Goal: Task Accomplishment & Management: Manage account settings

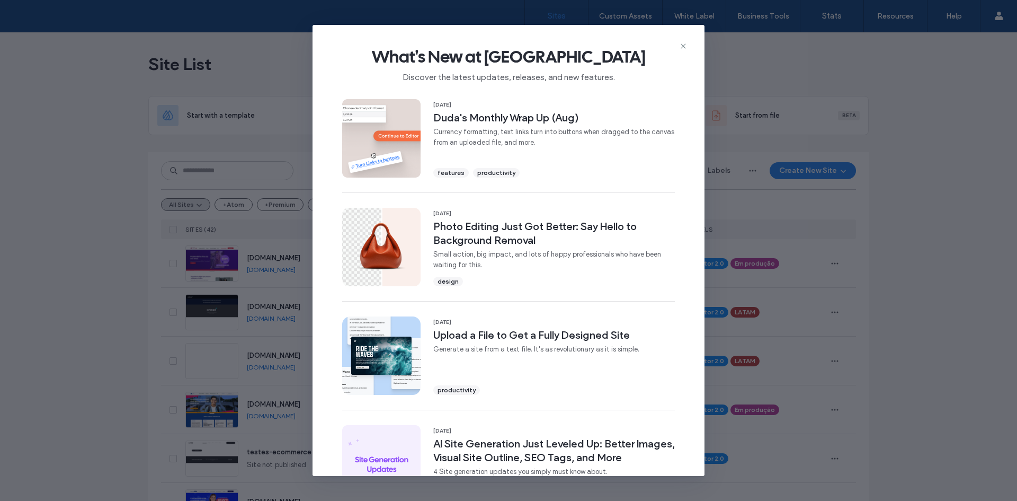
scroll to position [295, 0]
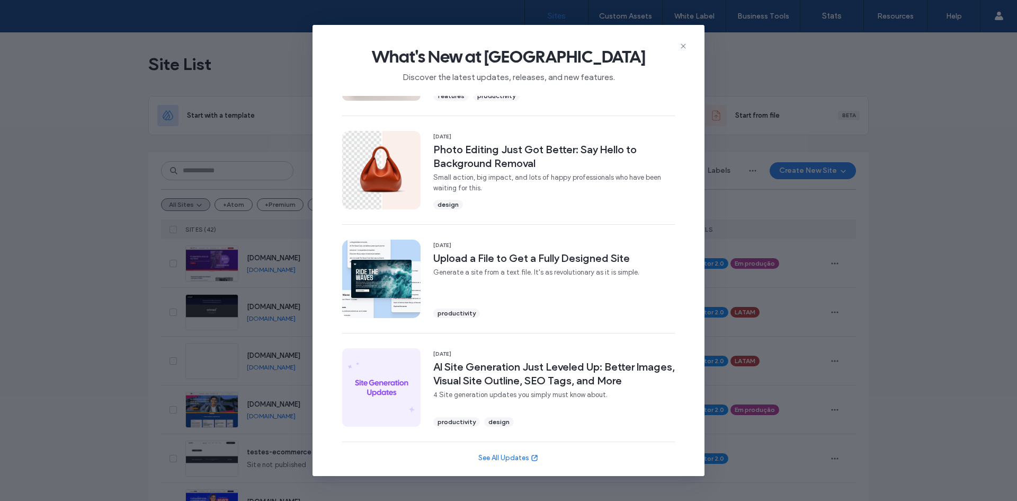
click at [803, 193] on div "What's New at [GEOGRAPHIC_DATA] Discover the latest updates, releases, and new …" at bounding box center [508, 250] width 1017 height 501
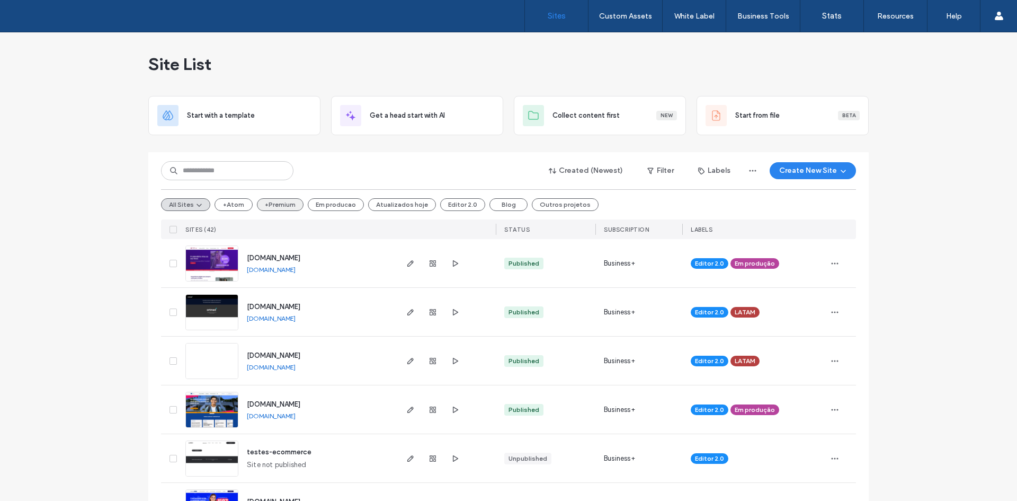
click at [289, 204] on button "+Premium" at bounding box center [280, 204] width 47 height 13
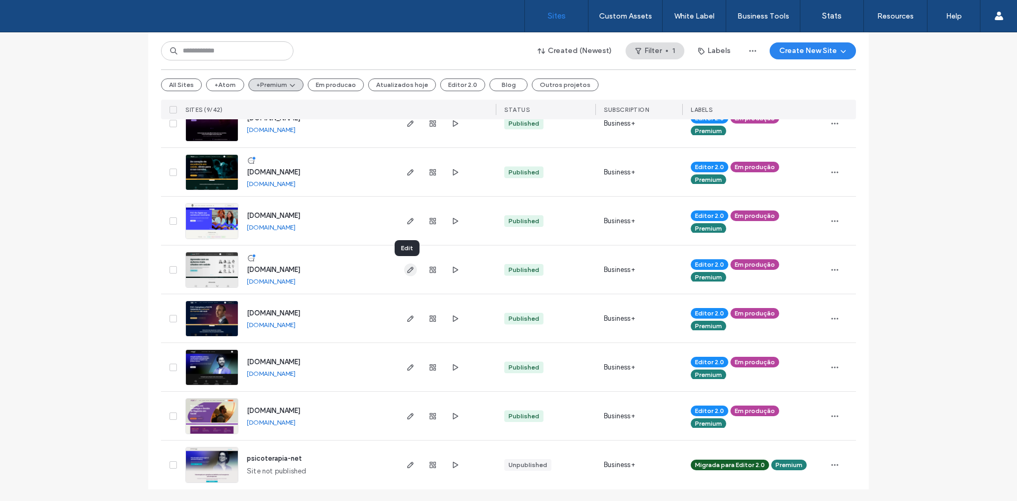
scroll to position [190, 0]
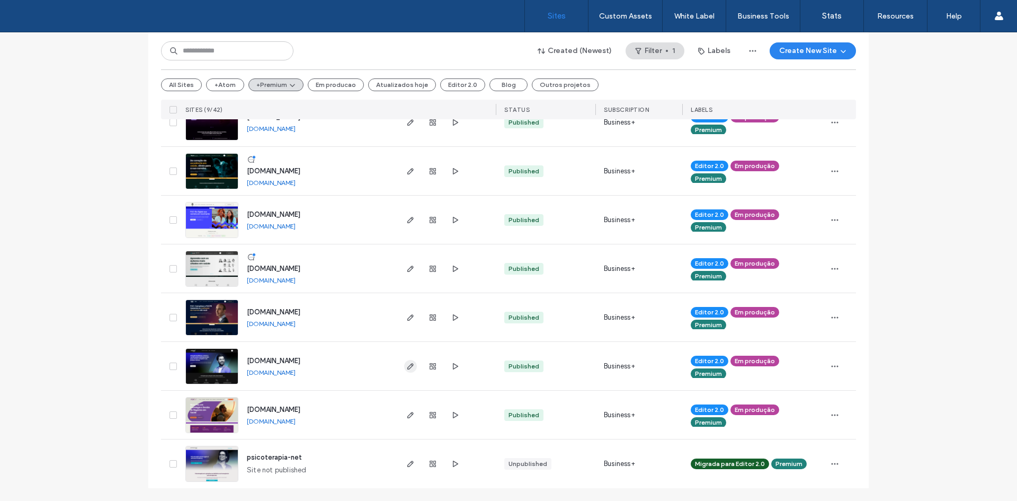
click at [406, 369] on icon "button" at bounding box center [410, 366] width 8 height 8
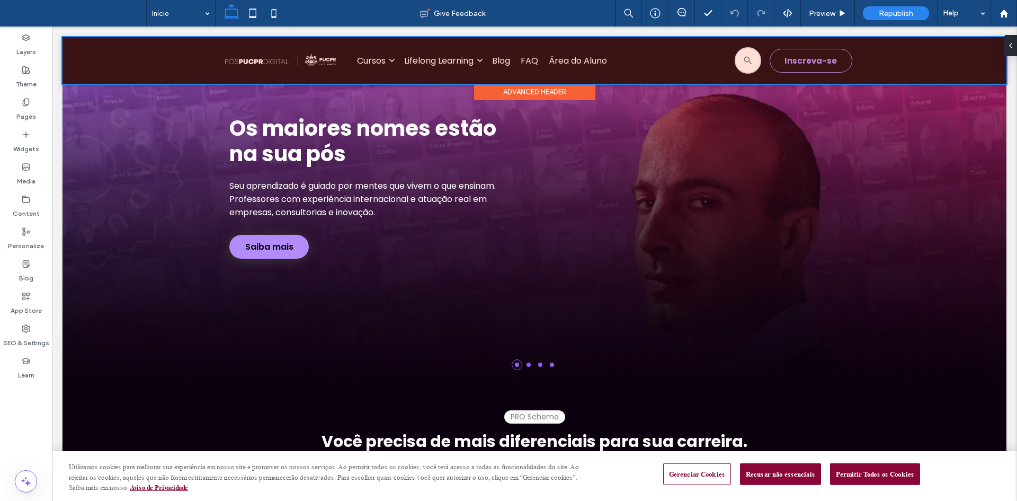
click at [371, 60] on div at bounding box center [535, 60] width 944 height 47
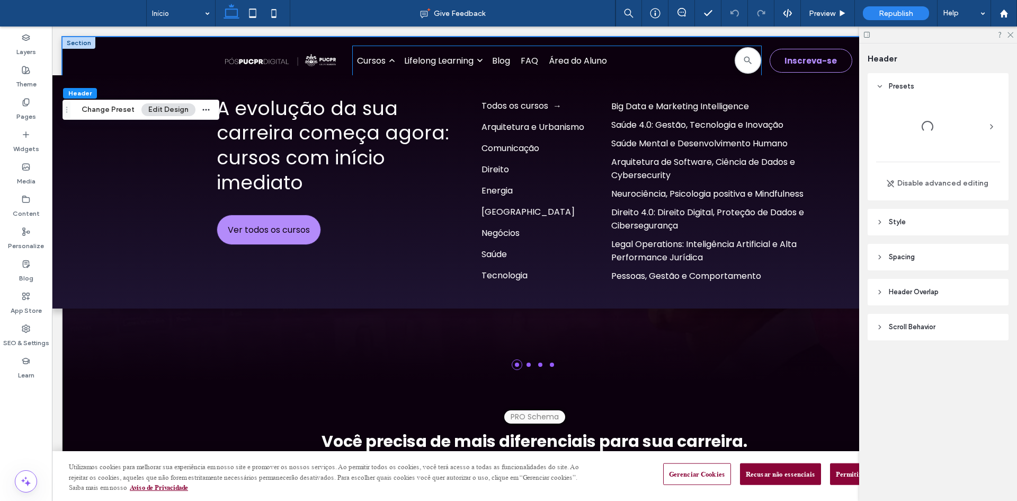
click at [371, 60] on div "Cursos" at bounding box center [375, 60] width 37 height 13
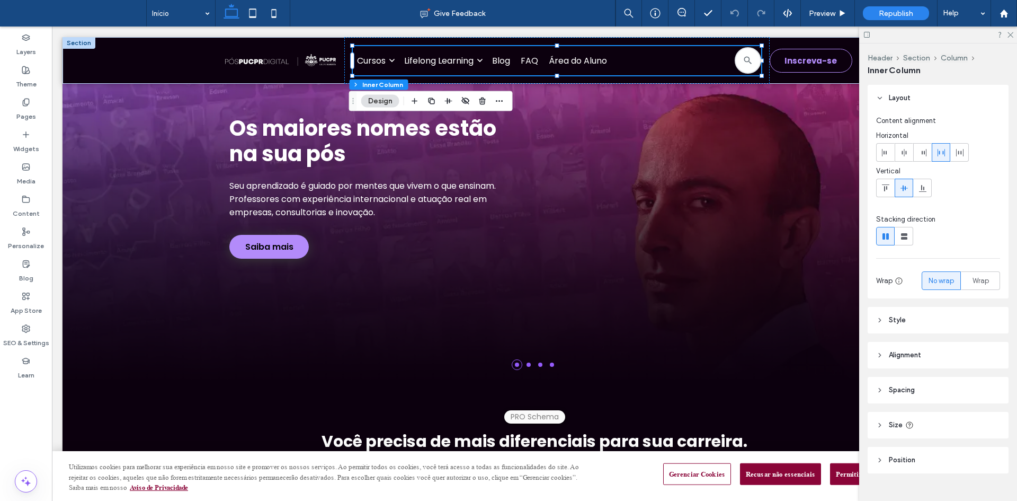
scroll to position [19, 0]
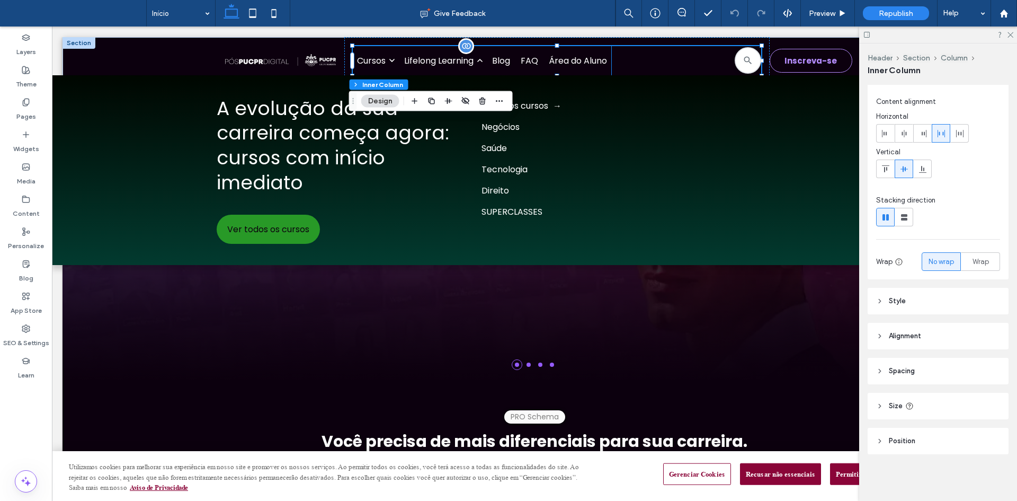
click at [431, 66] on div "Lifelong Learning" at bounding box center [442, 60] width 77 height 13
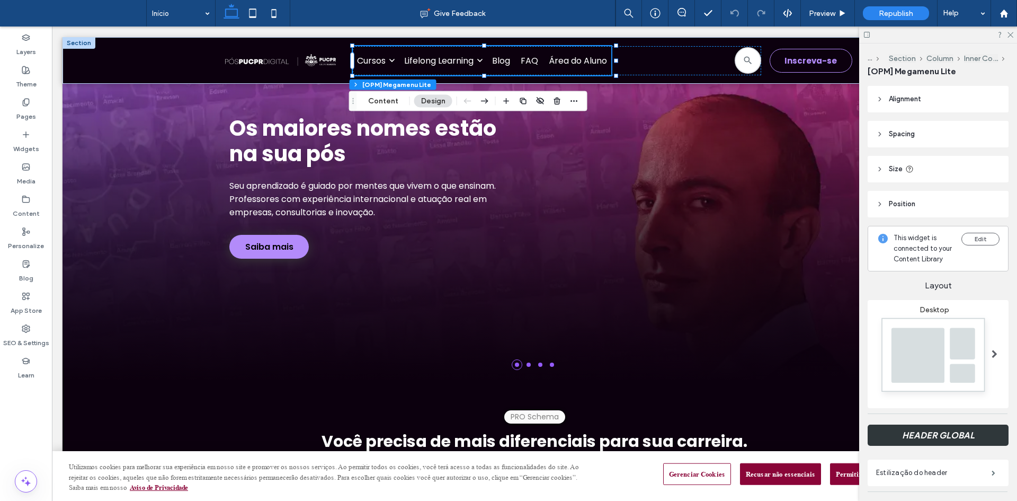
scroll to position [159, 0]
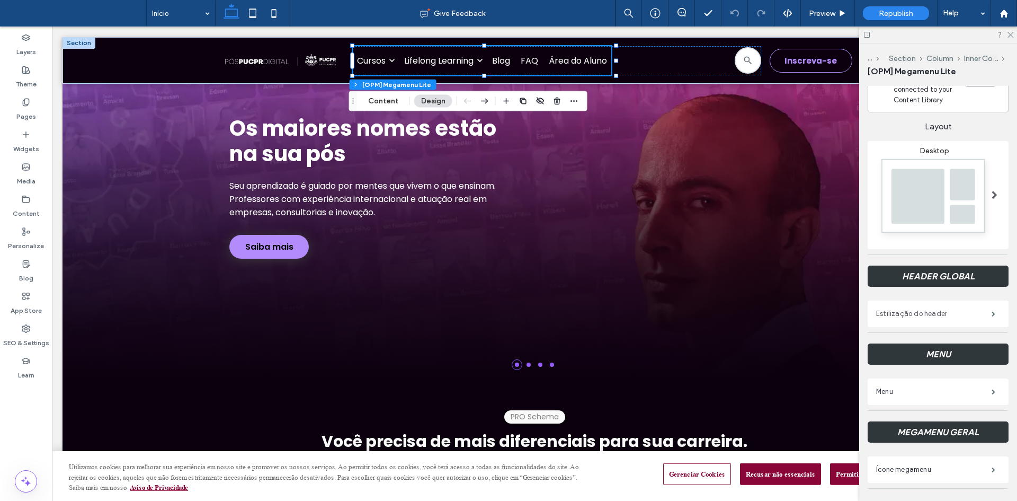
click at [907, 319] on label "Estilização do header" at bounding box center [933, 313] width 115 height 21
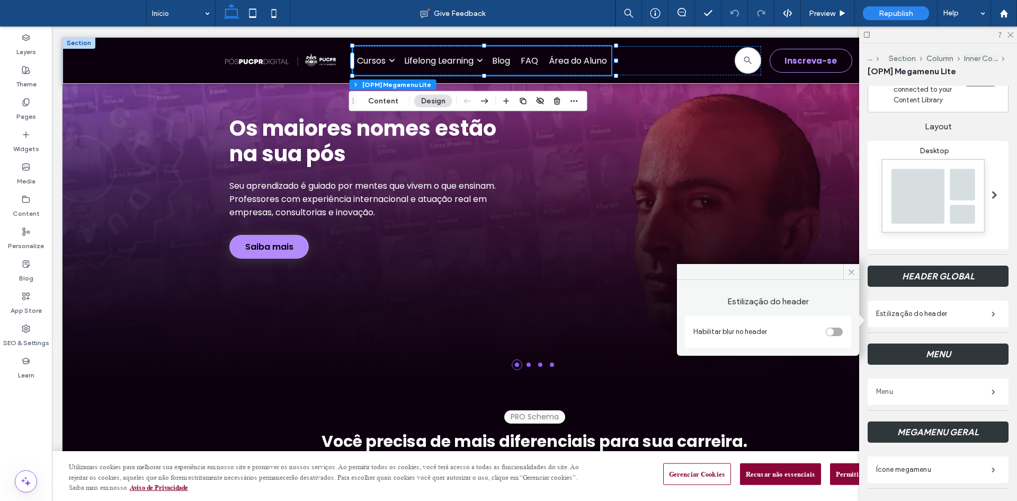
click at [927, 400] on label "Menu" at bounding box center [933, 391] width 115 height 21
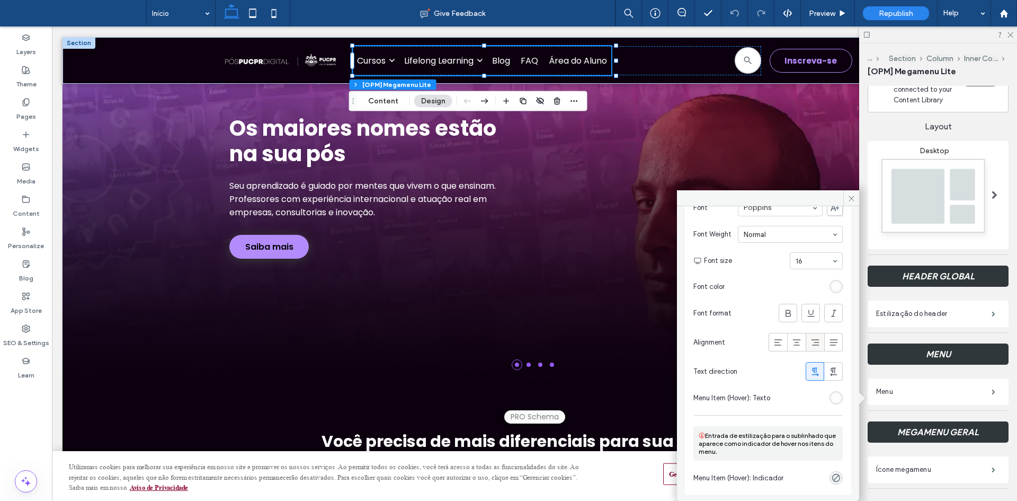
scroll to position [74, 0]
click at [832, 479] on div "rgba(0, 0, 0, 0)" at bounding box center [836, 477] width 9 height 9
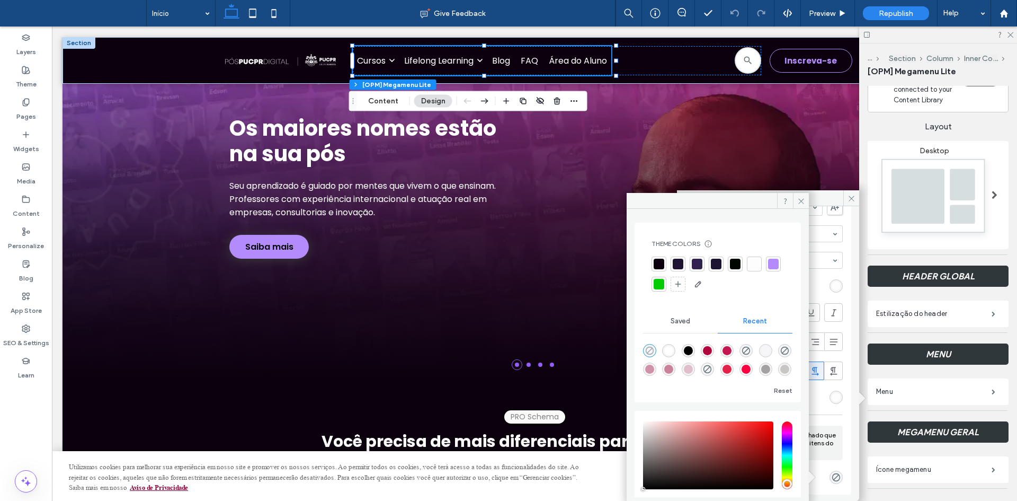
click at [652, 349] on use "rgba(0, 0, 0, 0)" at bounding box center [650, 350] width 8 height 8
click at [797, 204] on icon at bounding box center [801, 201] width 8 height 8
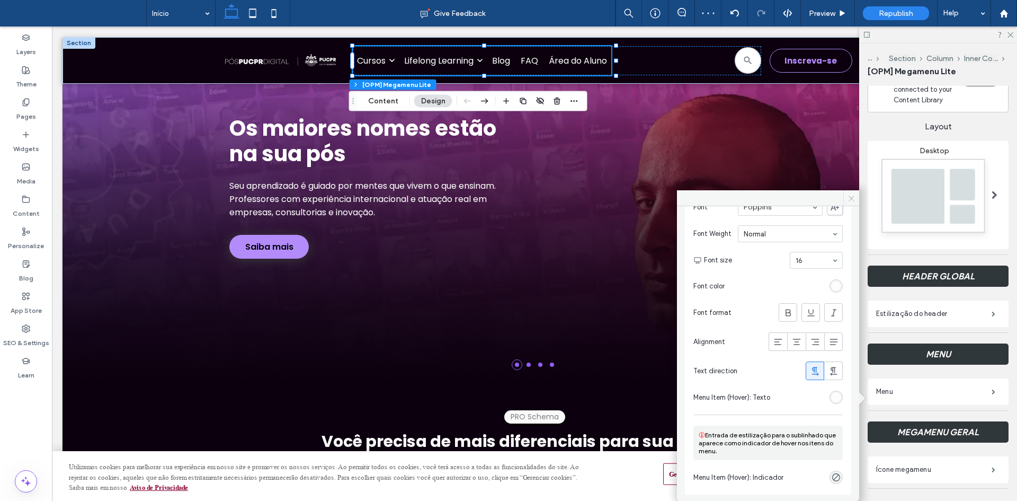
click at [852, 198] on icon at bounding box center [852, 198] width 8 height 8
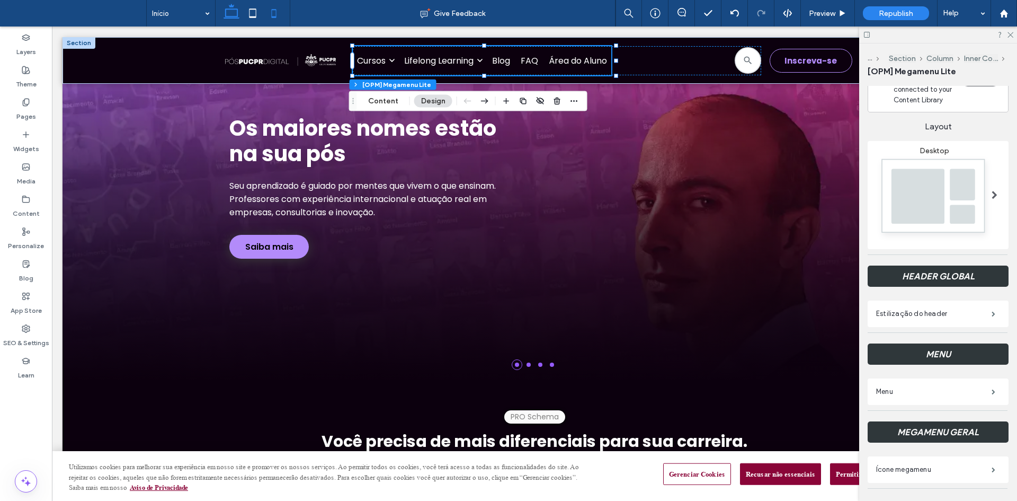
click at [272, 13] on use at bounding box center [274, 13] width 5 height 8
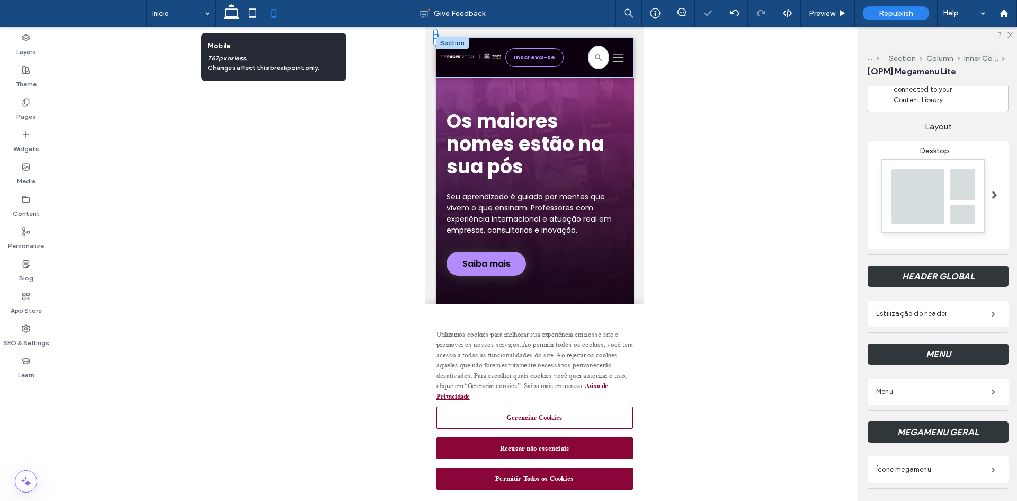
scroll to position [0, 0]
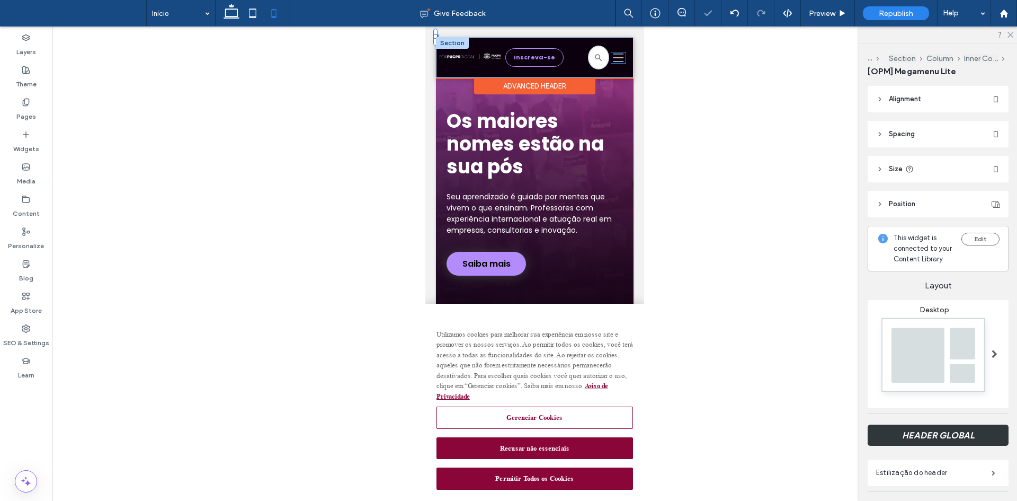
click at [611, 59] on icon "Uma silhueta de três linhas pretas em um fundo branco." at bounding box center [618, 57] width 14 height 11
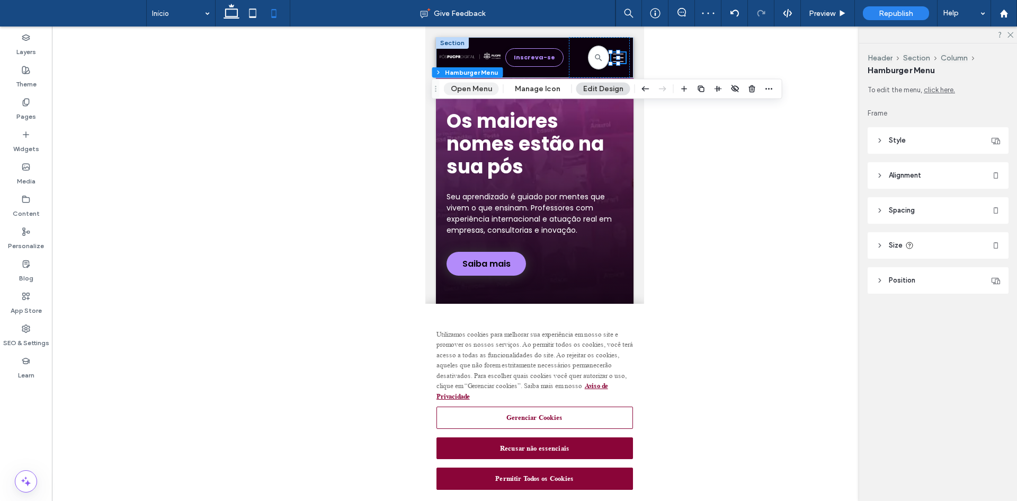
click at [469, 85] on button "Open Menu" at bounding box center [471, 89] width 55 height 13
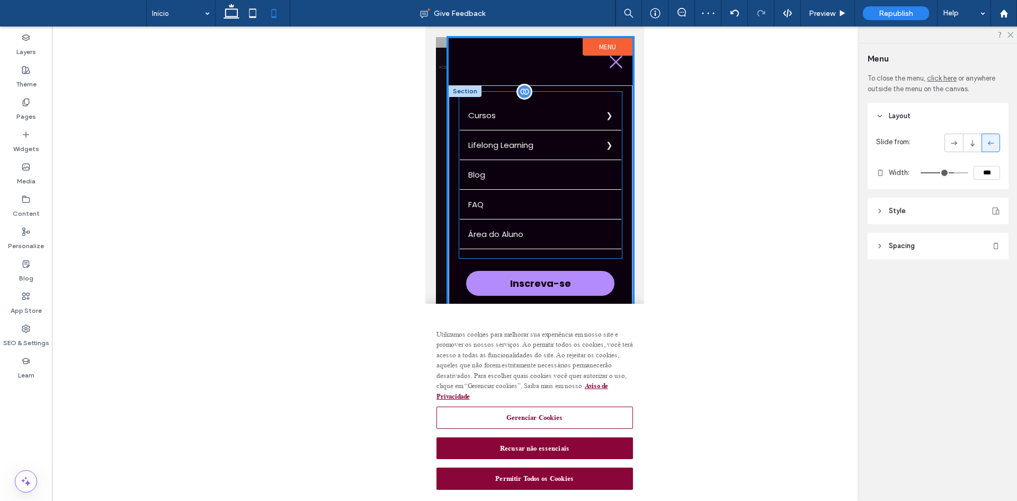
click at [545, 120] on label "Cursos" at bounding box center [540, 115] width 162 height 29
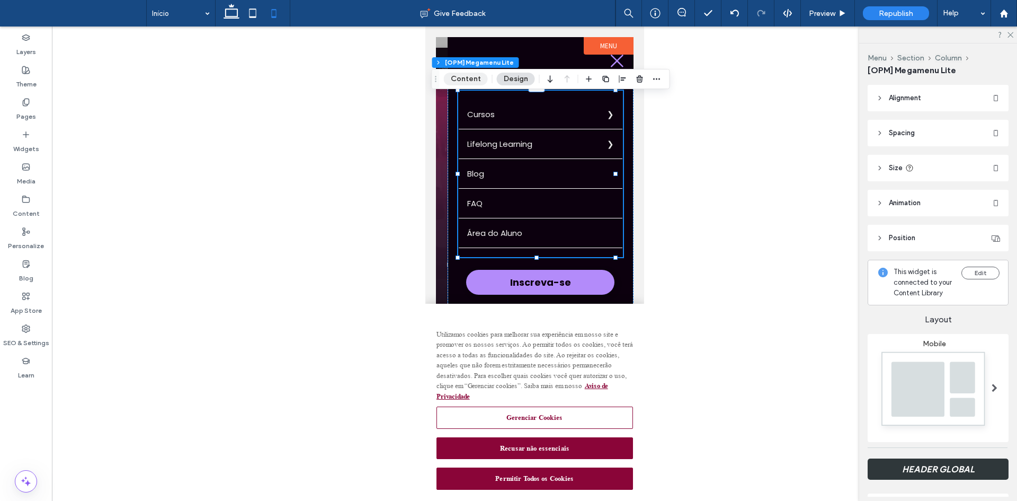
click at [464, 80] on button "Content" at bounding box center [466, 79] width 44 height 13
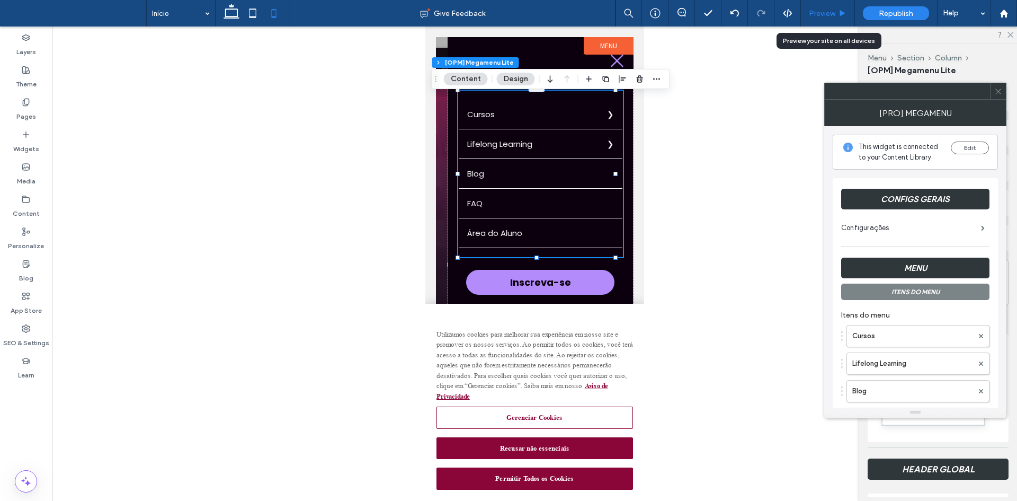
click at [825, 10] on span "Preview" at bounding box center [822, 13] width 26 height 9
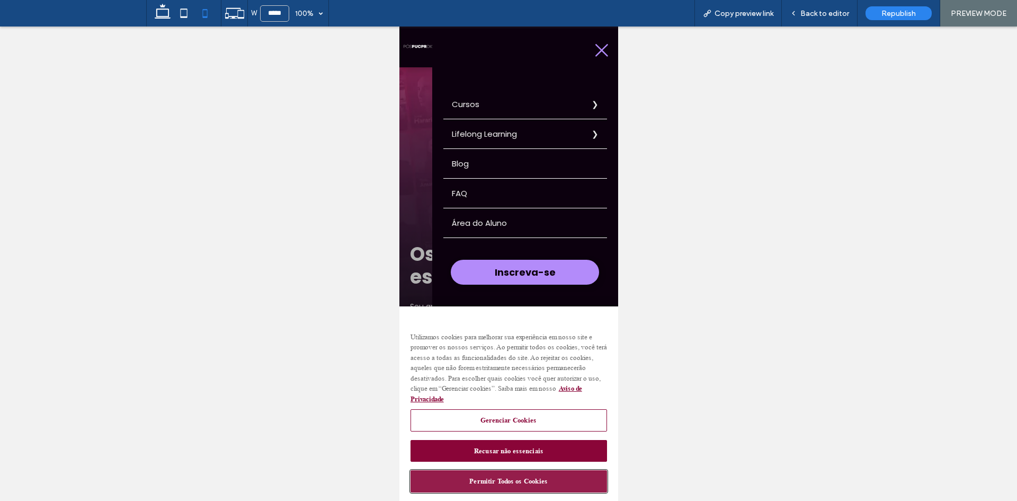
click at [477, 486] on button "Permitir Todos os Cookies" at bounding box center [508, 481] width 197 height 22
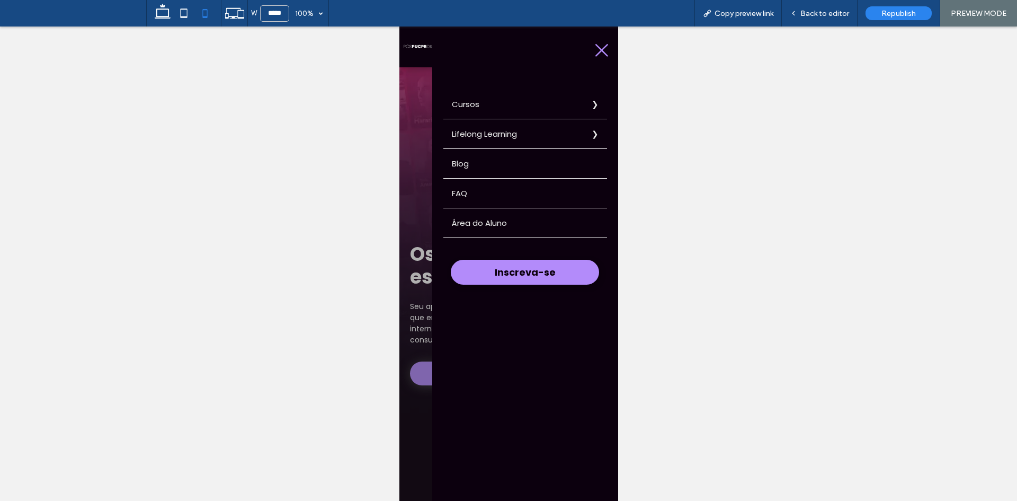
click at [469, 109] on label "Cursos" at bounding box center [525, 104] width 164 height 29
click at [800, 13] on div "Back to editor" at bounding box center [819, 13] width 75 height 9
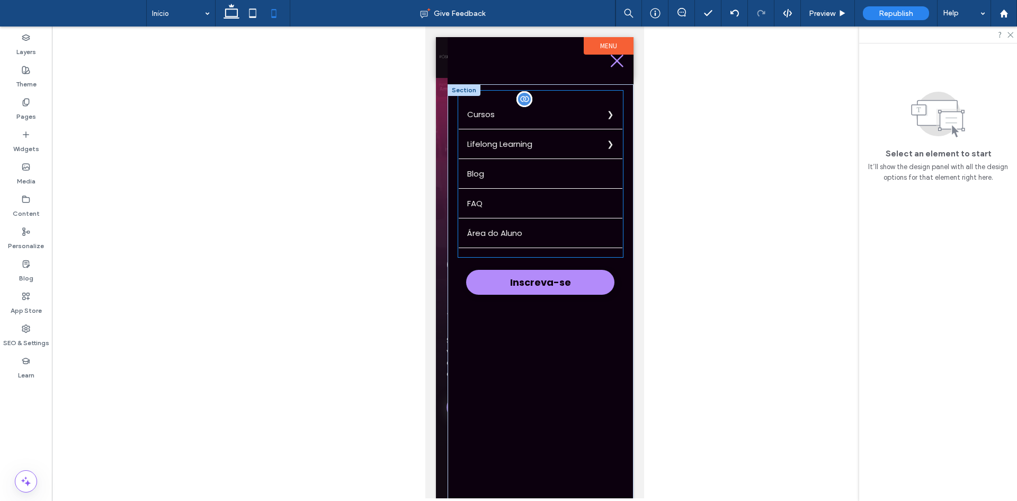
click at [425, 26] on ul "Arquitetura e Urbanismo Urbanismo e o Futuro das Cidades: Planejamento Intelige…" at bounding box center [425, 26] width 0 height 0
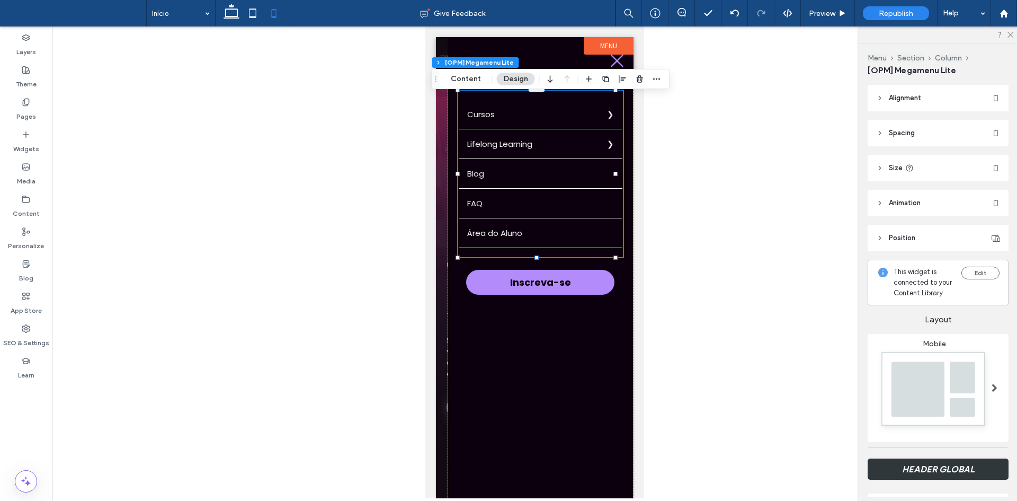
drag, startPoint x: 463, startPoint y: 82, endPoint x: 695, endPoint y: 168, distance: 247.6
click at [463, 82] on button "Content" at bounding box center [466, 79] width 44 height 13
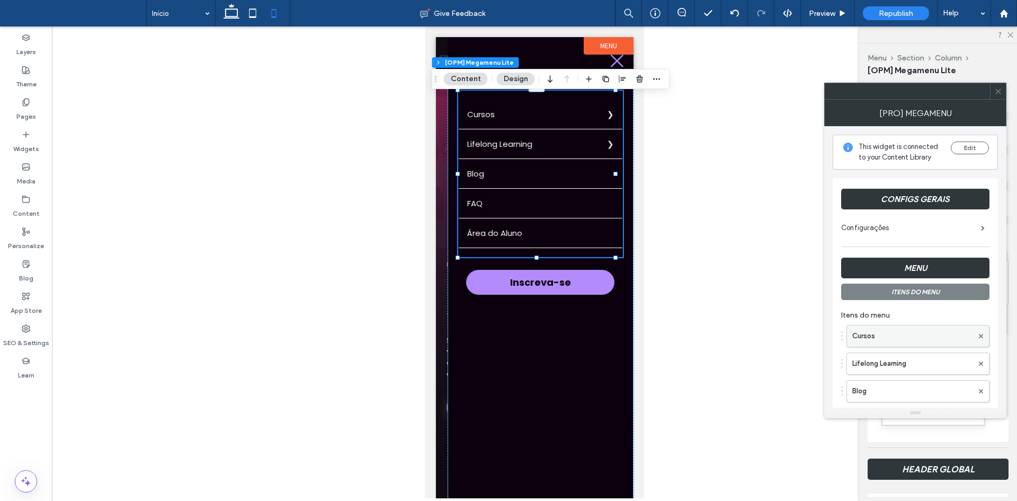
click at [874, 340] on label "Cursos" at bounding box center [912, 335] width 121 height 21
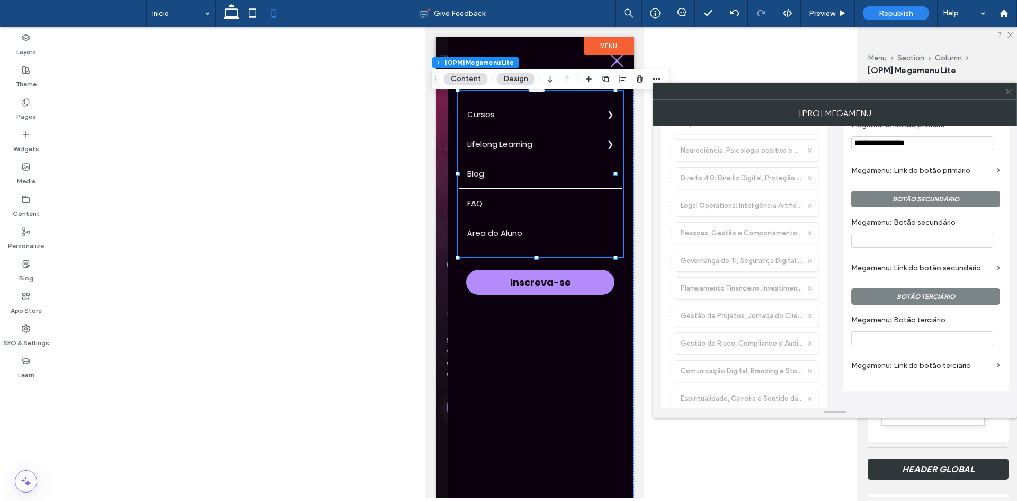
scroll to position [583, 0]
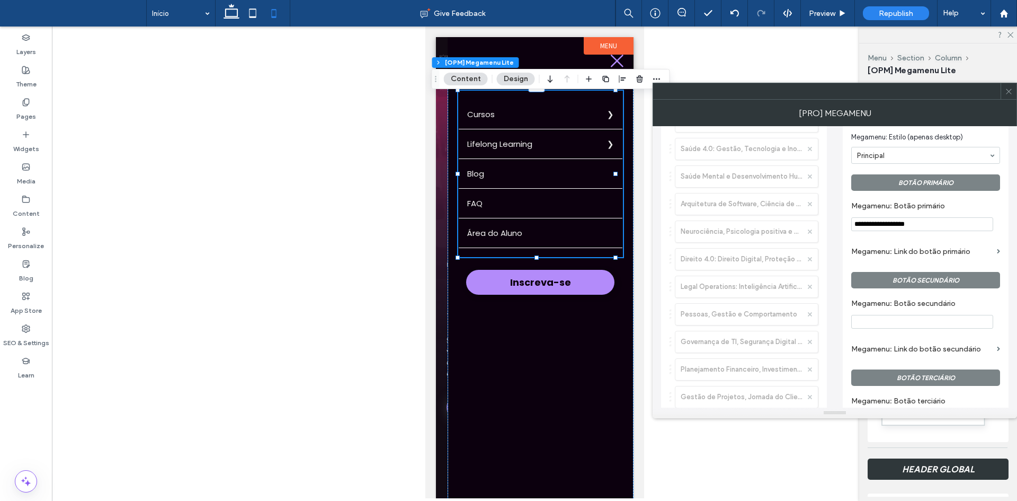
click at [898, 228] on input "**********" at bounding box center [922, 224] width 142 height 14
click at [897, 215] on section "Megamenu: Botão primário" at bounding box center [925, 216] width 149 height 40
click at [833, 16] on span "Preview" at bounding box center [822, 13] width 26 height 9
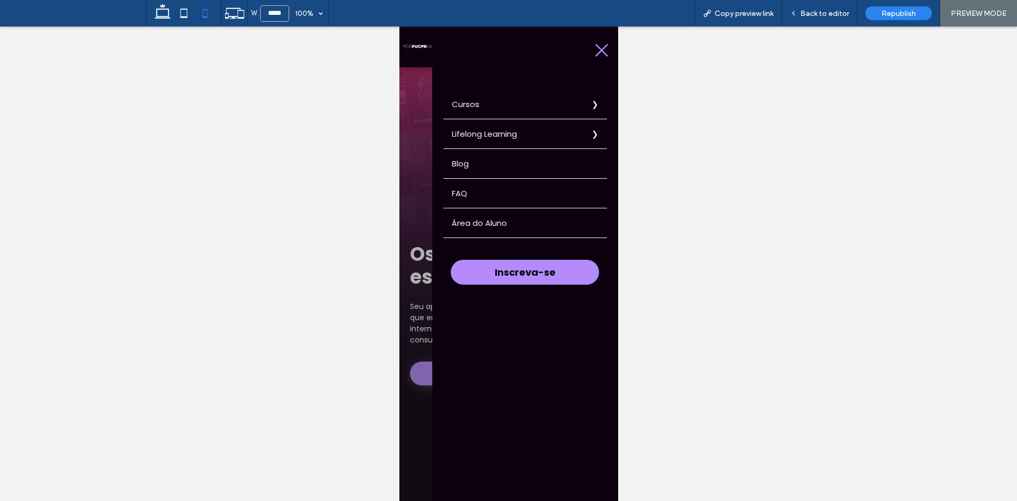
click at [566, 132] on label "Lifelong Learning" at bounding box center [525, 133] width 164 height 29
click at [399, 26] on label "Voltar" at bounding box center [399, 26] width 0 height 0
click at [532, 107] on label "Cursos" at bounding box center [525, 104] width 164 height 29
click at [399, 26] on label "Voltar" at bounding box center [399, 26] width 0 height 0
click at [834, 11] on span "Back to editor" at bounding box center [824, 13] width 49 height 9
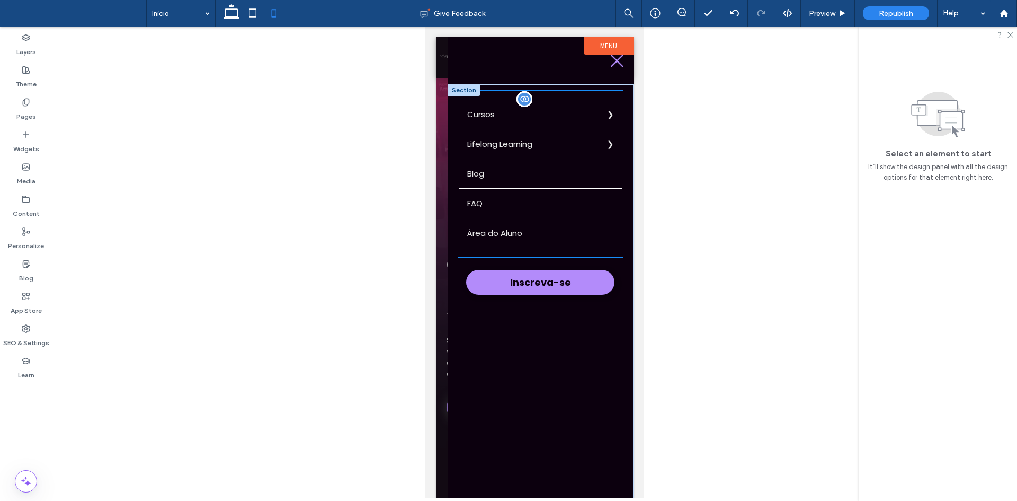
click at [562, 173] on link "Blog" at bounding box center [540, 173] width 164 height 29
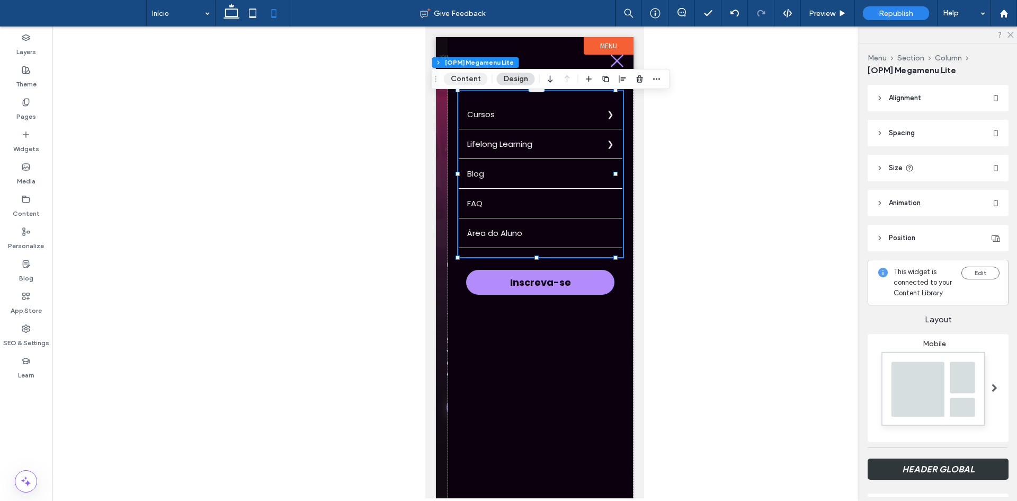
click at [468, 81] on button "Content" at bounding box center [466, 79] width 44 height 13
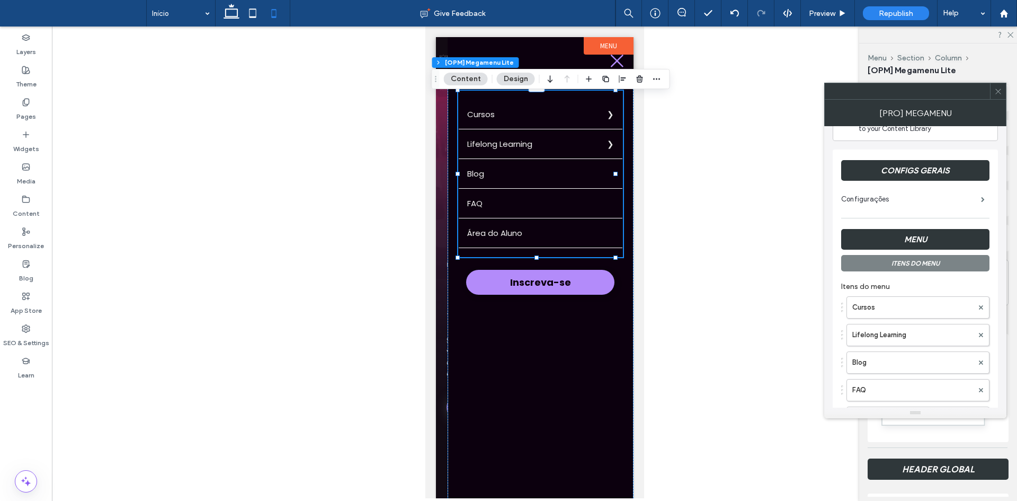
scroll to position [53, 0]
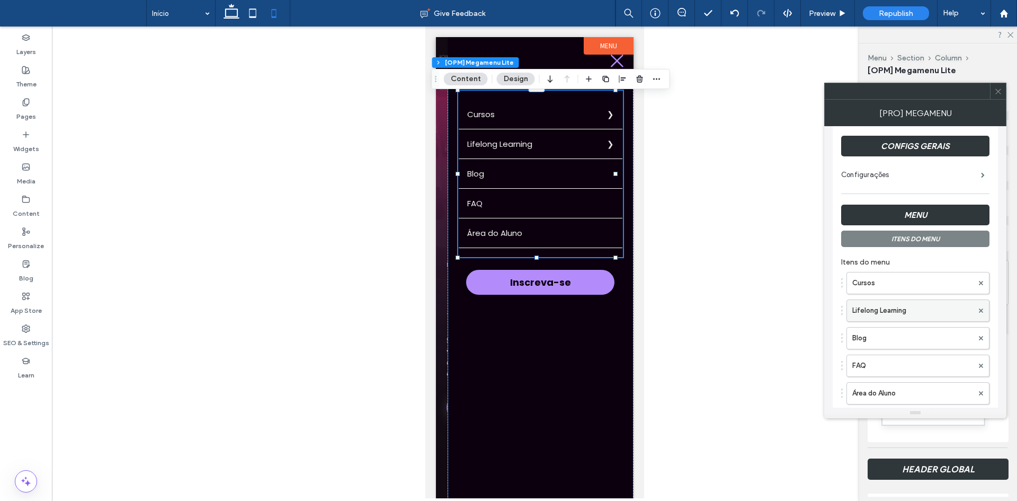
click at [903, 303] on label "Lifelong Learning" at bounding box center [912, 310] width 121 height 21
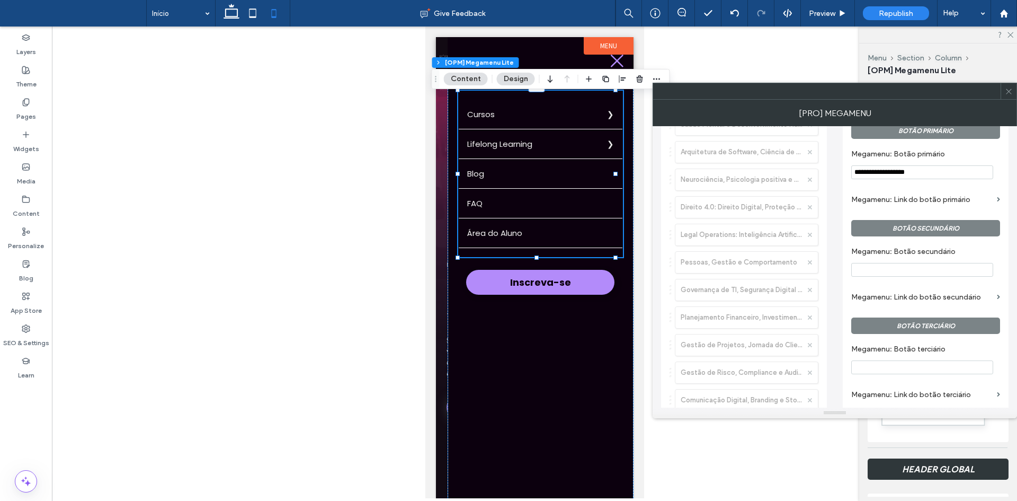
scroll to position [636, 0]
click at [866, 175] on input "**********" at bounding box center [922, 171] width 142 height 14
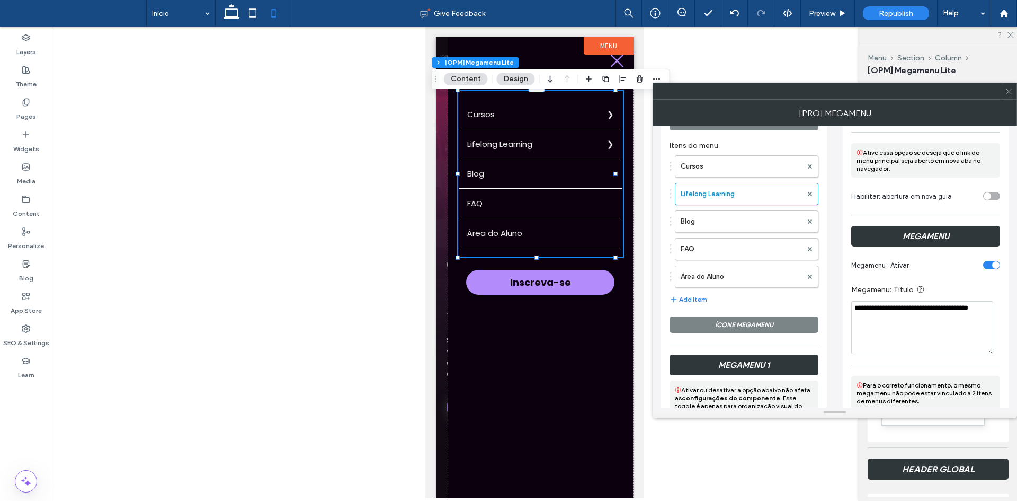
scroll to position [106, 0]
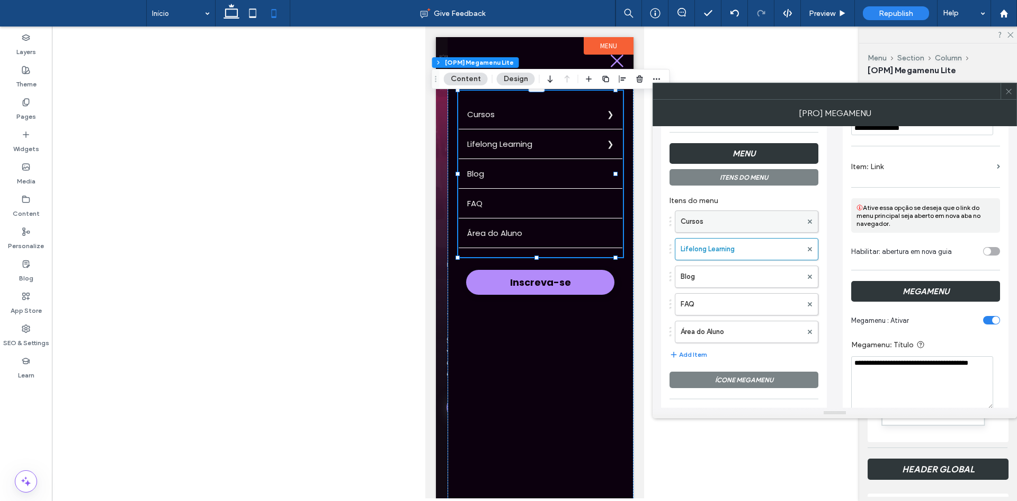
click at [731, 228] on label "Cursos" at bounding box center [741, 221] width 121 height 21
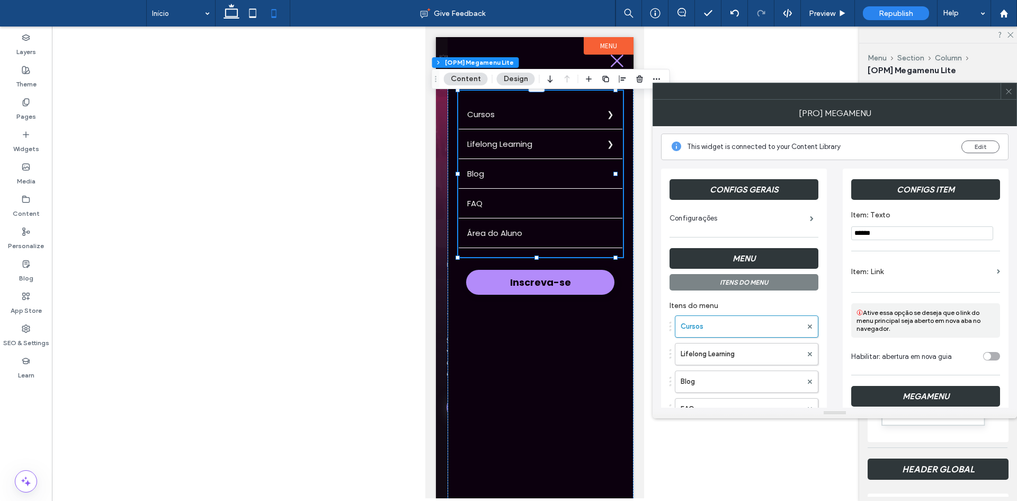
scroll to position [0, 0]
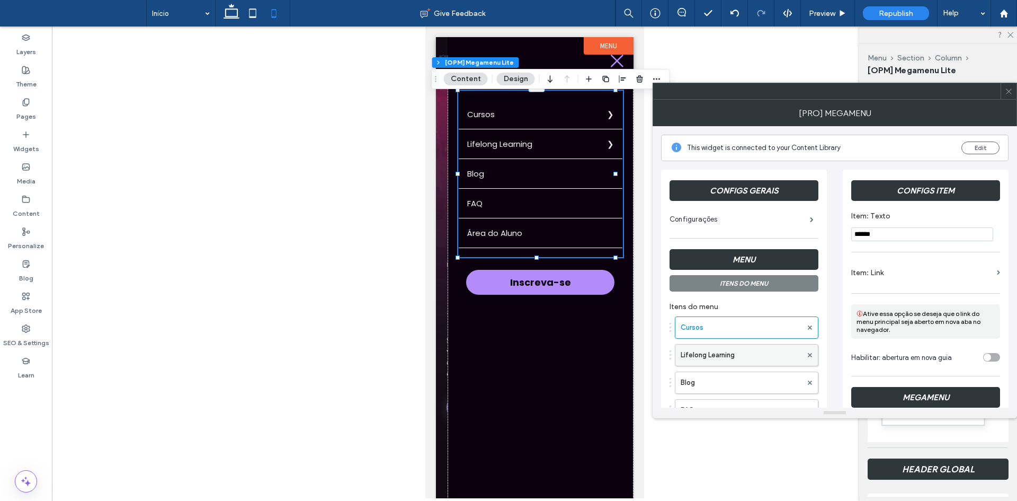
click at [753, 348] on label "Lifelong Learning" at bounding box center [741, 354] width 121 height 21
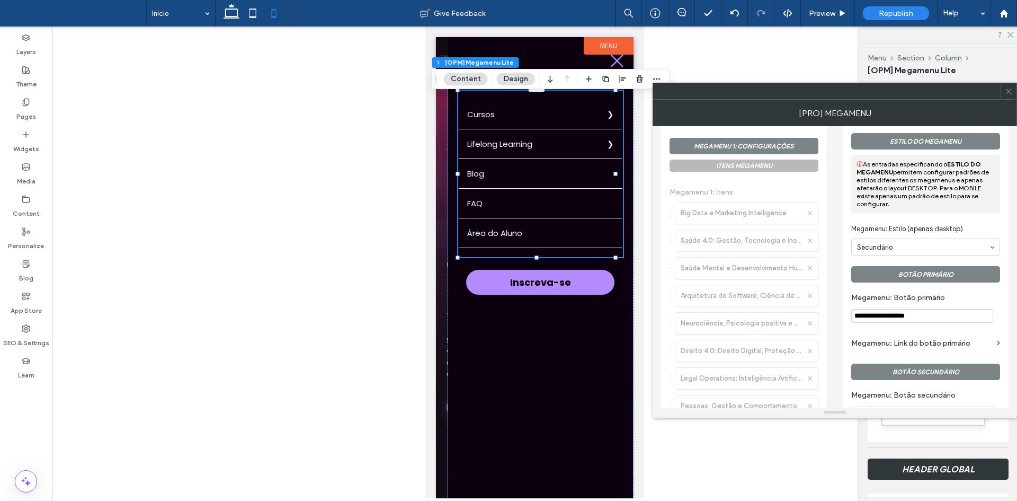
scroll to position [636, 0]
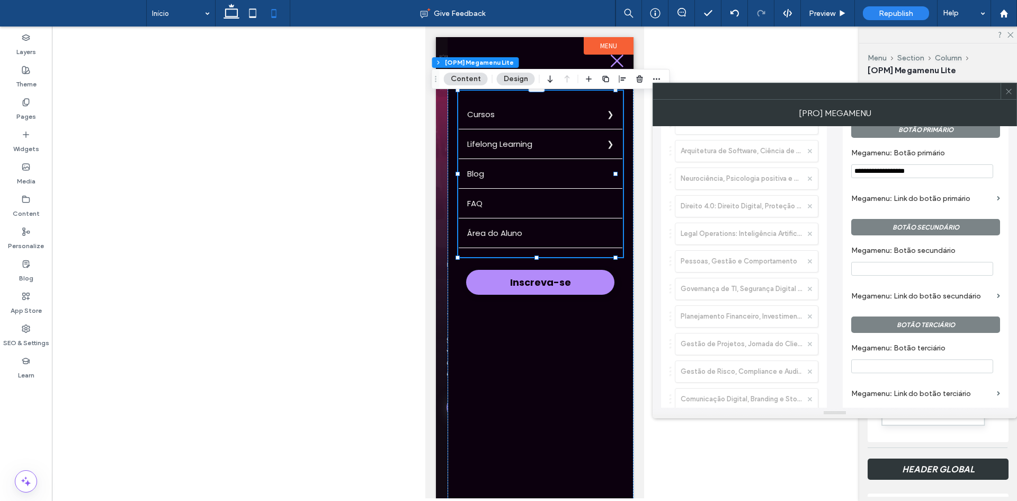
click at [902, 177] on input "**********" at bounding box center [922, 171] width 142 height 14
click at [893, 154] on label "Megamenu: Botão primário" at bounding box center [923, 154] width 145 height 12
click at [817, 17] on span "Preview" at bounding box center [822, 13] width 26 height 9
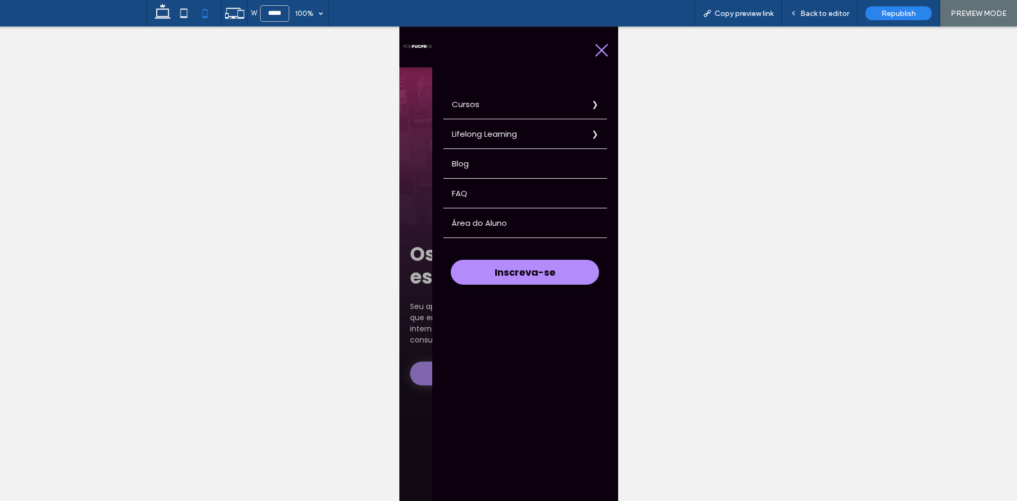
click at [518, 100] on label "Cursos" at bounding box center [525, 104] width 164 height 29
click at [399, 26] on label "Voltar" at bounding box center [399, 26] width 0 height 0
click at [474, 135] on label "Lifelong Learning" at bounding box center [525, 133] width 164 height 29
click at [399, 26] on label "Voltar" at bounding box center [399, 26] width 0 height 0
click at [593, 50] on icon at bounding box center [601, 50] width 16 height 16
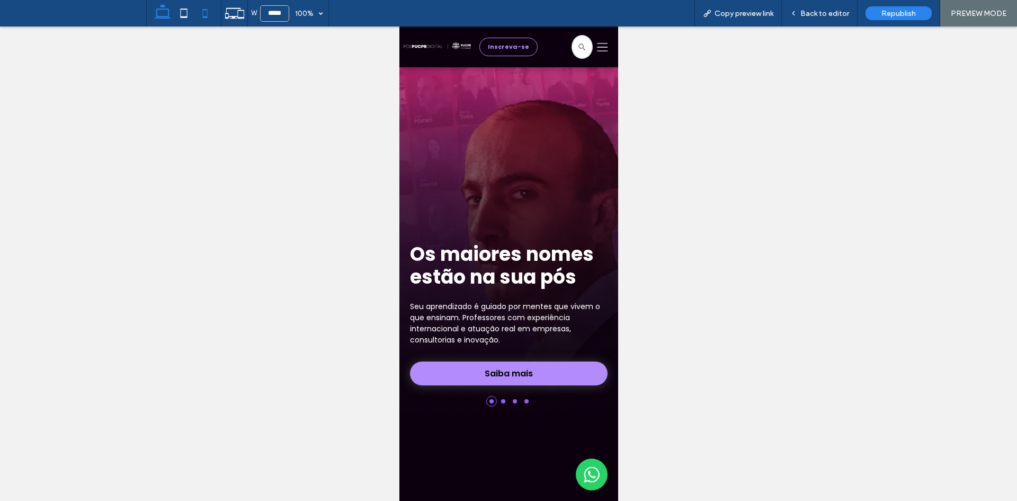
click at [166, 11] on icon at bounding box center [162, 13] width 21 height 21
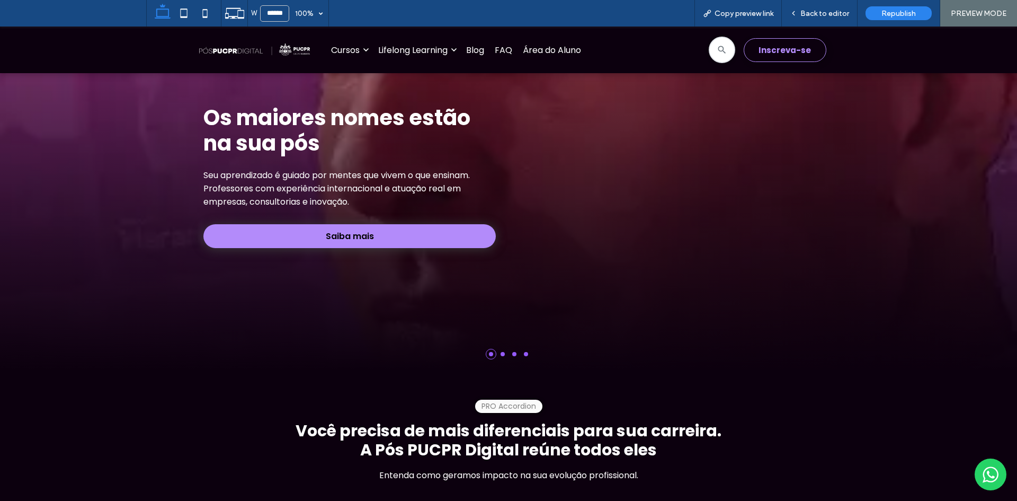
type input "******"
drag, startPoint x: 889, startPoint y: 17, endPoint x: 905, endPoint y: 27, distance: 18.8
click at [889, 17] on span "Republish" at bounding box center [898, 13] width 34 height 9
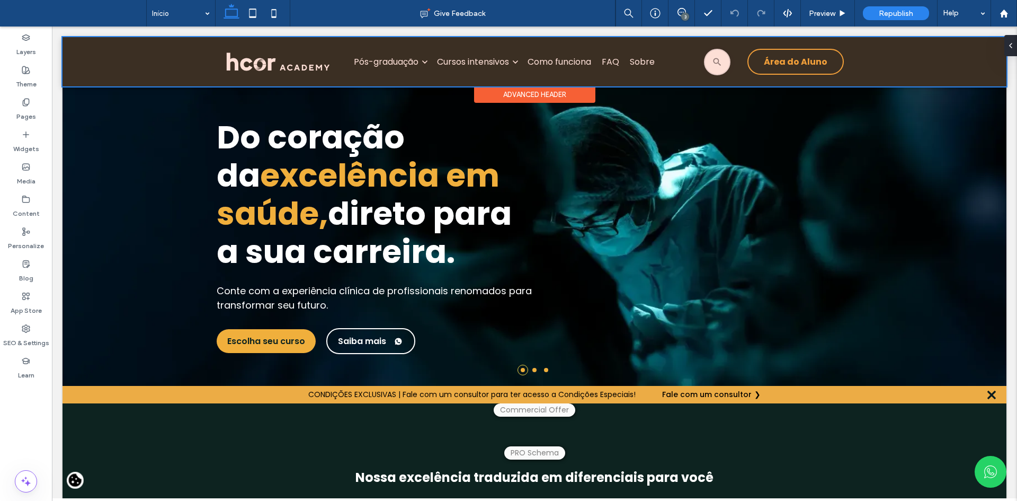
click at [378, 55] on div at bounding box center [535, 61] width 944 height 49
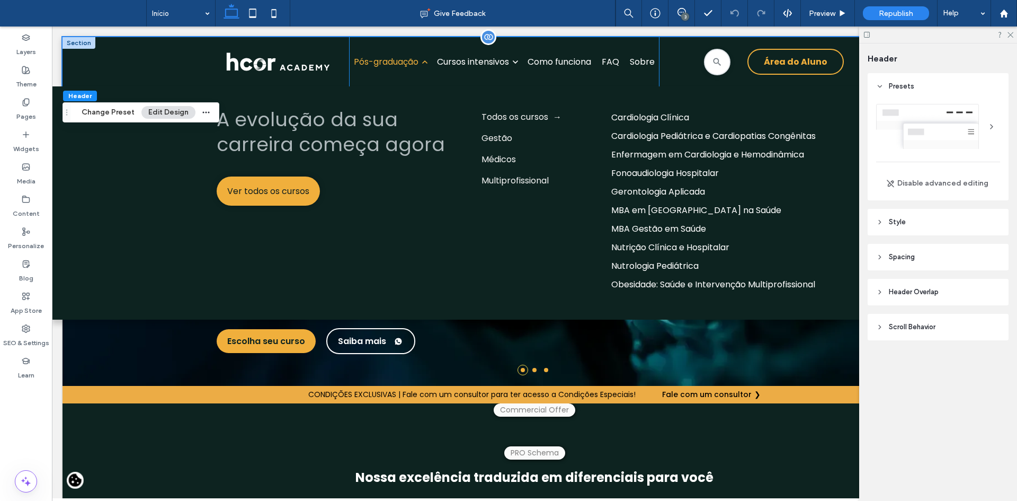
click at [385, 61] on div "Pós-graduação" at bounding box center [390, 61] width 73 height 13
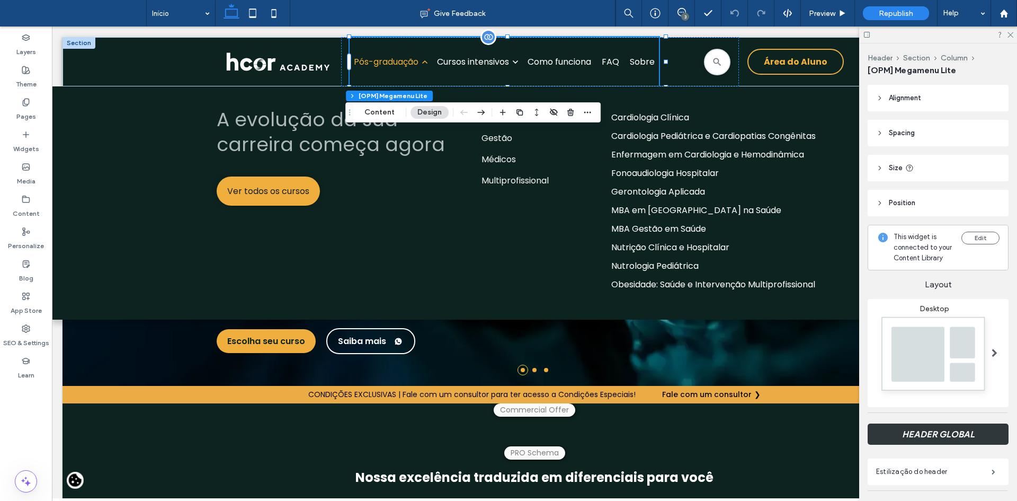
click at [397, 62] on div "Pós-graduação" at bounding box center [390, 61] width 73 height 13
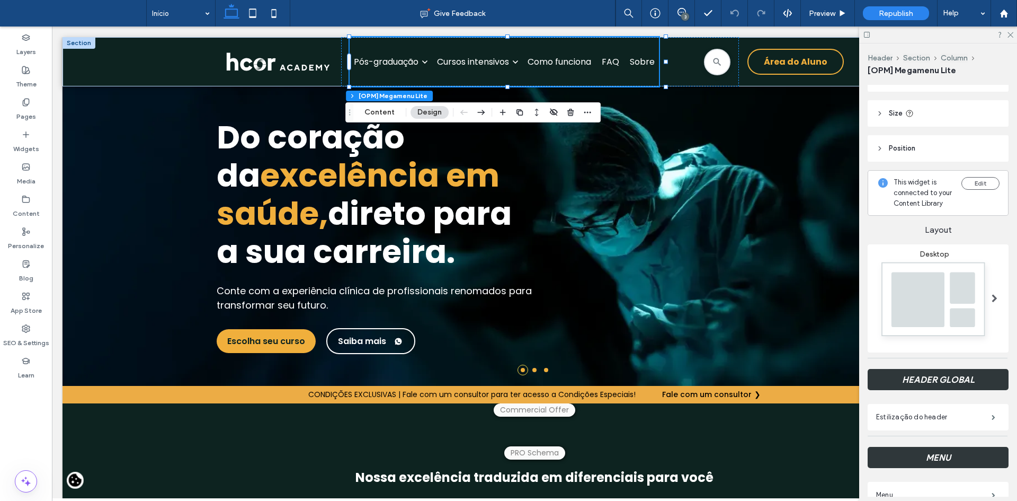
scroll to position [106, 0]
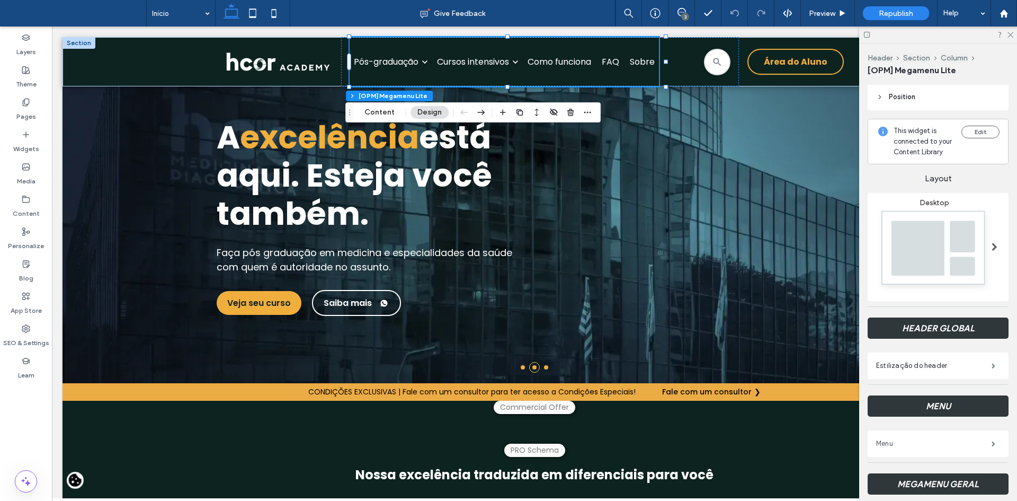
click at [932, 444] on label "Menu" at bounding box center [933, 443] width 115 height 21
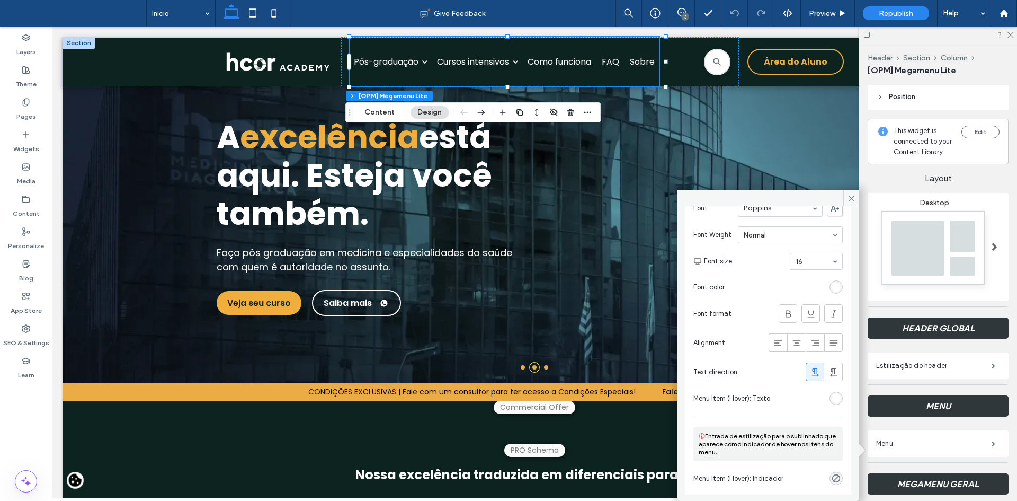
scroll to position [74, 0]
click at [834, 477] on div "rgba(0, 0, 0, 0)" at bounding box center [836, 477] width 9 height 9
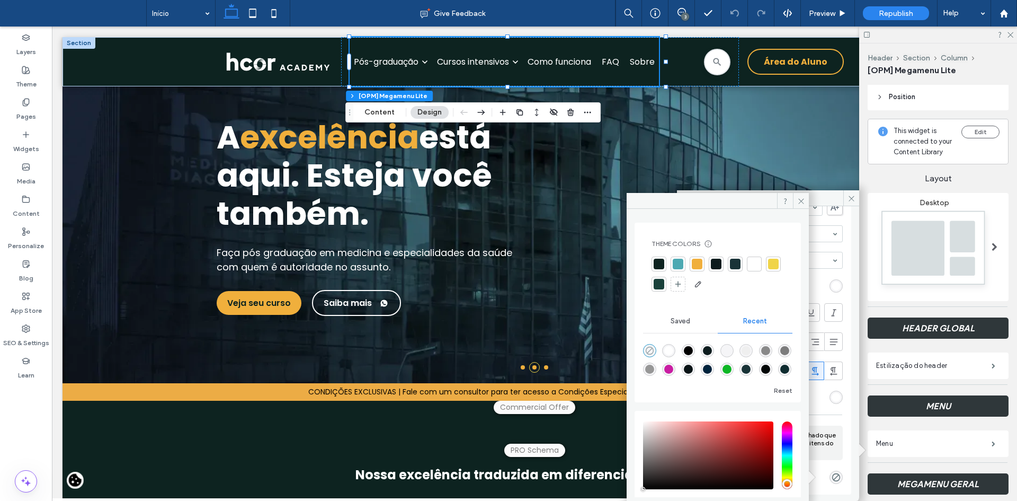
click at [649, 351] on use "rgba(0, 0, 0, 0)" at bounding box center [650, 350] width 8 height 8
click at [377, 116] on button "Content" at bounding box center [380, 112] width 44 height 13
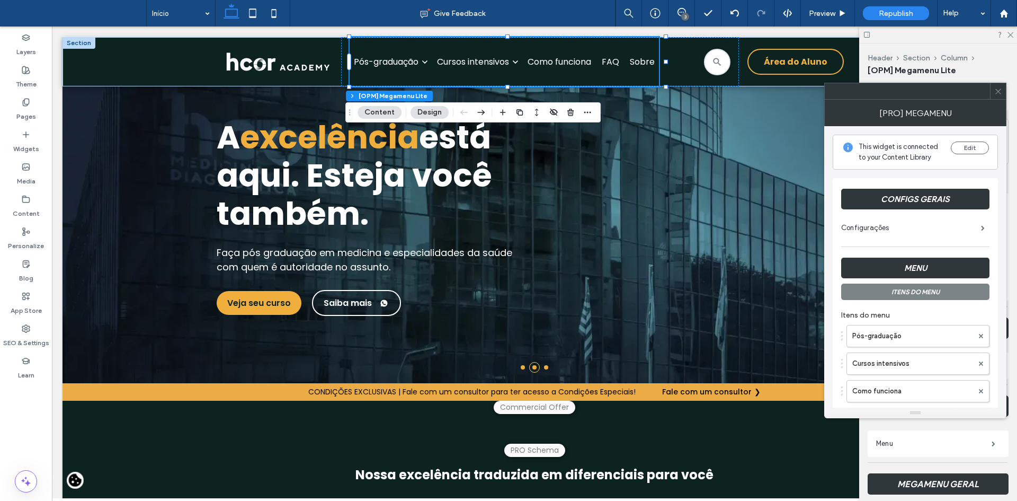
scroll to position [53, 0]
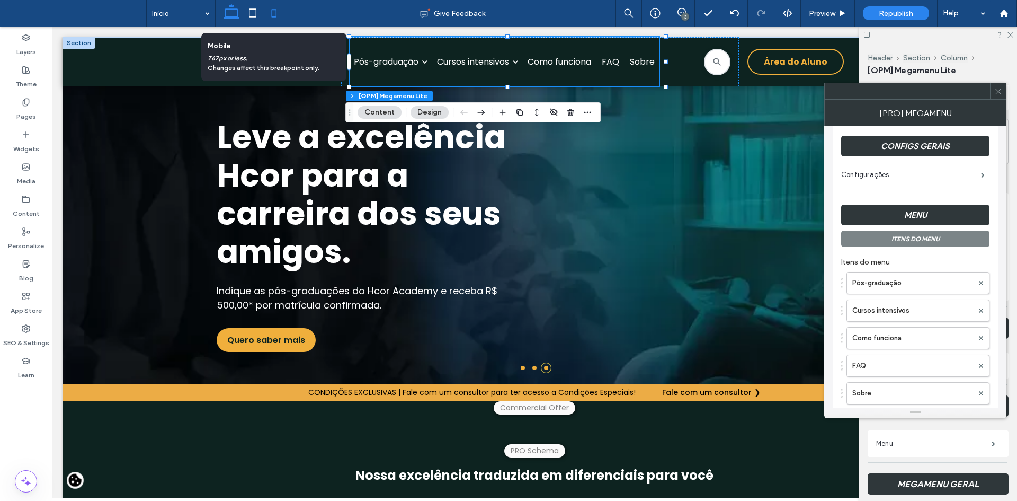
click at [269, 14] on icon at bounding box center [273, 13] width 21 height 21
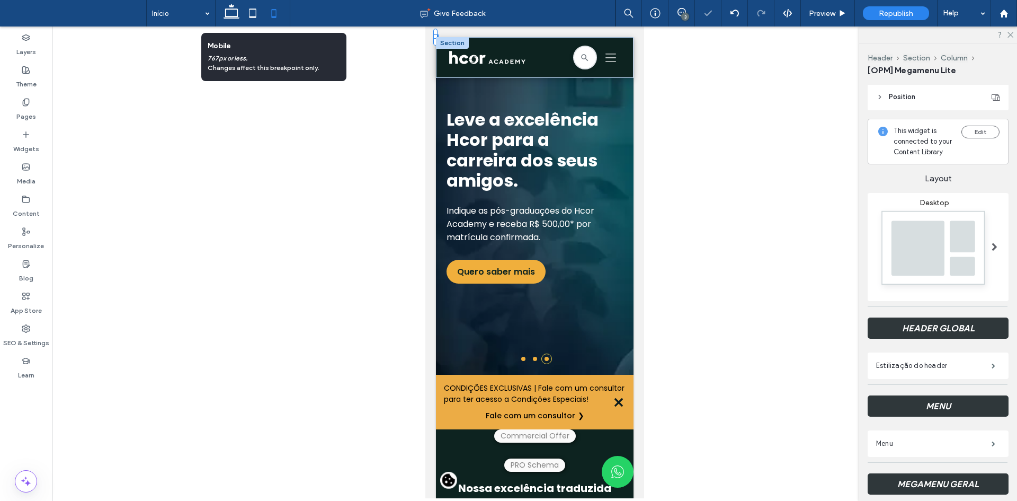
scroll to position [0, 0]
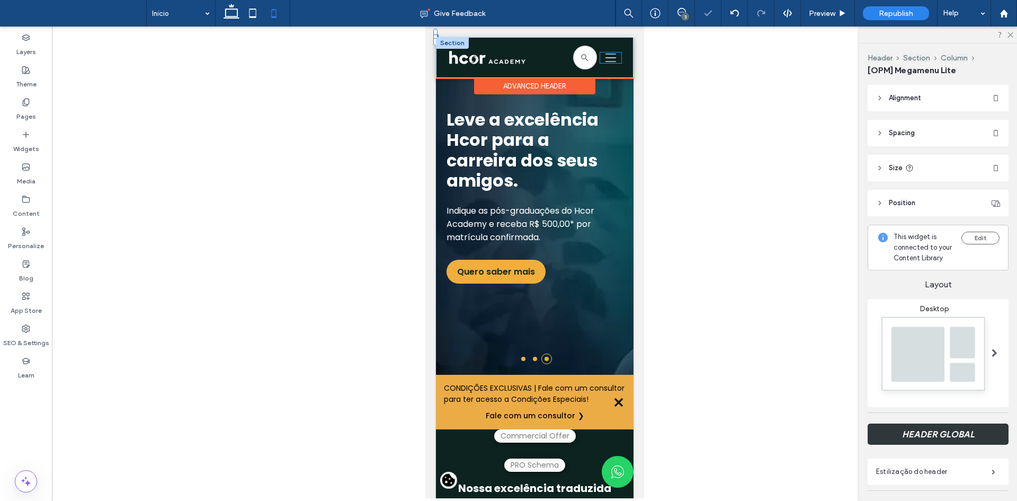
click at [605, 54] on icon at bounding box center [610, 58] width 11 height 8
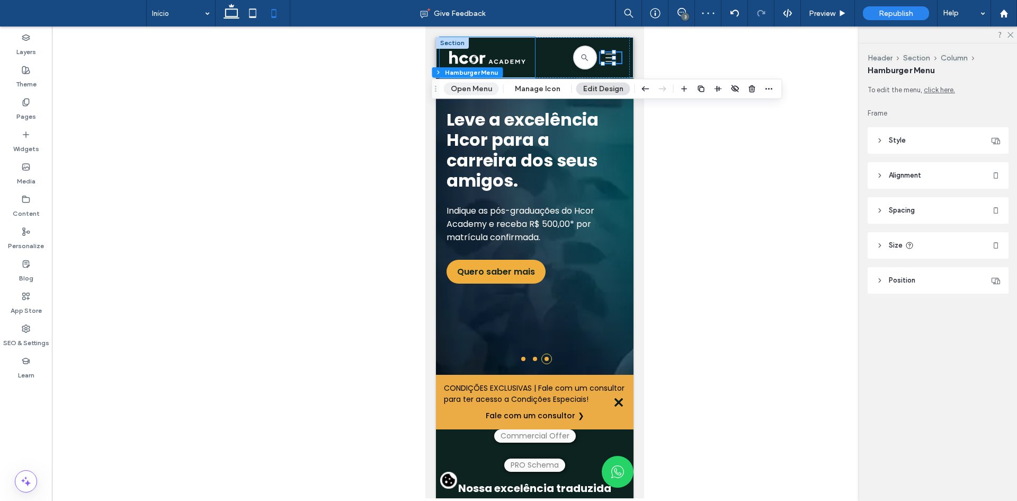
click at [478, 88] on button "Open Menu" at bounding box center [471, 89] width 55 height 13
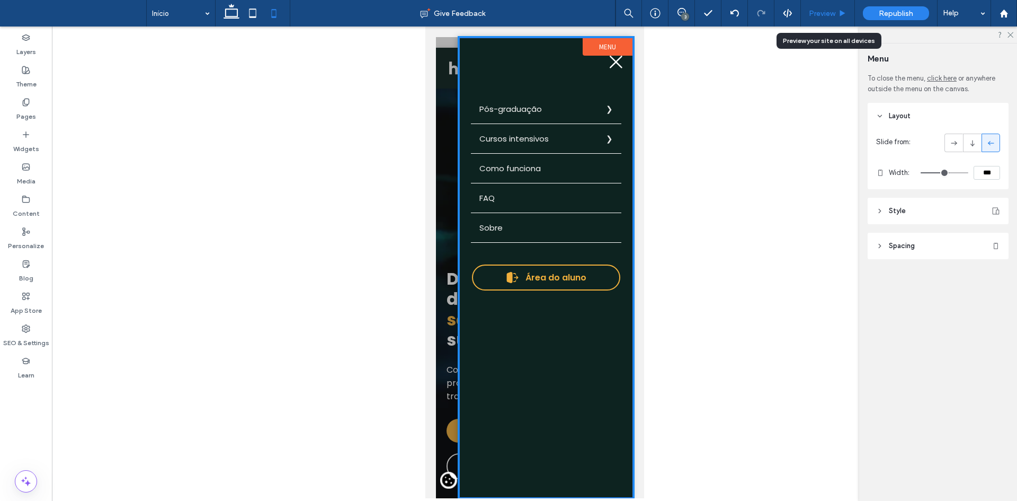
click at [823, 16] on span "Preview" at bounding box center [822, 13] width 26 height 9
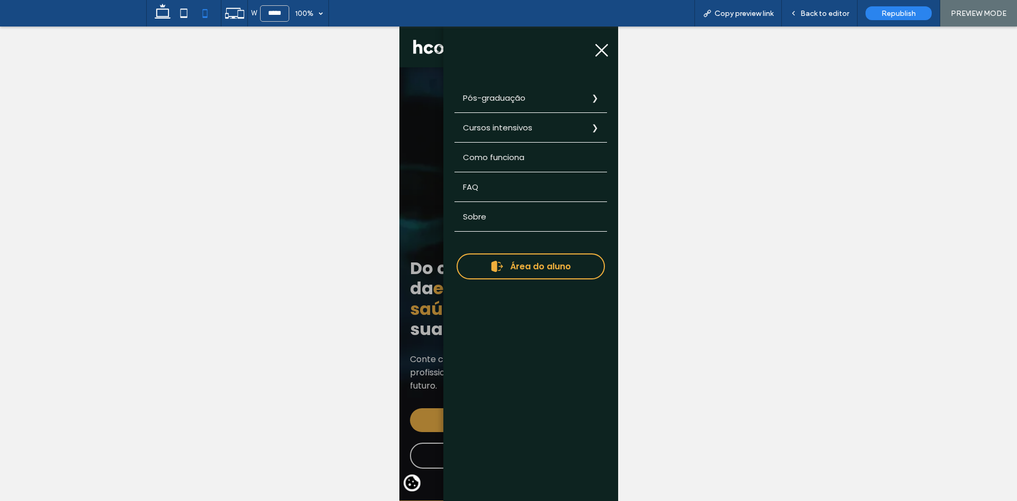
click at [517, 96] on label "Pós-graduação" at bounding box center [530, 97] width 153 height 29
click at [399, 26] on label "Voltar" at bounding box center [399, 26] width 0 height 0
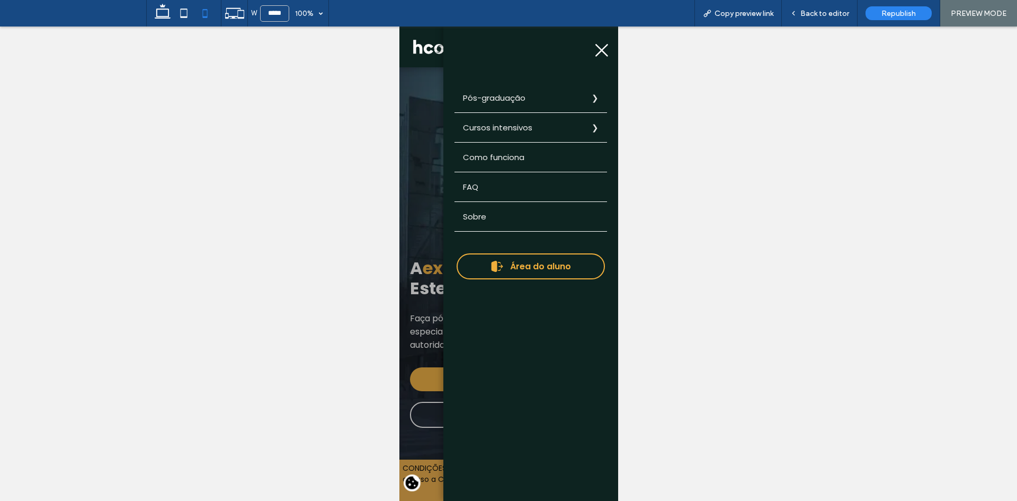
click at [501, 126] on label "Cursos intensivos" at bounding box center [530, 127] width 153 height 29
click at [399, 26] on label "Voltar" at bounding box center [399, 26] width 0 height 0
click at [807, 21] on div "Back to editor" at bounding box center [820, 13] width 76 height 26
click at [825, 18] on div "Back to editor" at bounding box center [820, 13] width 76 height 26
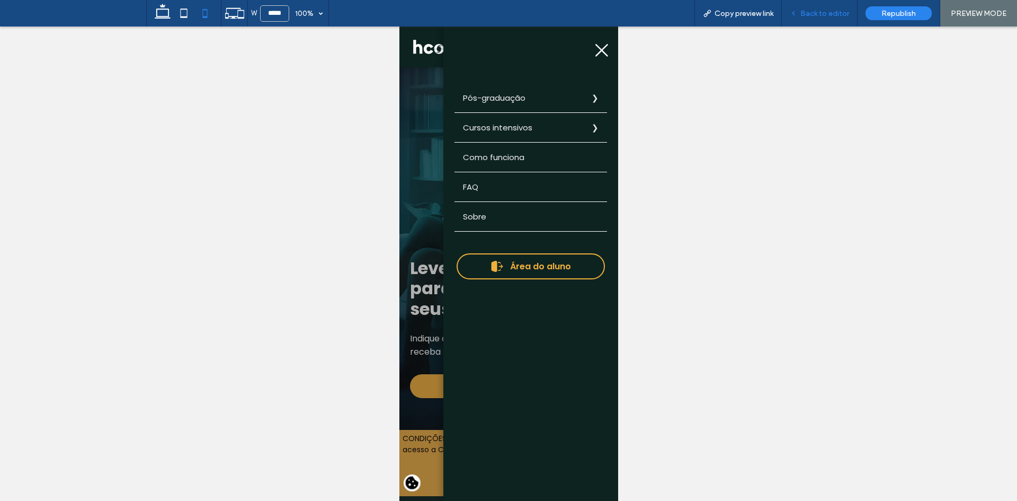
click at [824, 16] on span "Back to editor" at bounding box center [824, 13] width 49 height 9
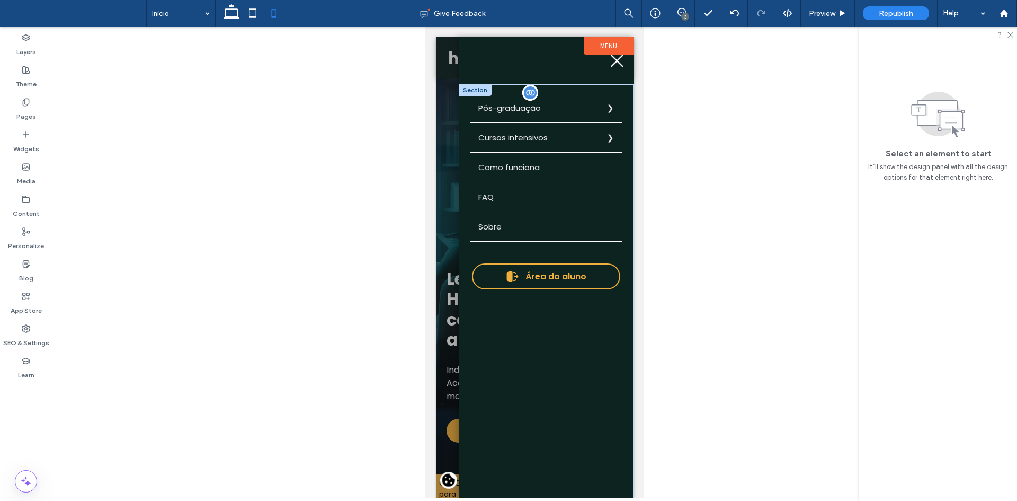
click at [531, 136] on label "Cursos intensivos" at bounding box center [545, 137] width 153 height 29
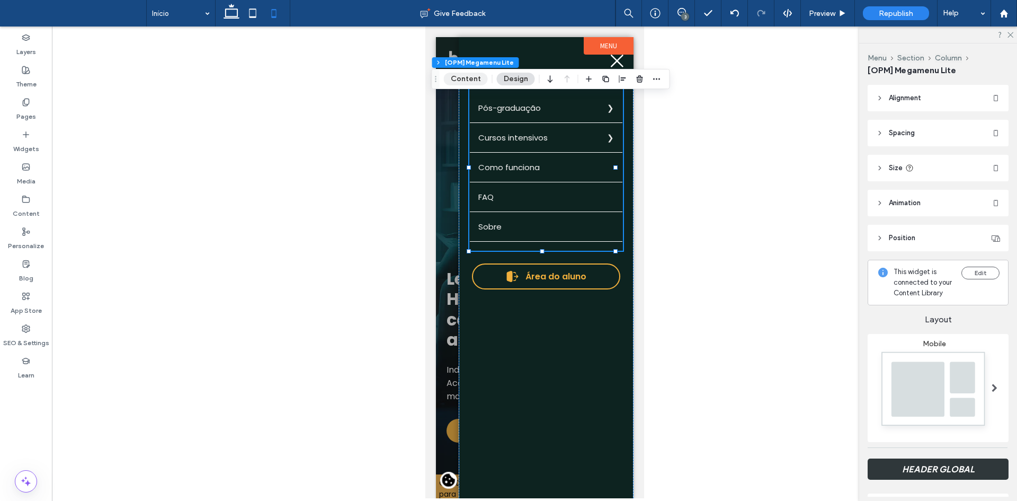
drag, startPoint x: 473, startPoint y: 76, endPoint x: 105, endPoint y: 78, distance: 368.2
click at [473, 76] on button "Content" at bounding box center [466, 79] width 44 height 13
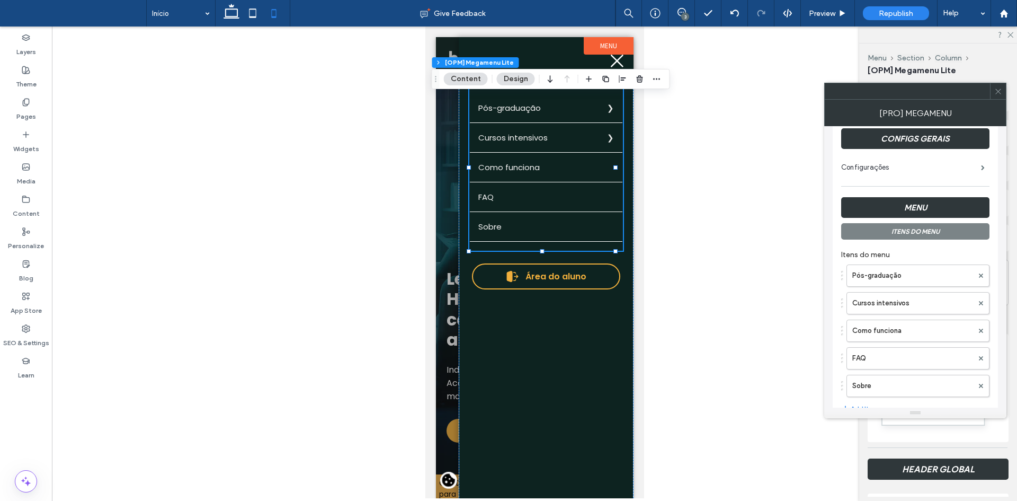
scroll to position [106, 0]
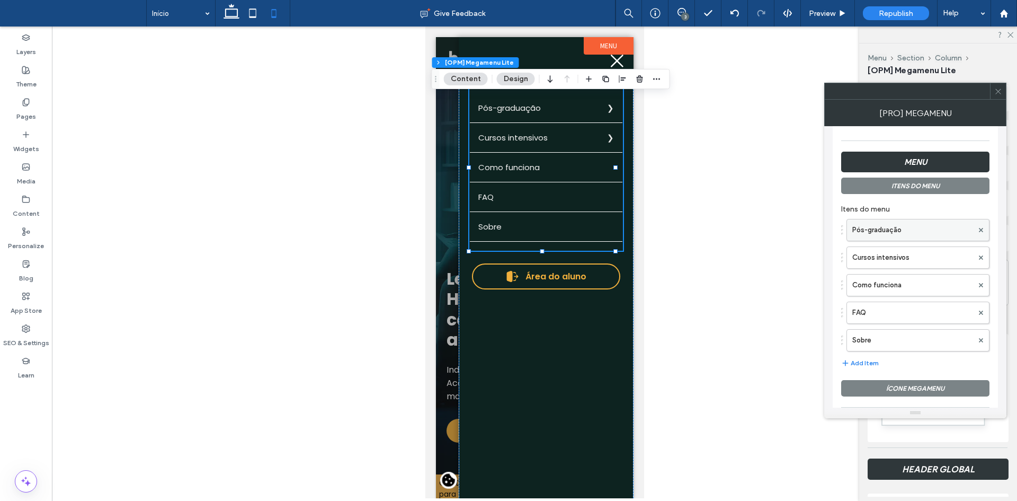
click at [882, 225] on label "Pós-graduação" at bounding box center [912, 229] width 121 height 21
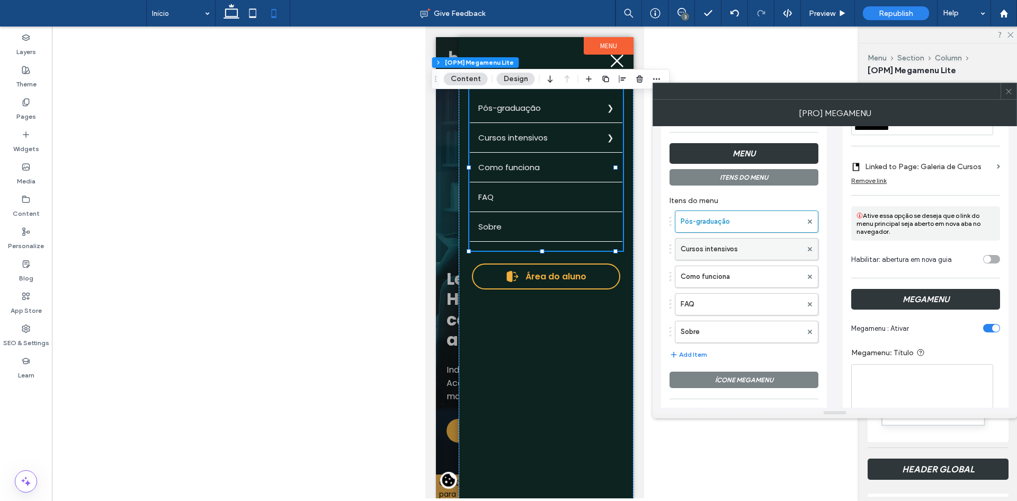
click at [742, 250] on label "Cursos intensivos" at bounding box center [741, 248] width 121 height 21
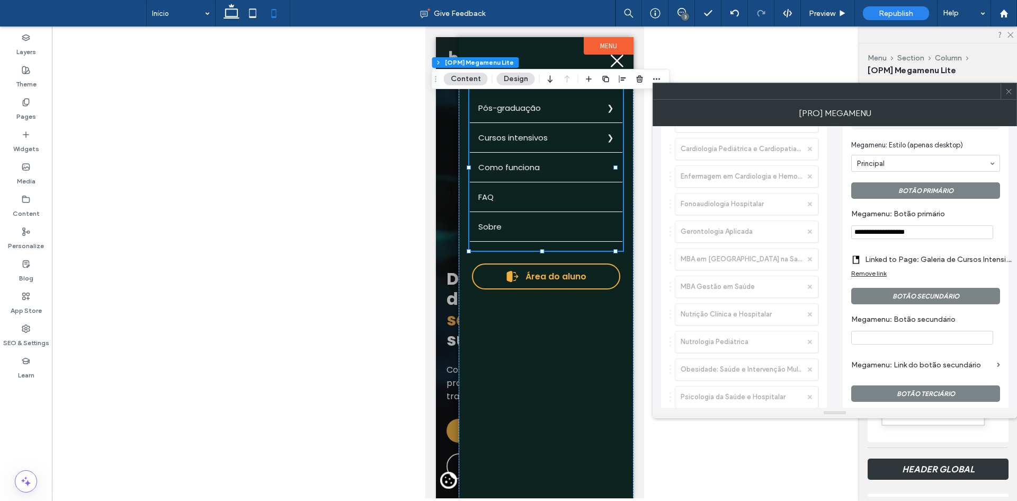
scroll to position [530, 0]
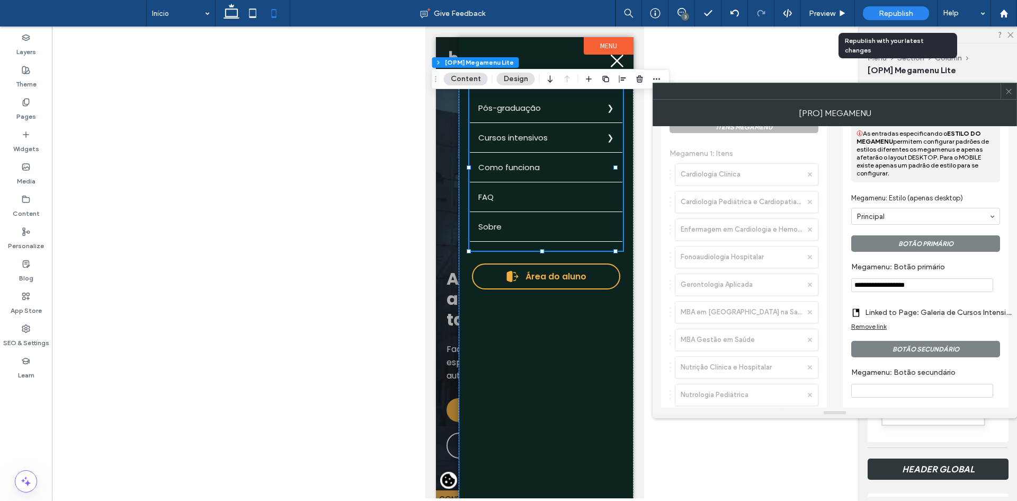
click at [895, 11] on span "Republish" at bounding box center [896, 13] width 34 height 9
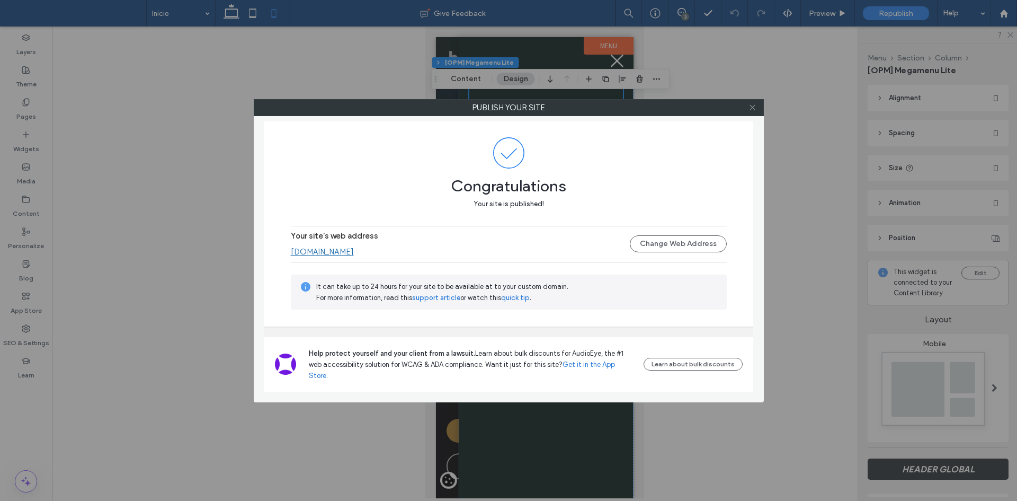
click at [752, 108] on use at bounding box center [752, 107] width 5 height 5
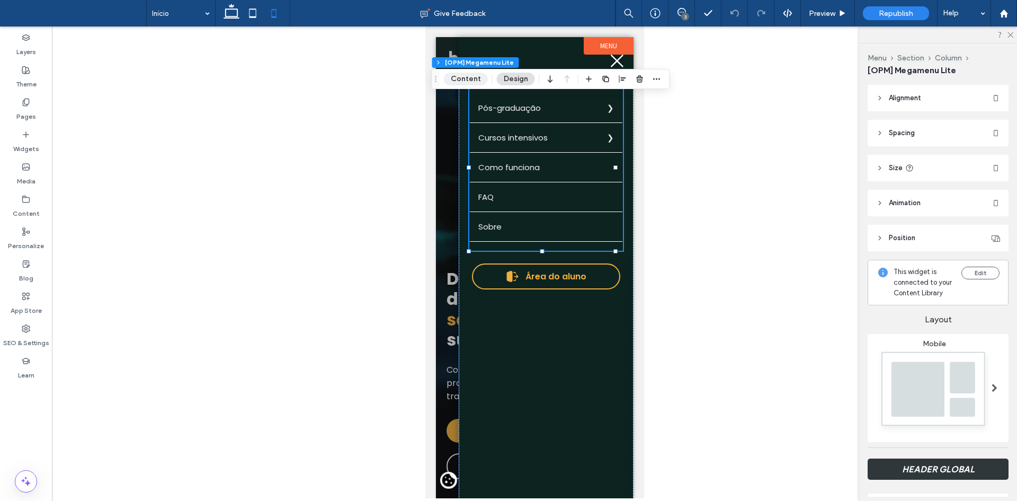
click at [476, 82] on button "Content" at bounding box center [466, 79] width 44 height 13
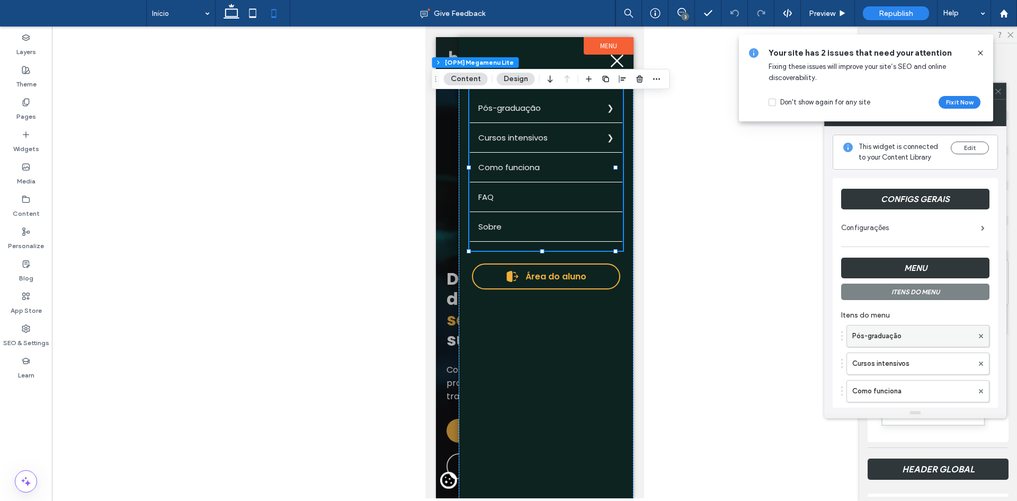
click at [886, 335] on label "Pós-graduação" at bounding box center [912, 335] width 121 height 21
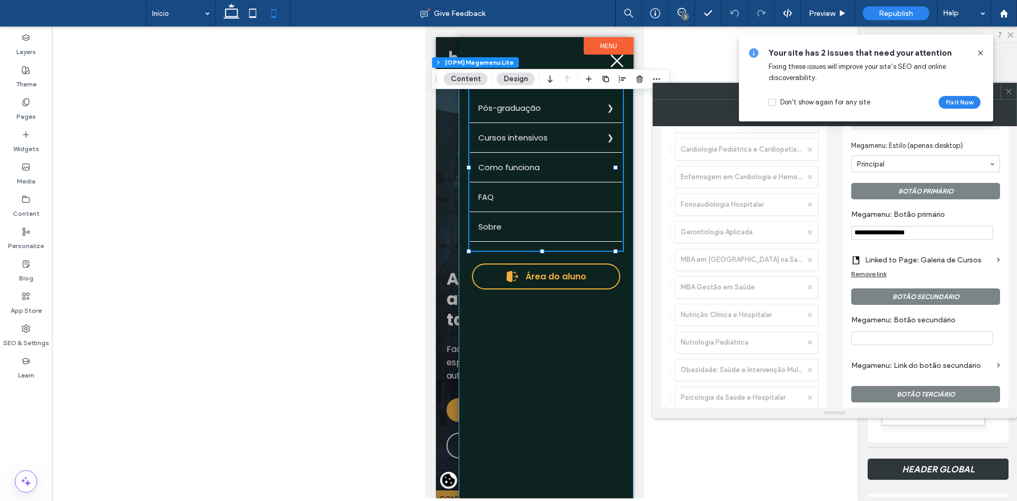
scroll to position [583, 0]
click at [922, 234] on input "**********" at bounding box center [922, 232] width 142 height 14
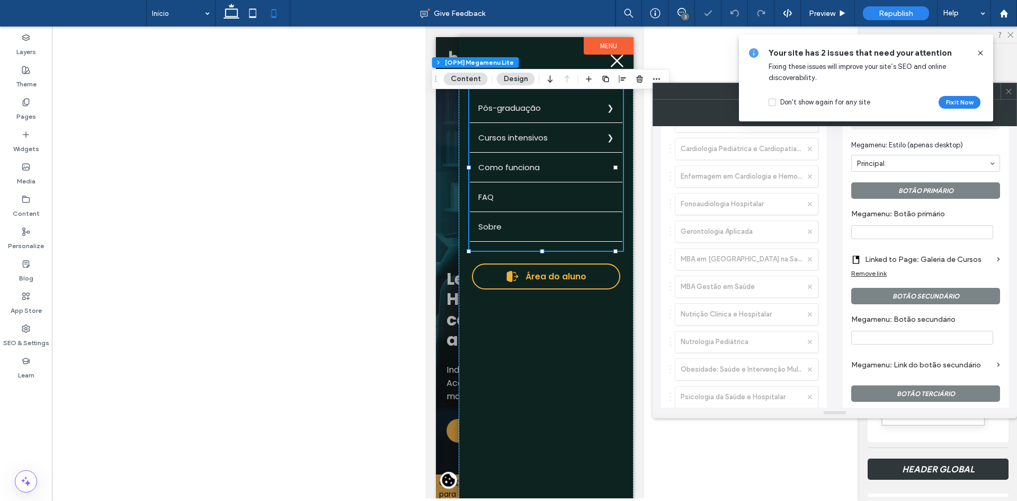
click at [913, 217] on label "Megamenu: Botão primário" at bounding box center [923, 215] width 145 height 12
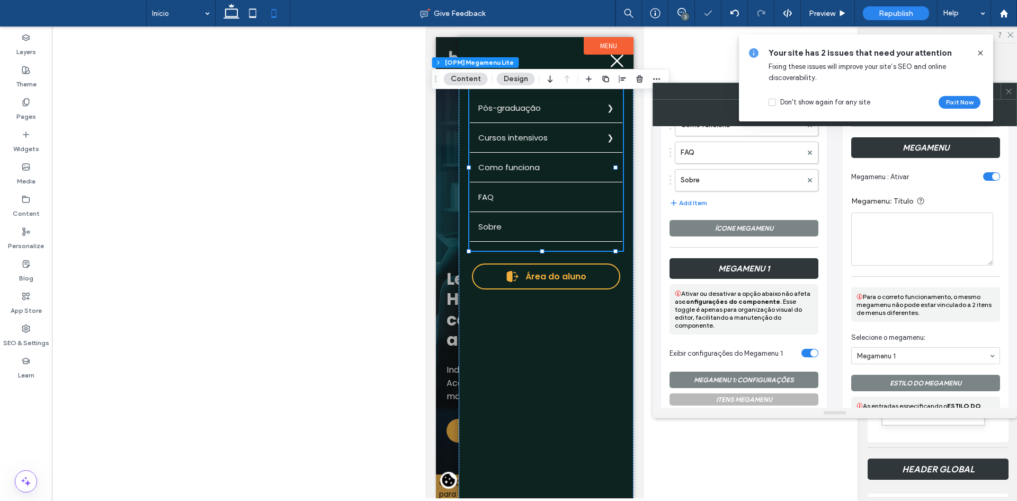
scroll to position [159, 0]
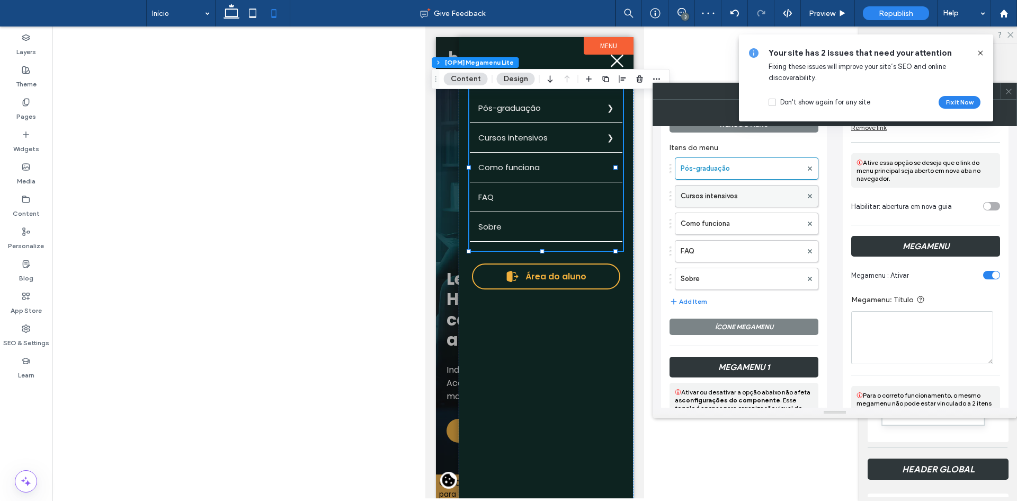
click at [751, 198] on label "Cursos intensivos" at bounding box center [741, 195] width 121 height 21
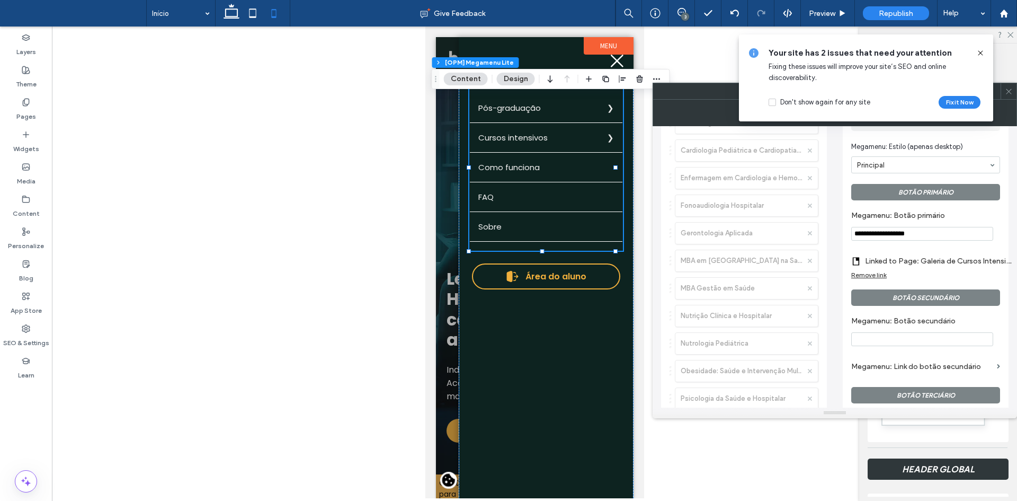
scroll to position [583, 0]
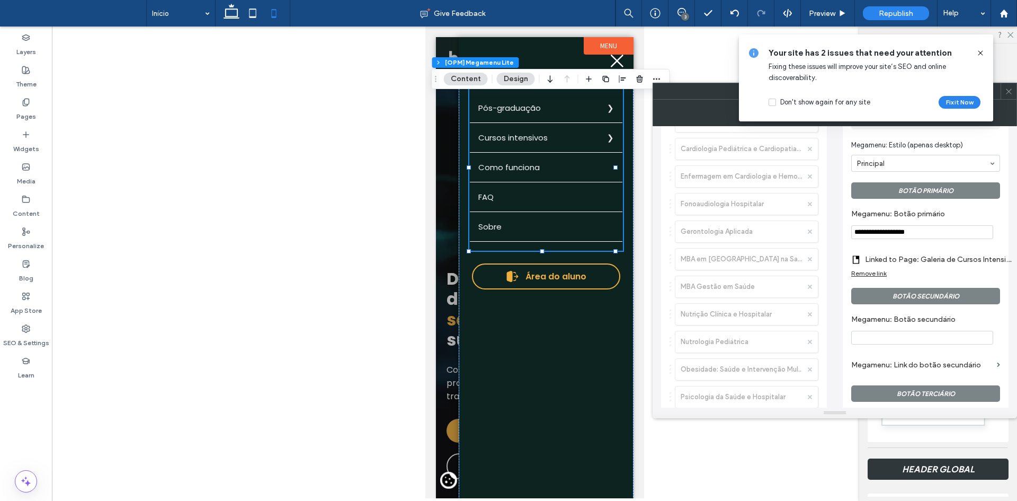
click at [886, 234] on input "**********" at bounding box center [922, 232] width 142 height 14
click at [830, 14] on span "Preview" at bounding box center [822, 13] width 26 height 9
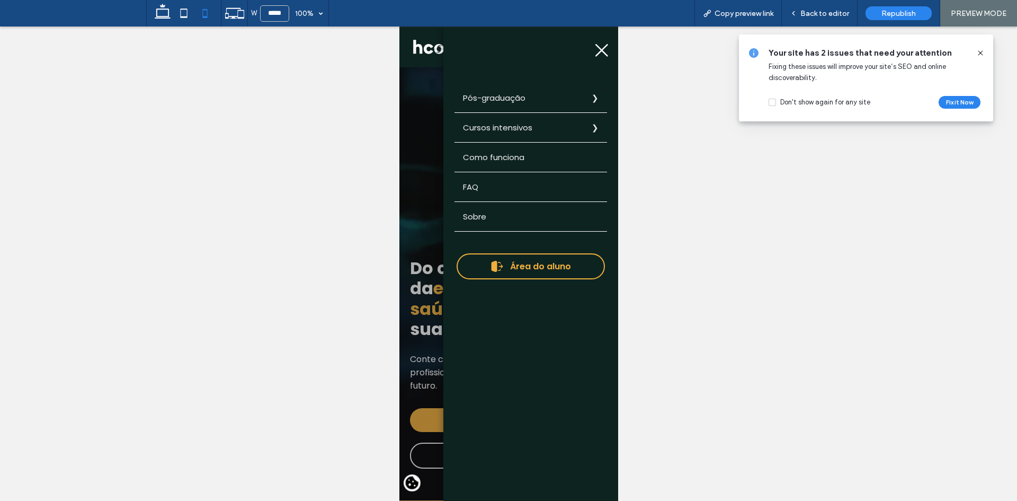
click at [489, 100] on label "Pós-graduação" at bounding box center [530, 97] width 153 height 29
click at [399, 26] on label "Voltar" at bounding box center [399, 26] width 0 height 0
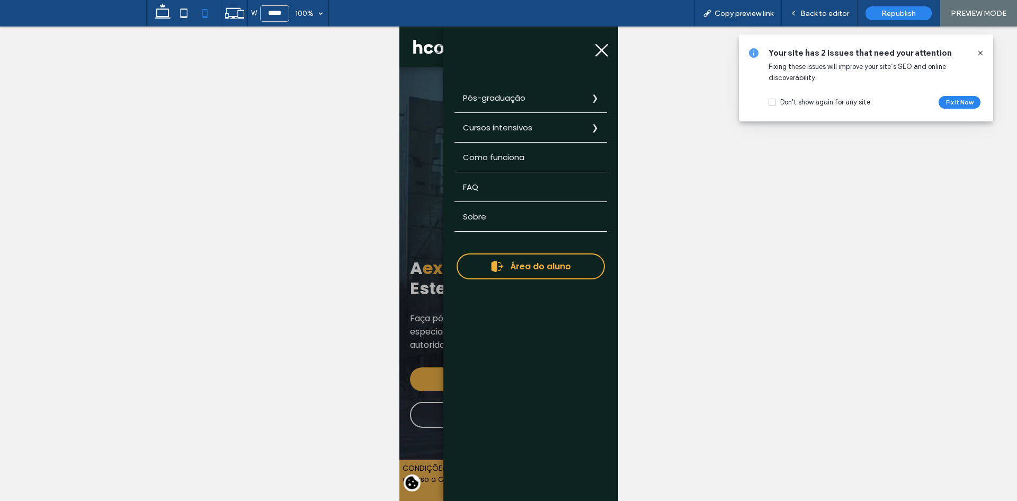
click at [399, 26] on label "Voltar" at bounding box center [399, 26] width 0 height 0
click at [502, 123] on label "Cursos intensivos" at bounding box center [530, 127] width 153 height 29
click at [895, 9] on span "Republish" at bounding box center [898, 13] width 34 height 9
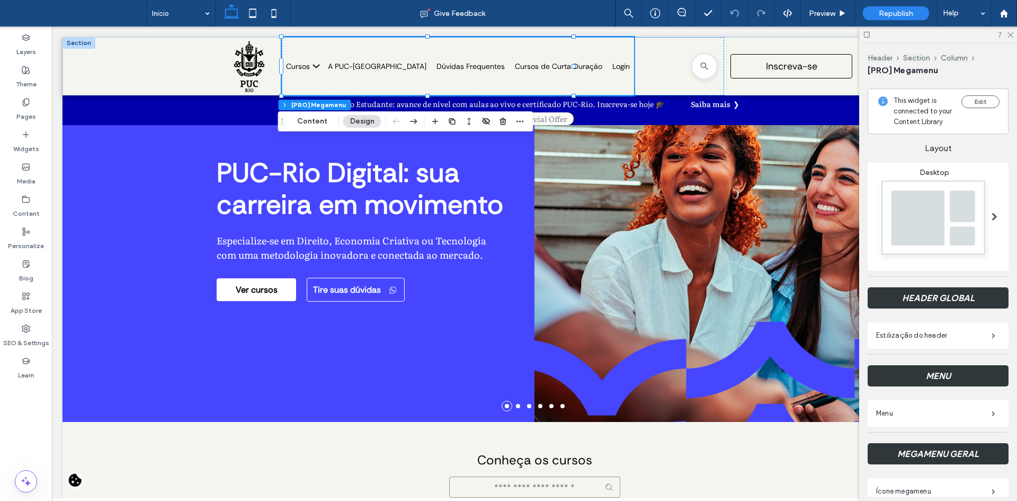
scroll to position [212, 0]
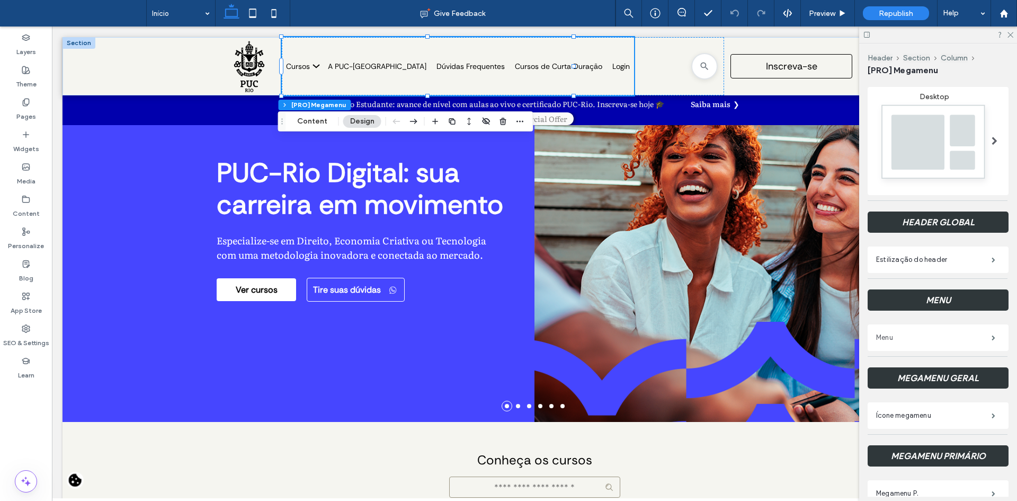
click at [925, 347] on label "Menu" at bounding box center [933, 337] width 115 height 21
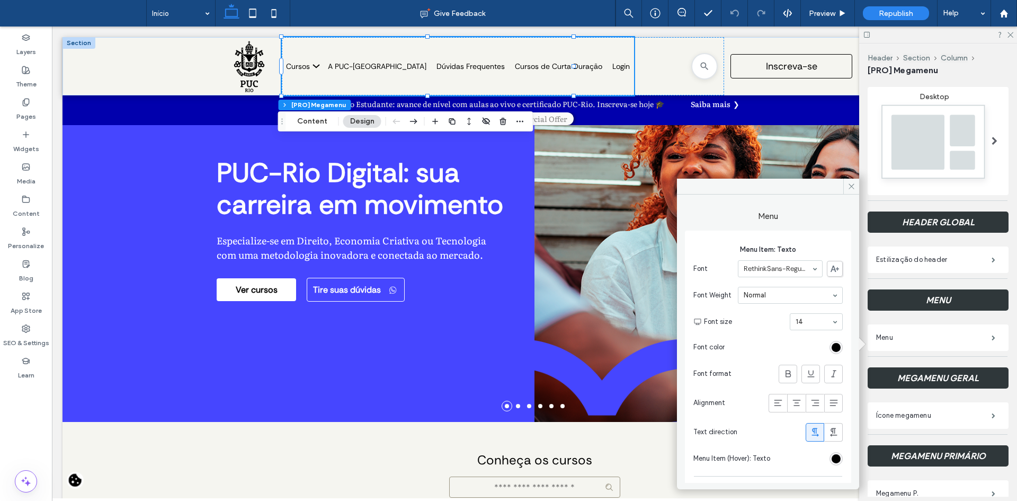
scroll to position [74, 0]
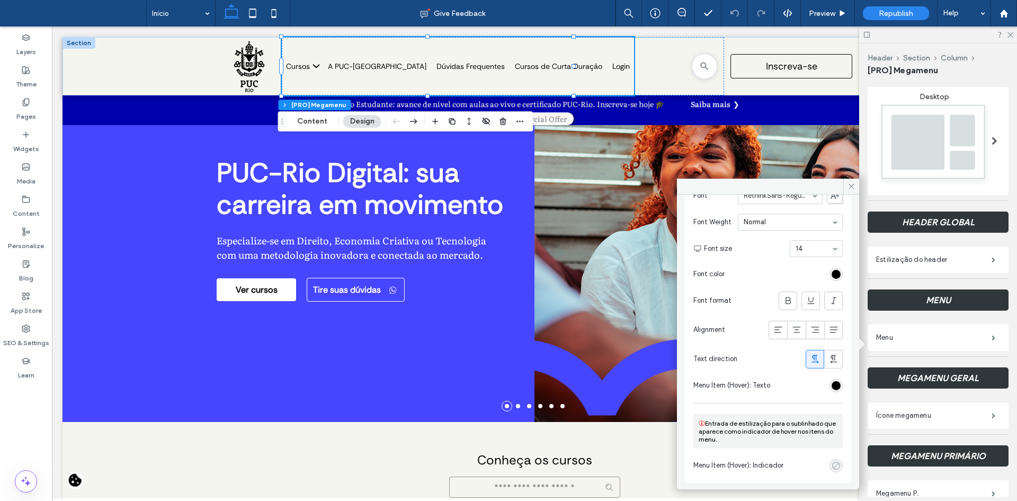
click at [832, 461] on div "rgba(0, 0, 0, 0)" at bounding box center [836, 465] width 9 height 9
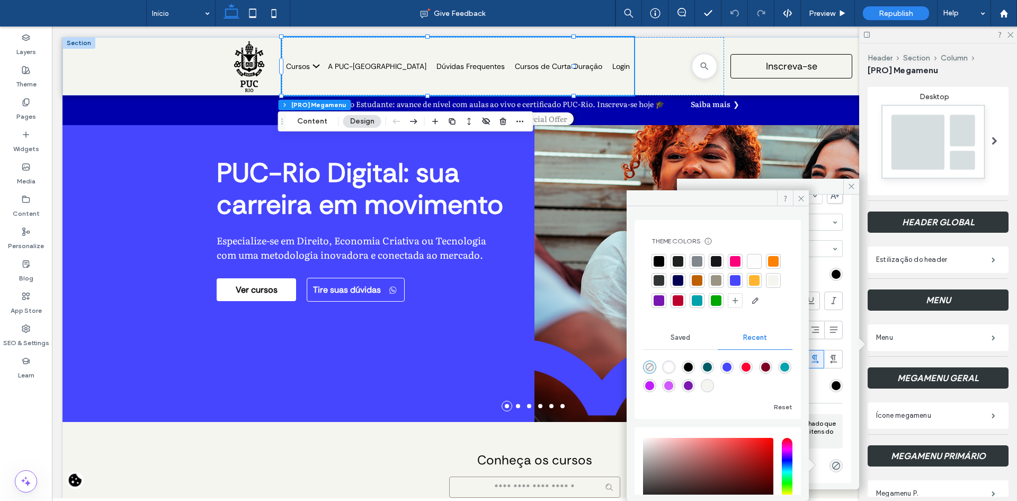
click at [648, 371] on use "rgba(0, 0, 0, 0)" at bounding box center [650, 367] width 8 height 8
click at [799, 201] on icon at bounding box center [801, 198] width 8 height 8
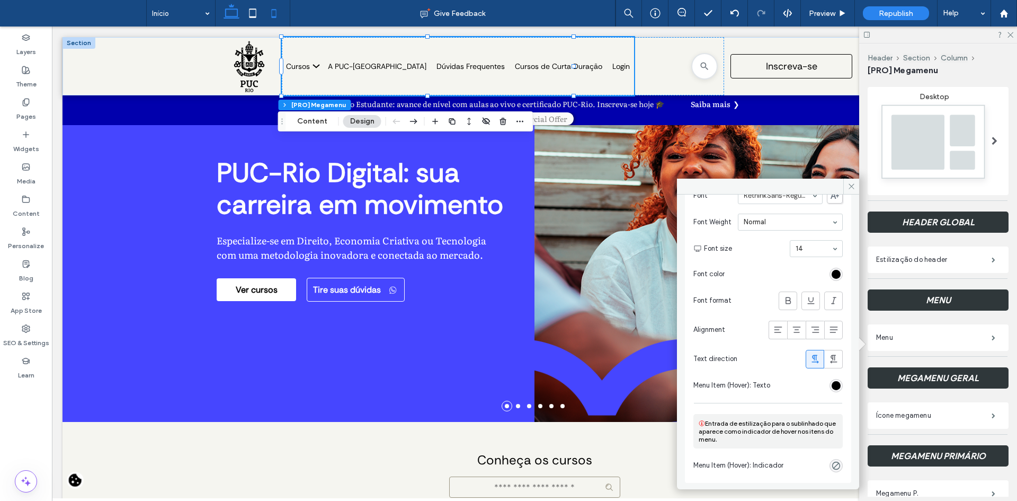
click at [271, 12] on icon at bounding box center [273, 13] width 21 height 21
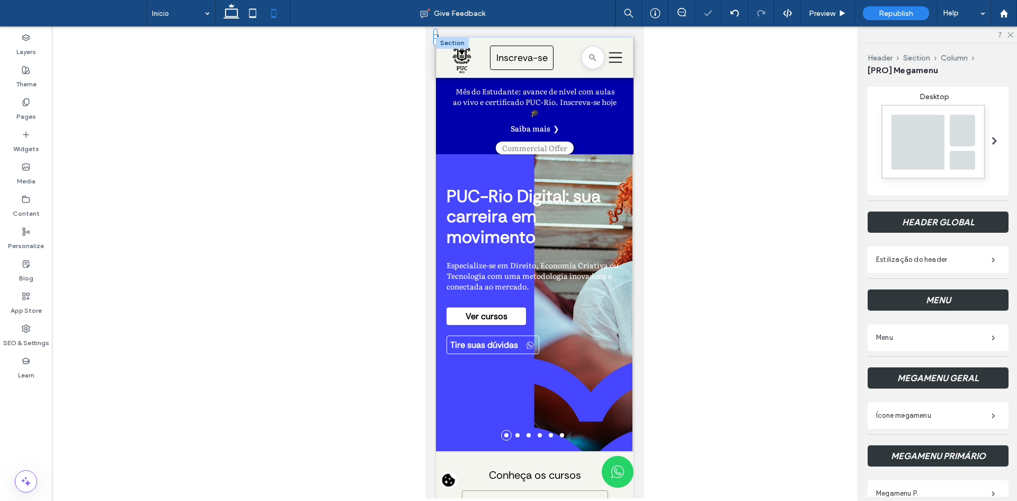
scroll to position [0, 0]
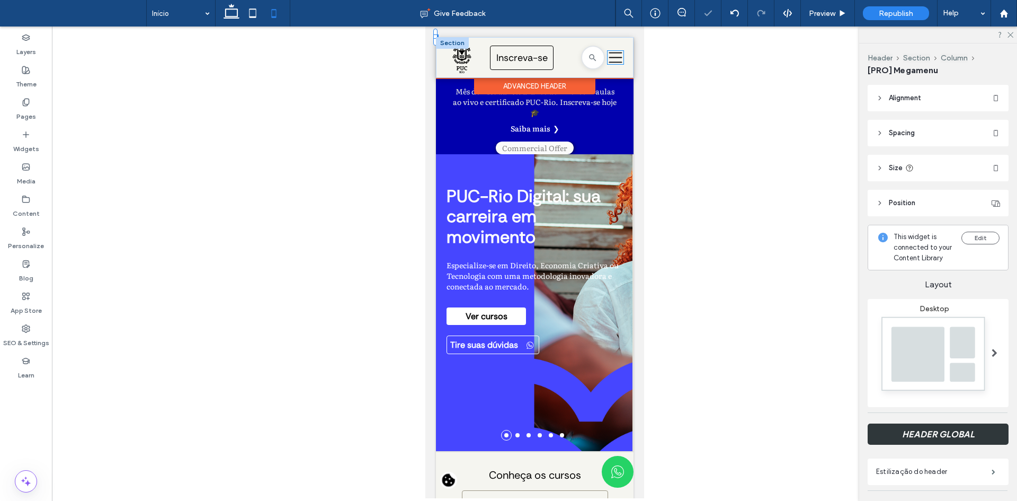
click at [610, 56] on icon "Uma silhueta de três linhas pretas em um fundo branco." at bounding box center [615, 57] width 16 height 13
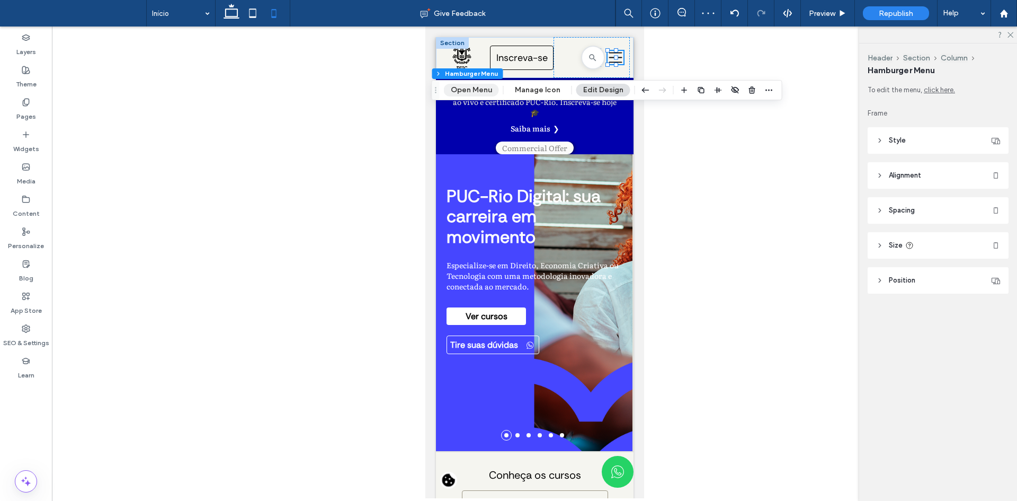
click at [463, 91] on button "Open Menu" at bounding box center [471, 90] width 55 height 13
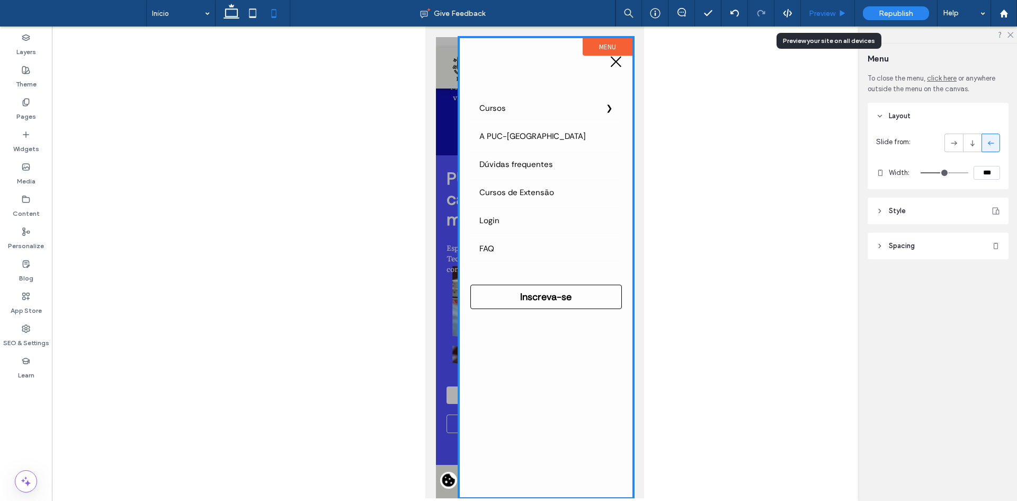
click at [829, 13] on span "Preview" at bounding box center [822, 13] width 26 height 9
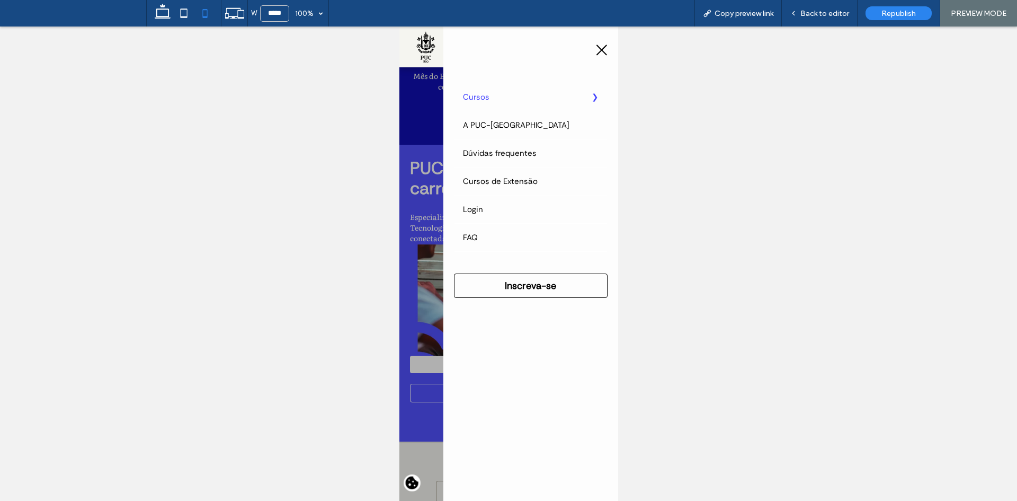
click at [520, 103] on label "Cursos" at bounding box center [530, 97] width 153 height 28
click at [399, 26] on label "Voltar" at bounding box center [399, 26] width 0 height 0
click at [810, 14] on span "Back to editor" at bounding box center [824, 13] width 49 height 9
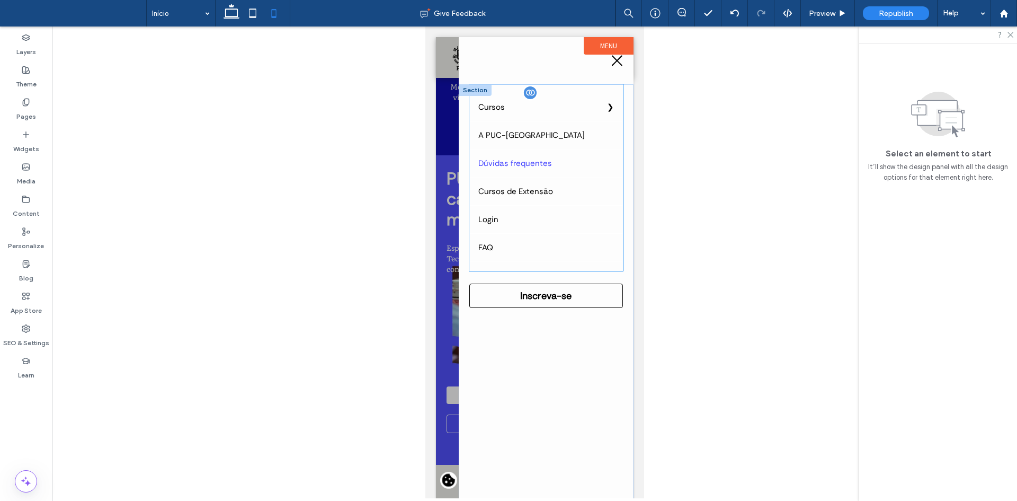
click at [537, 164] on link "Dúvidas frequentes" at bounding box center [545, 163] width 153 height 28
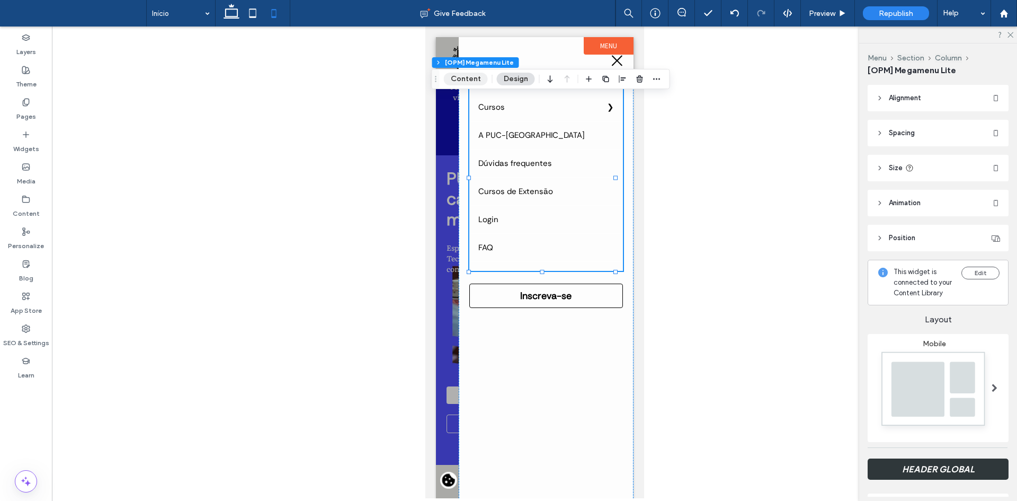
click at [457, 79] on button "Content" at bounding box center [466, 79] width 44 height 13
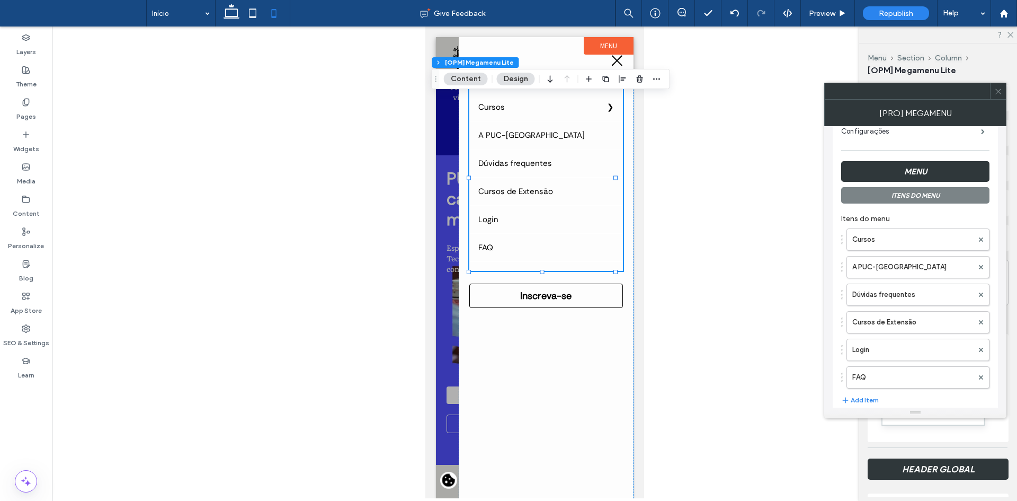
scroll to position [106, 0]
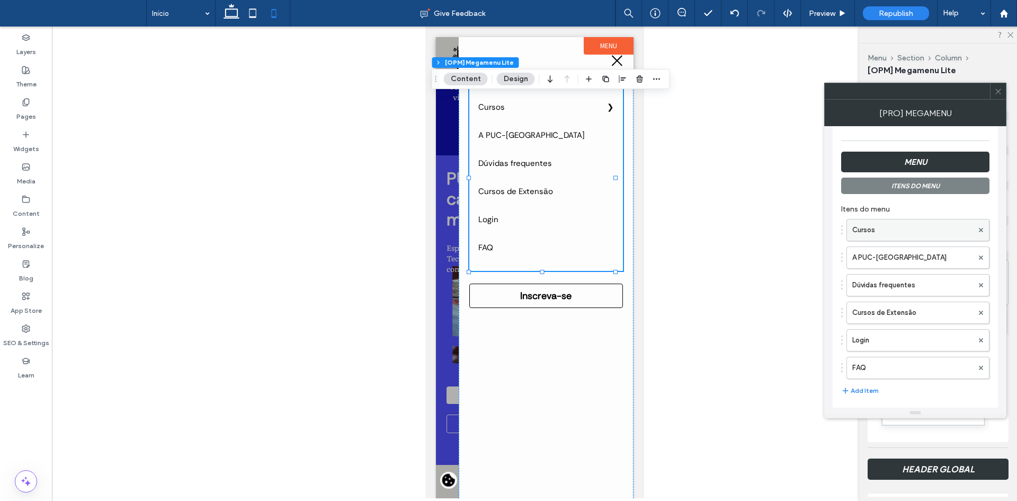
click at [914, 229] on label "Cursos" at bounding box center [912, 229] width 121 height 21
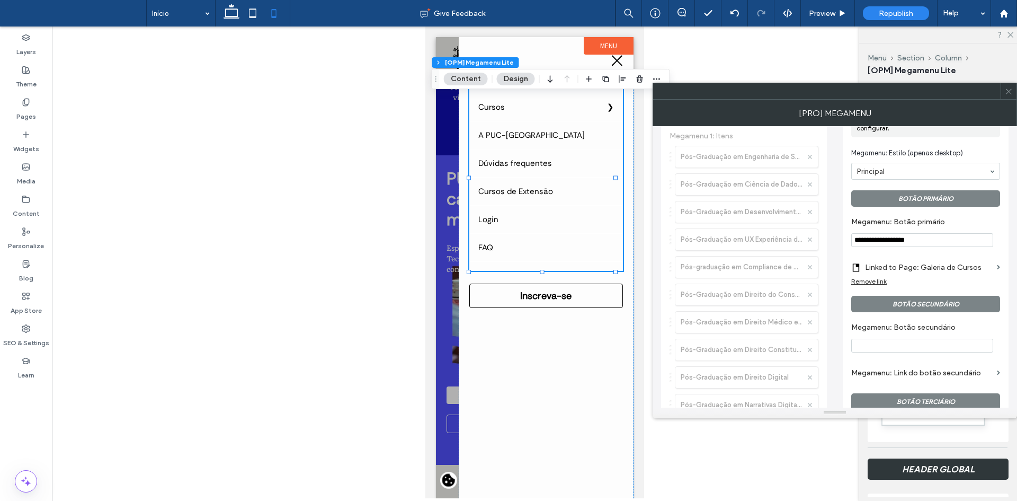
scroll to position [583, 0]
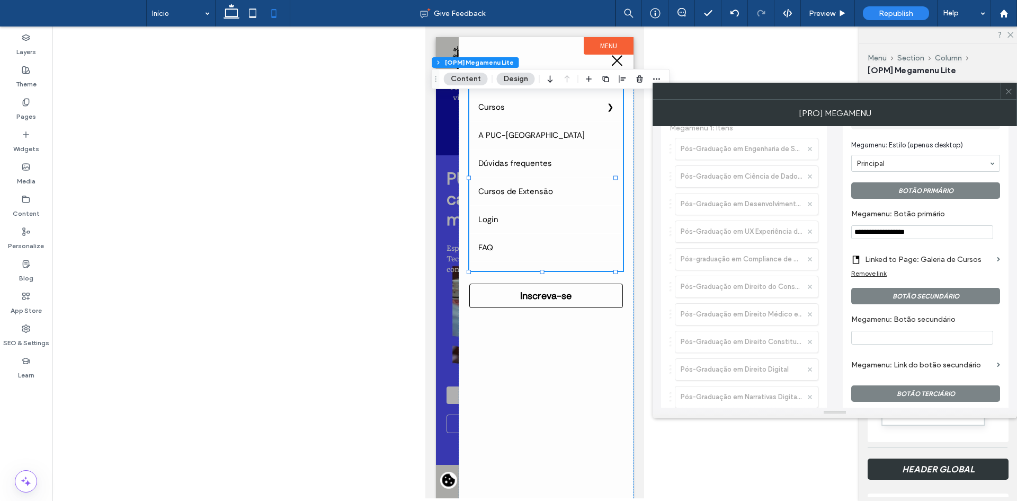
click at [917, 233] on input "**********" at bounding box center [922, 232] width 142 height 14
click at [920, 216] on label "Megamenu: Botão primário" at bounding box center [923, 215] width 145 height 12
click at [828, 13] on span "Preview" at bounding box center [822, 13] width 26 height 9
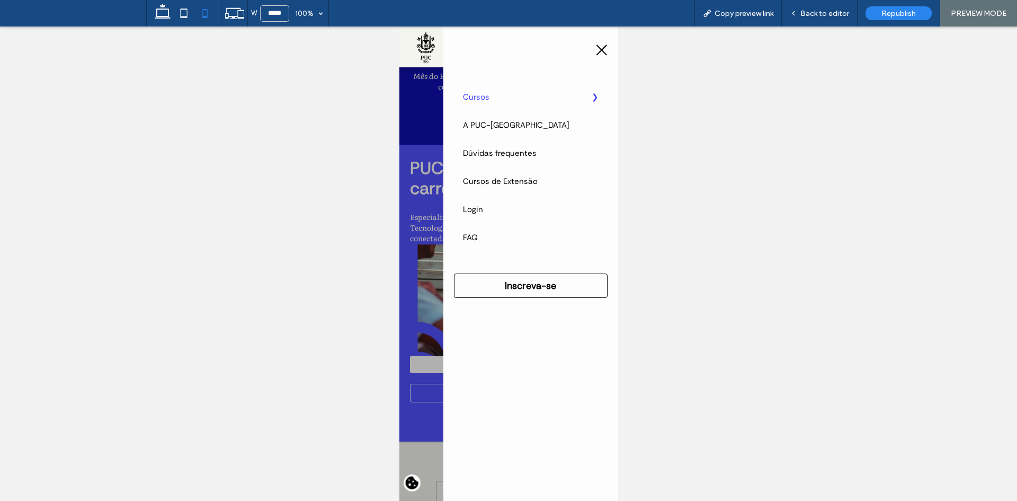
click at [522, 98] on label "Cursos" at bounding box center [530, 97] width 153 height 28
click at [399, 26] on label "Voltar" at bounding box center [399, 26] width 0 height 0
click at [593, 48] on icon at bounding box center [601, 49] width 16 height 13
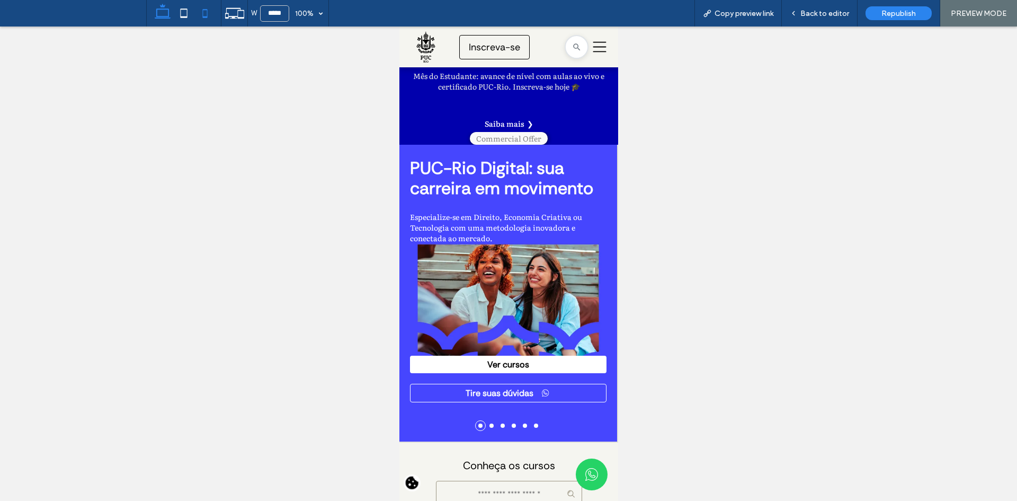
click at [167, 14] on icon at bounding box center [162, 13] width 21 height 21
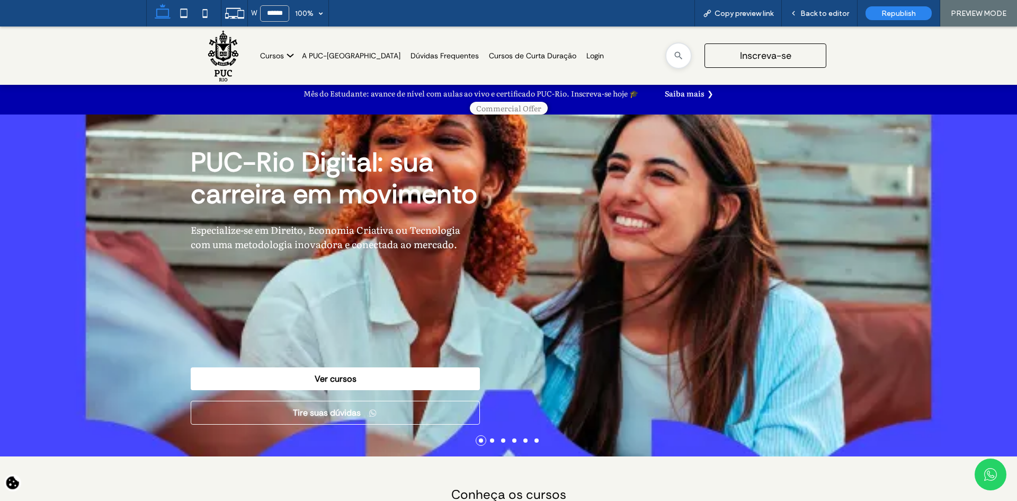
type input "******"
click at [887, 14] on span "Republish" at bounding box center [898, 13] width 34 height 9
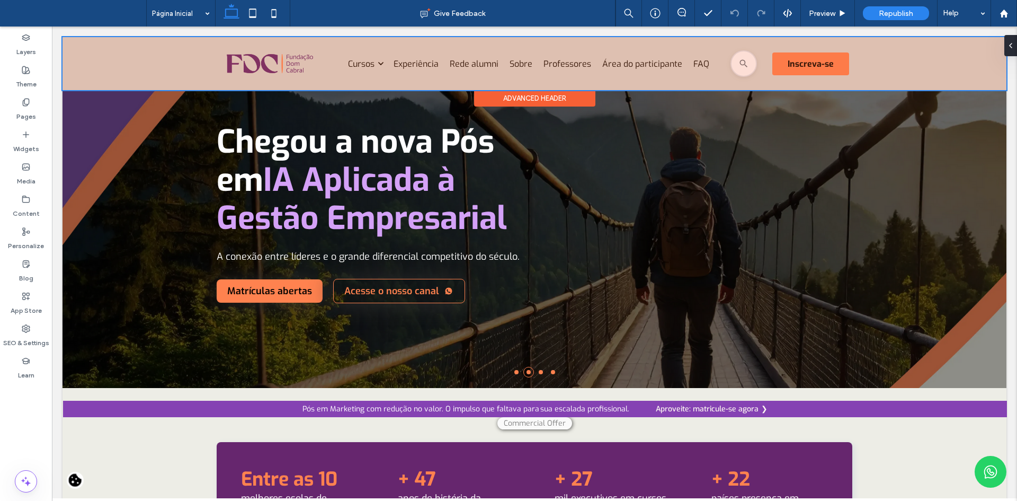
click at [358, 68] on div at bounding box center [535, 63] width 944 height 53
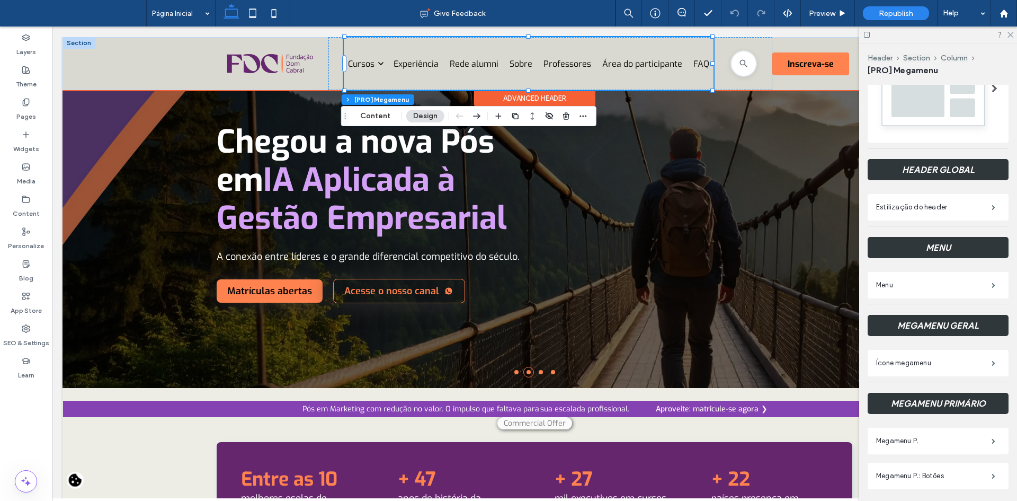
scroll to position [265, 0]
click at [906, 287] on label "Menu" at bounding box center [933, 284] width 115 height 21
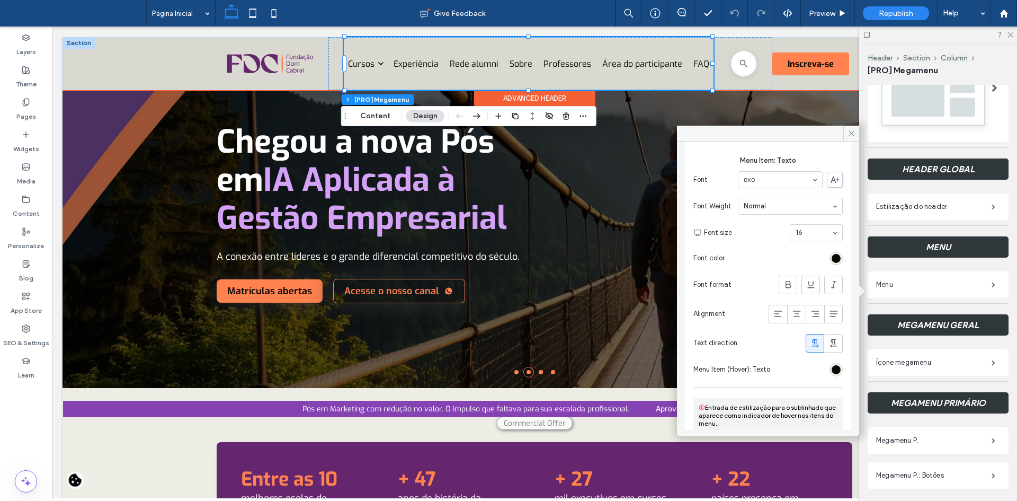
scroll to position [74, 0]
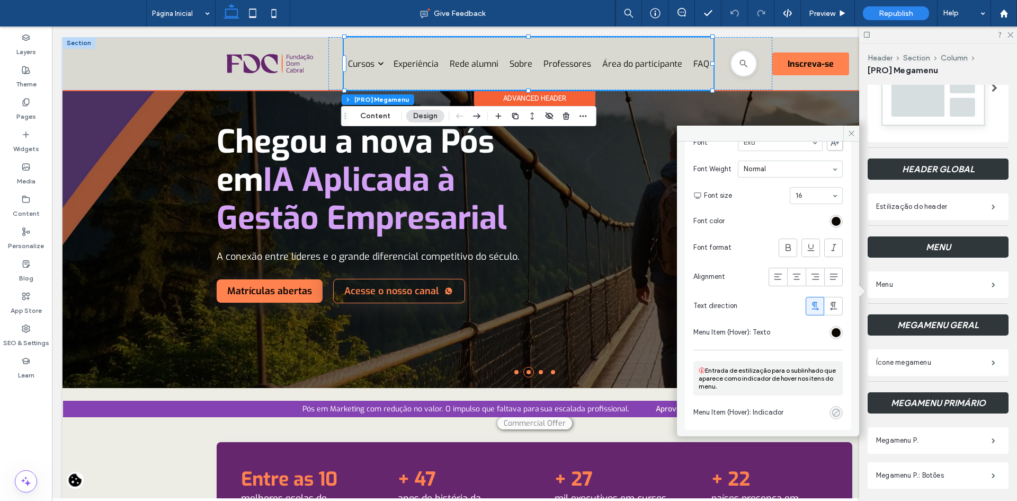
click at [832, 412] on div "rgba(0, 0, 0, 0)" at bounding box center [836, 412] width 9 height 9
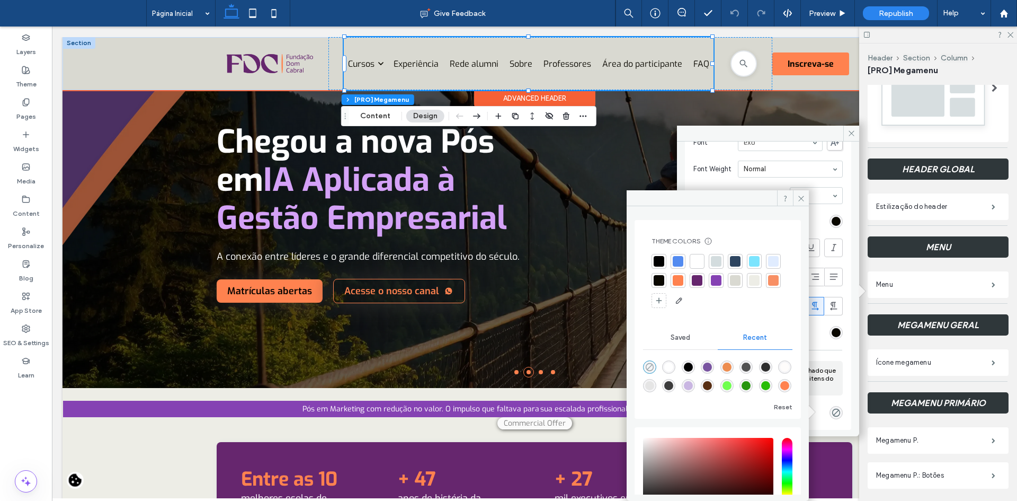
click at [652, 366] on use "rgba(0, 0, 0, 0)" at bounding box center [650, 367] width 8 height 8
click at [804, 203] on span at bounding box center [801, 198] width 16 height 16
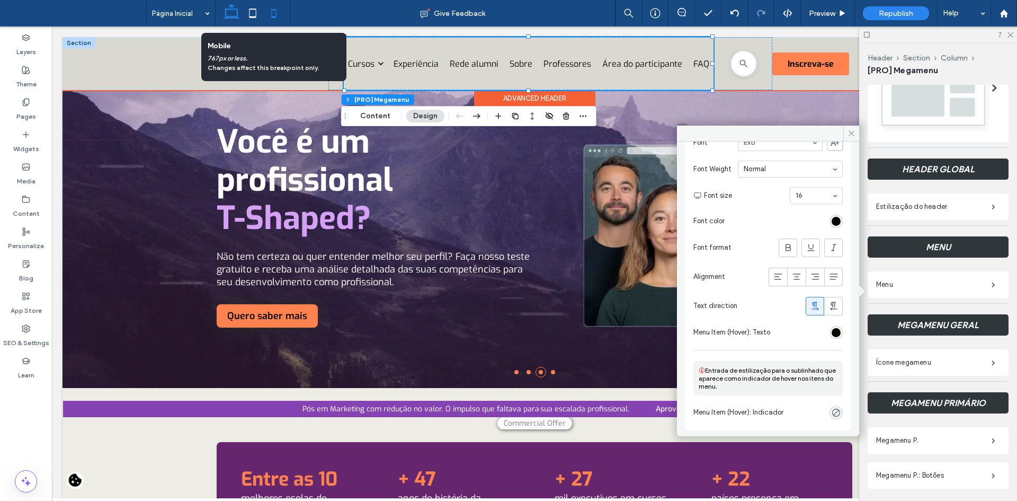
click at [279, 10] on icon at bounding box center [273, 13] width 21 height 21
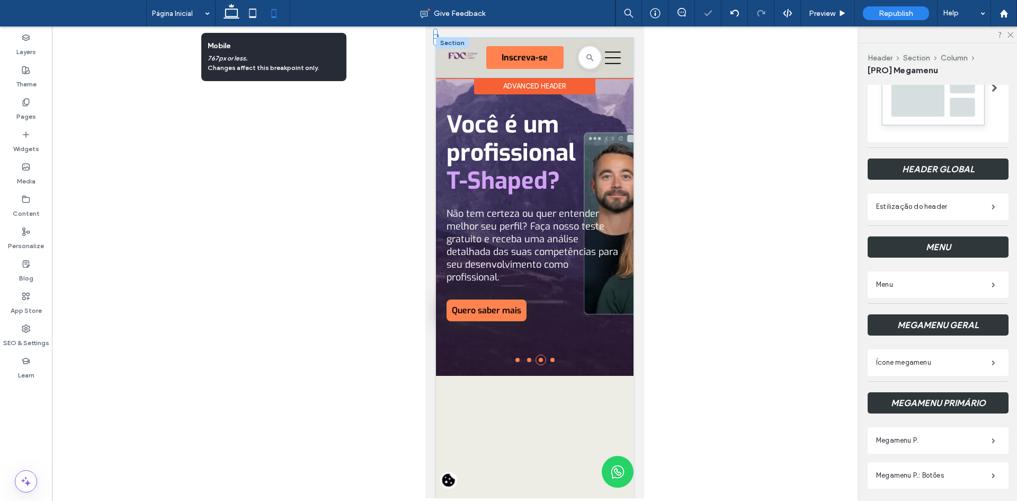
scroll to position [0, 0]
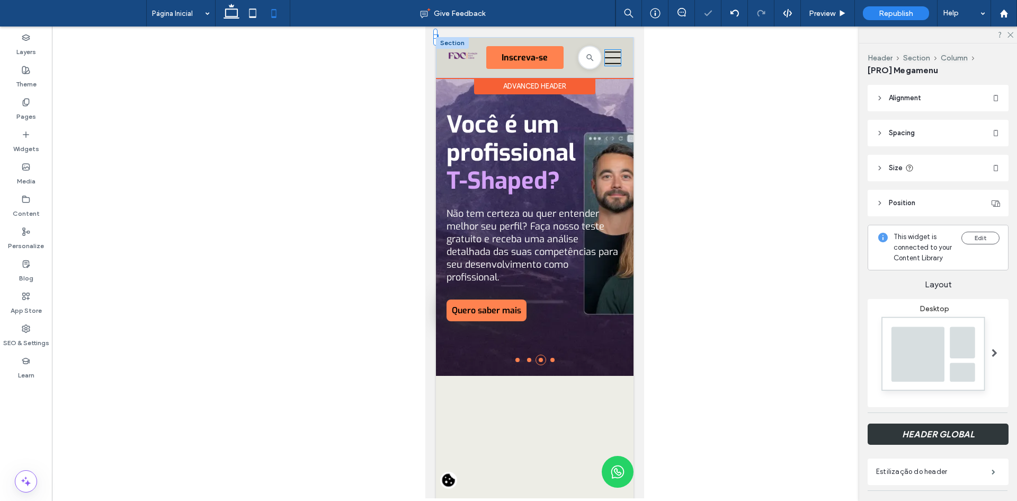
click at [604, 58] on icon at bounding box center [612, 57] width 16 height 13
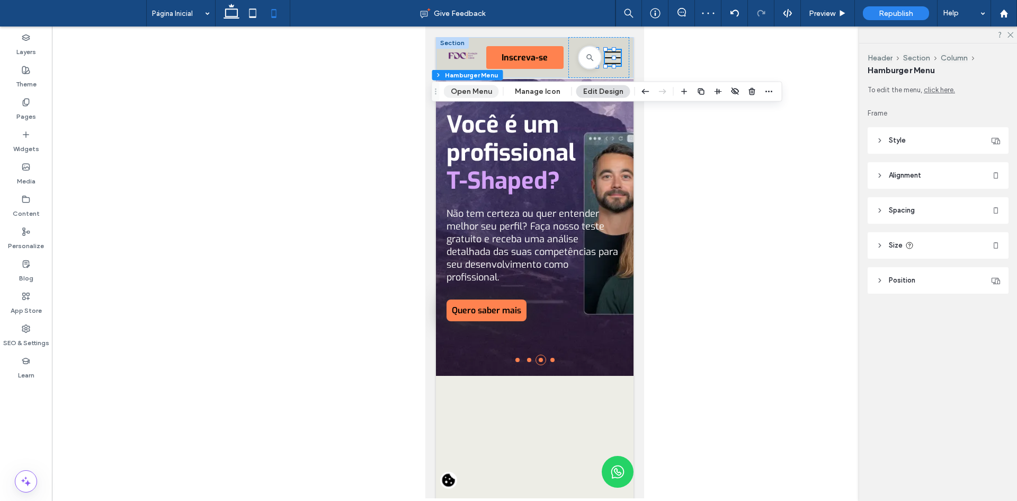
click at [487, 94] on button "Open Menu" at bounding box center [471, 91] width 55 height 13
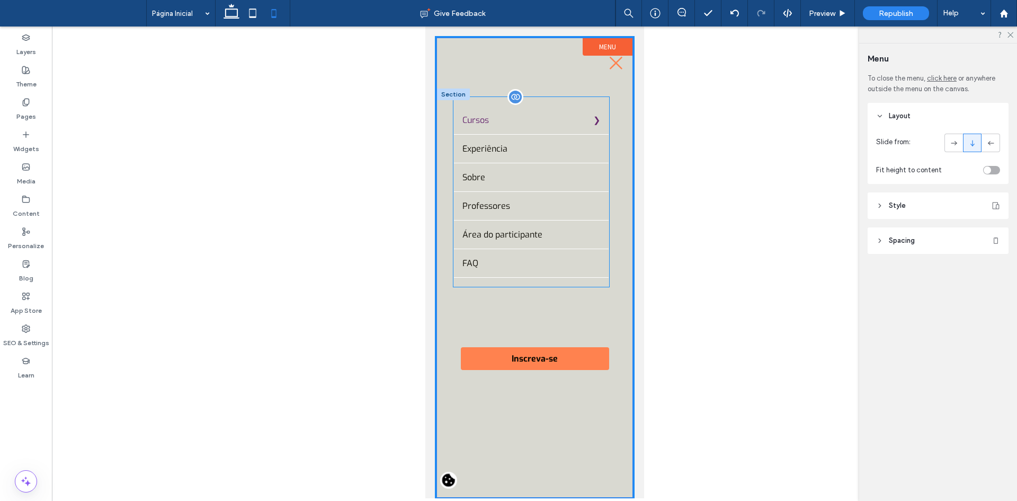
click at [568, 127] on label "Cursos" at bounding box center [530, 120] width 155 height 28
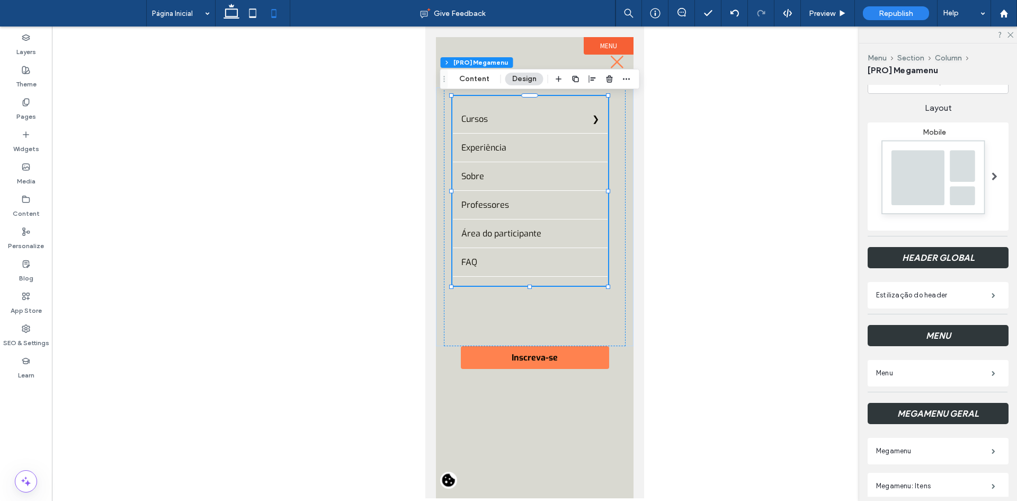
scroll to position [212, 0]
click at [471, 80] on button "Content" at bounding box center [474, 79] width 44 height 13
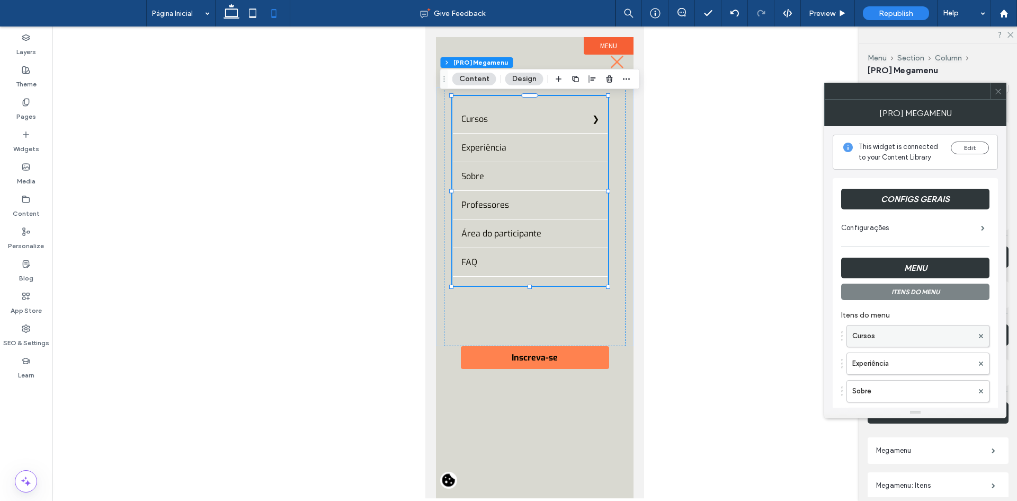
click at [917, 326] on label "Cursos" at bounding box center [912, 335] width 121 height 21
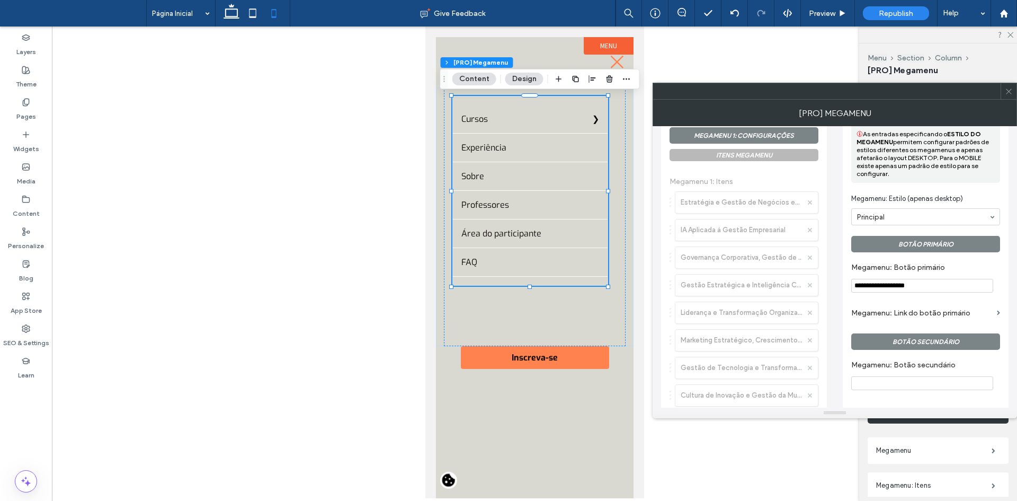
scroll to position [530, 0]
click at [904, 284] on input "**********" at bounding box center [922, 285] width 142 height 14
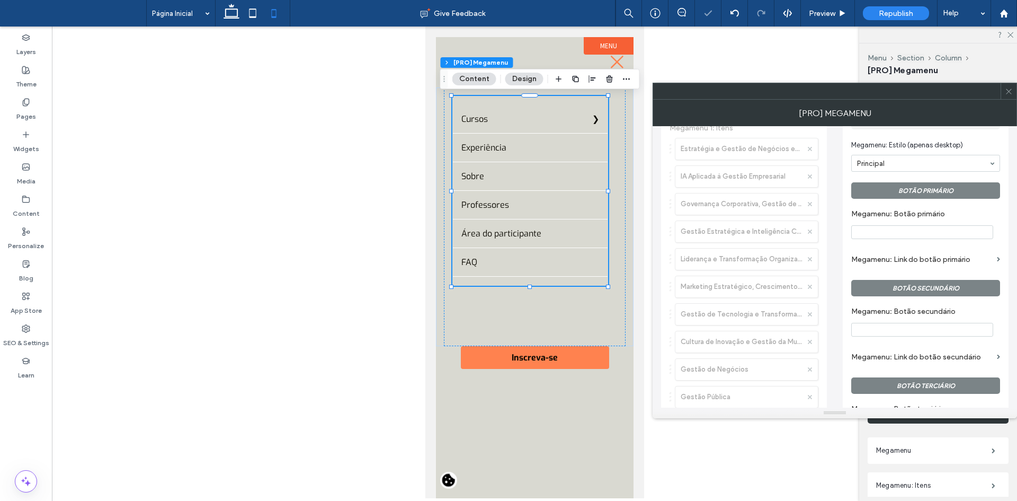
scroll to position [689, 0]
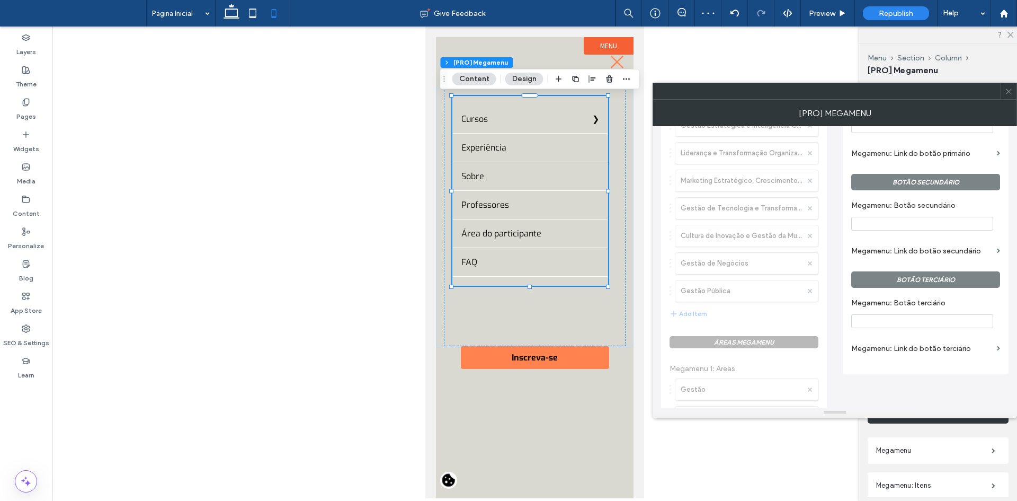
click at [884, 207] on label "Megamenu: Botão secundário" at bounding box center [923, 207] width 145 height 12
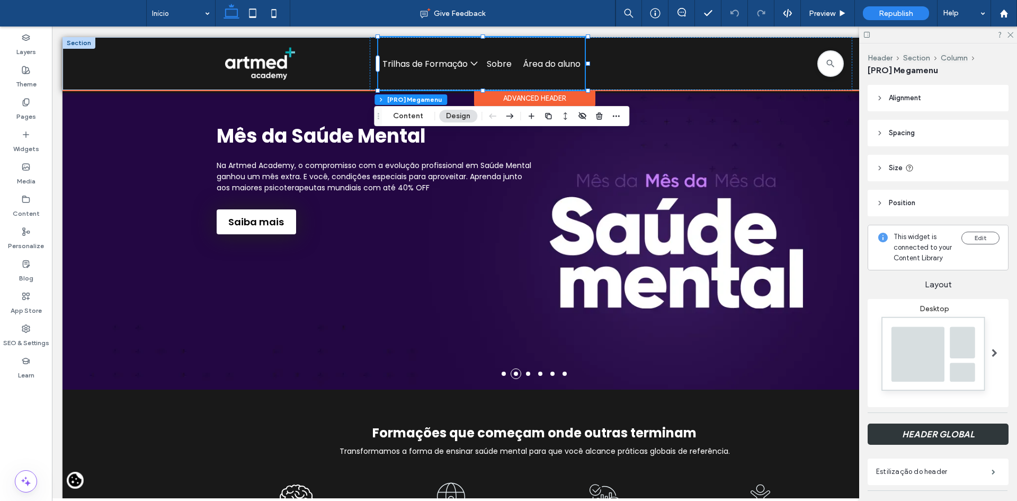
scroll to position [212, 0]
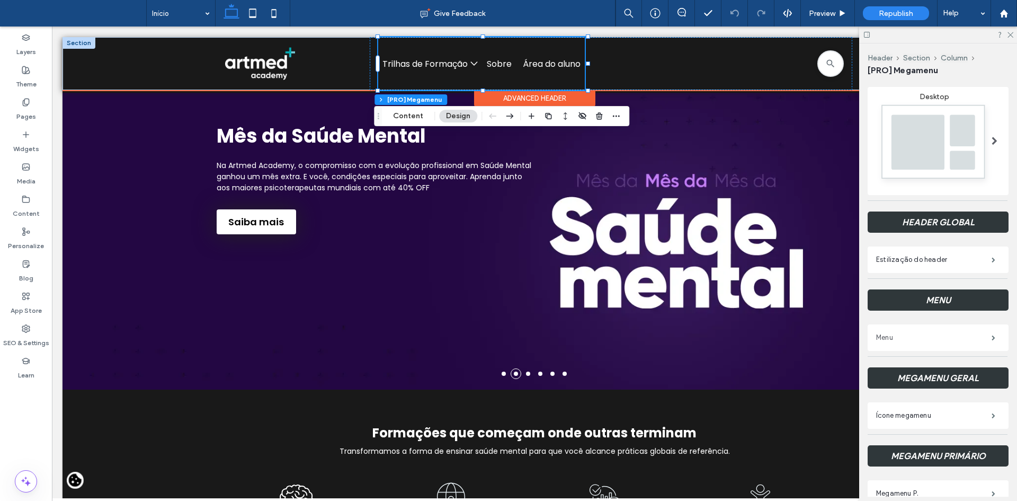
click at [910, 348] on label "Menu" at bounding box center [933, 337] width 115 height 21
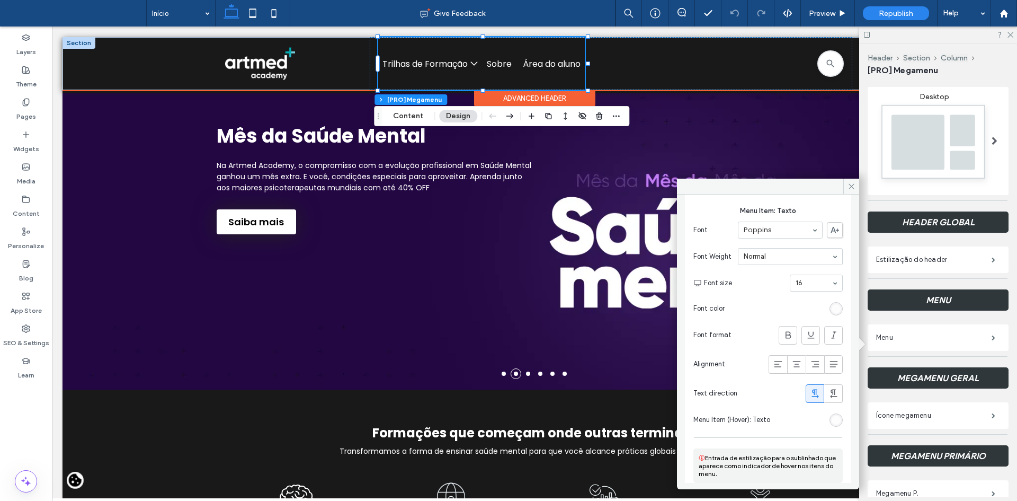
scroll to position [74, 0]
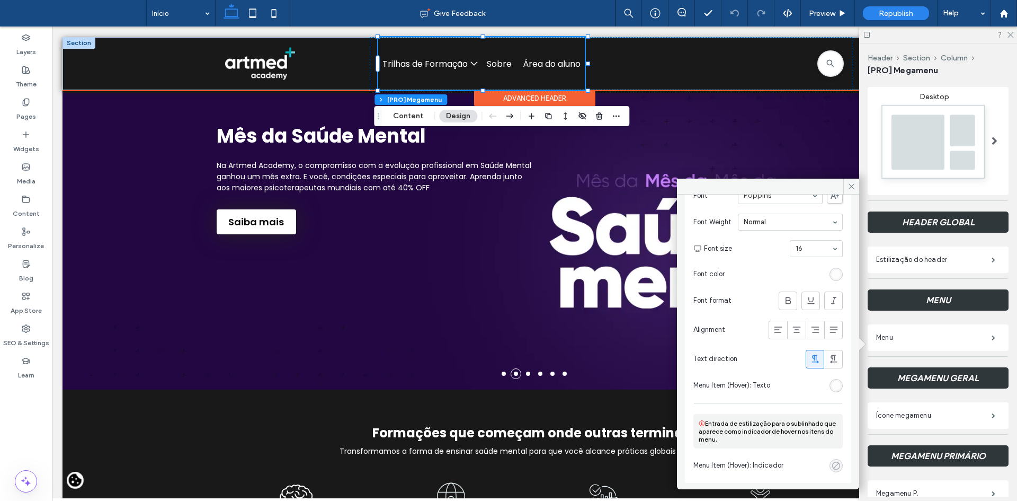
click at [832, 463] on div "rgba(0, 0, 0, 0)" at bounding box center [836, 465] width 9 height 9
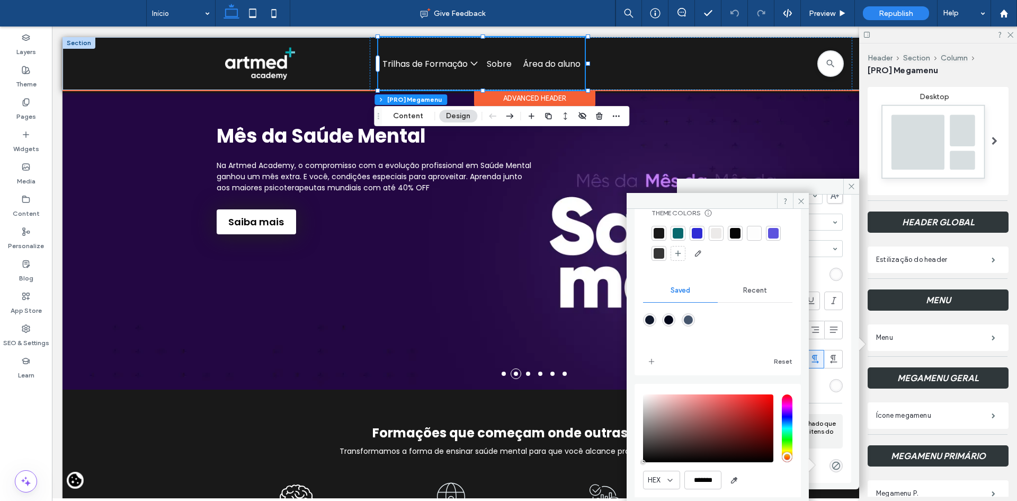
scroll to position [63, 0]
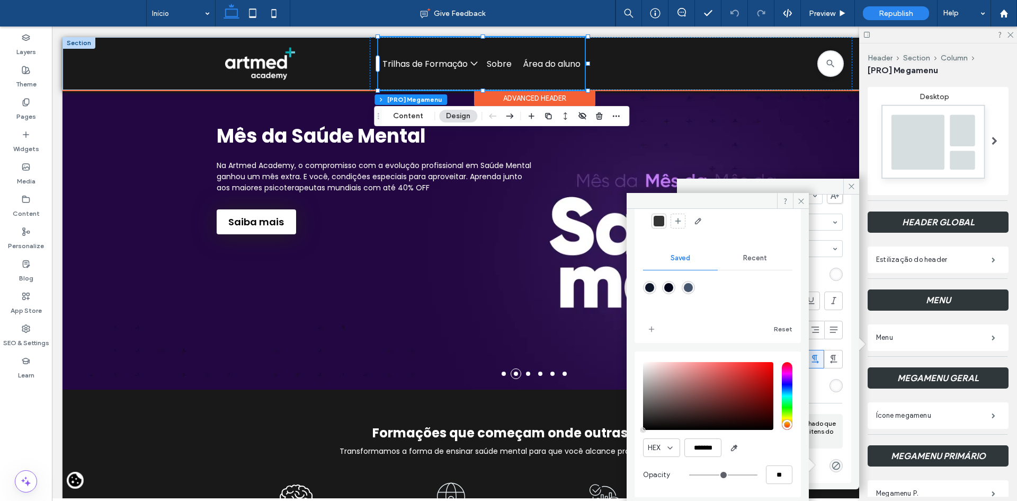
type input "**"
type input "***"
type input "**"
type input "***"
type input "**"
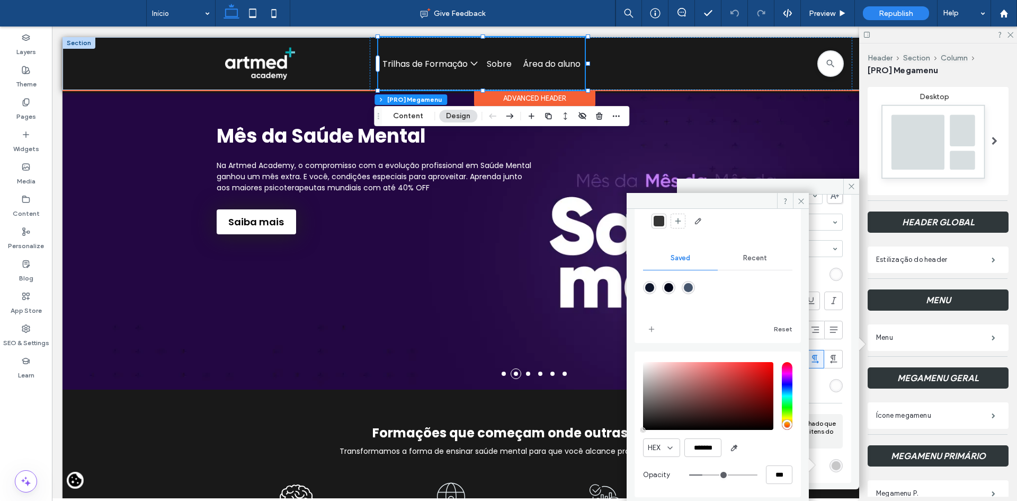
type input "***"
type input "**"
type input "***"
type input "**"
type input "***"
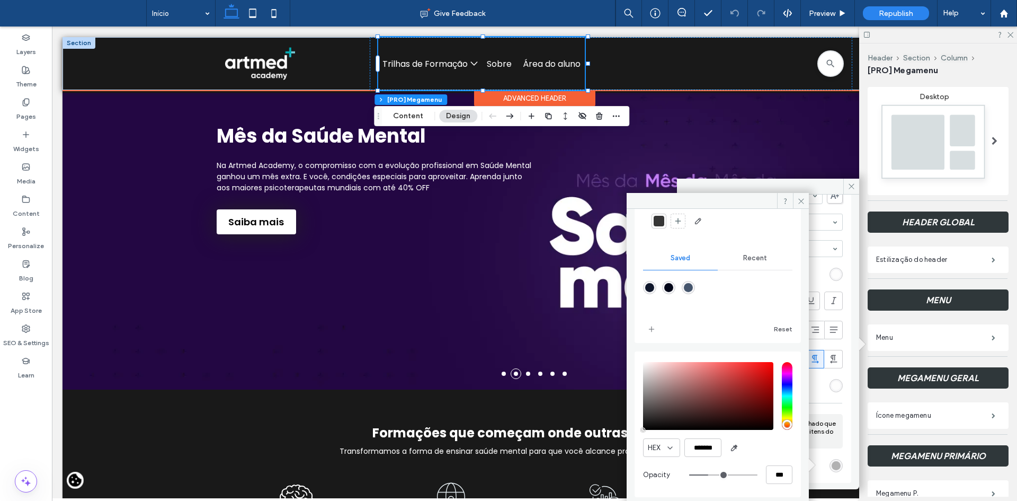
click at [705, 474] on input "range" at bounding box center [723, 474] width 68 height 1
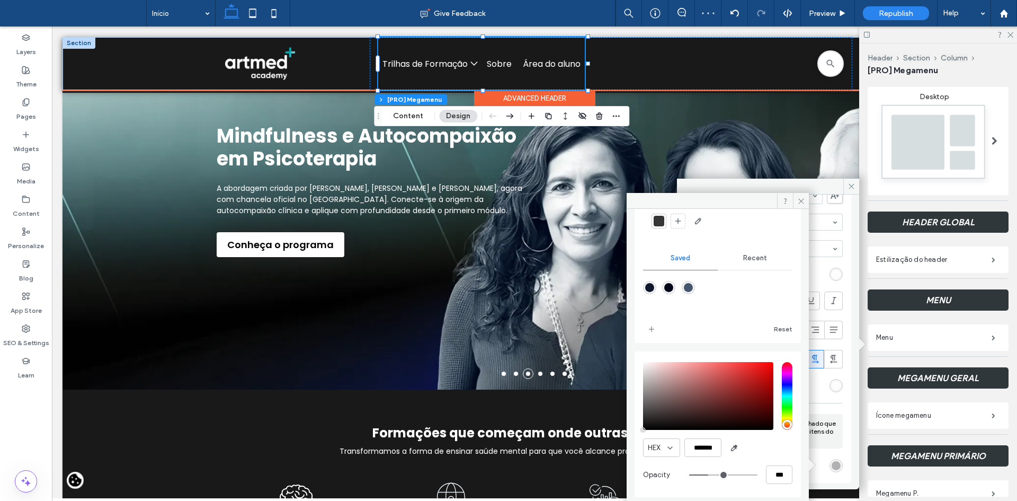
type input "**"
type input "***"
type input "**"
type input "***"
type input "**"
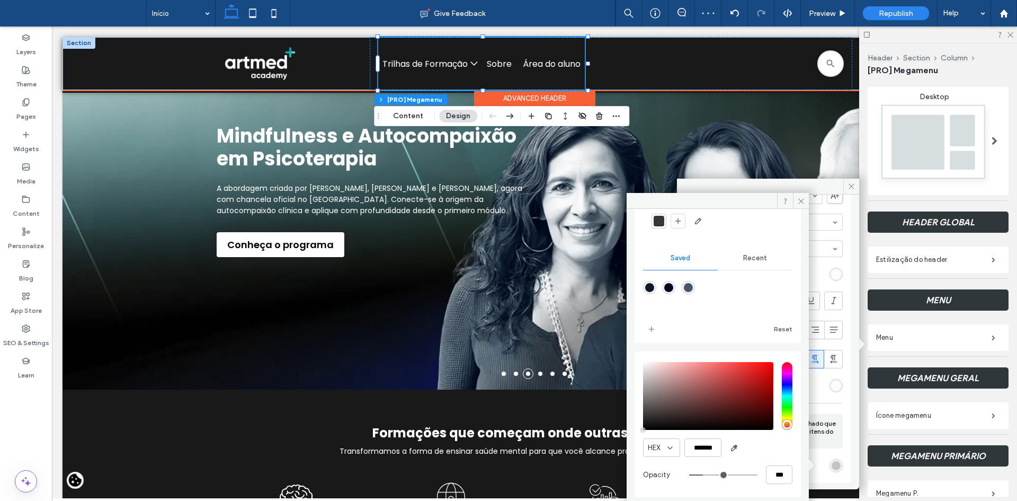
type input "***"
type input "**"
type input "***"
type input "**"
type input "***"
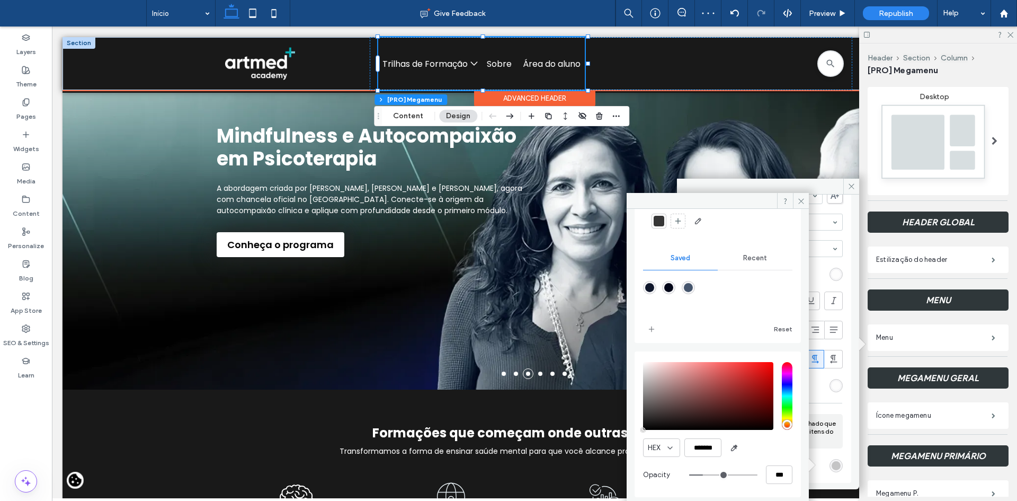
type input "**"
type input "***"
type input "*"
type input "**"
type input "*"
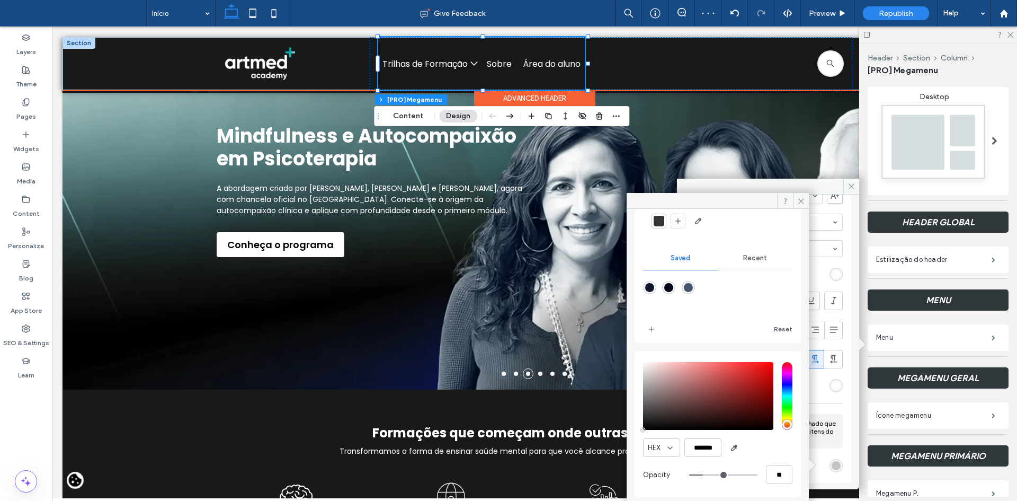
type input "**"
type input "*"
type input "**"
type input "*"
type input "**"
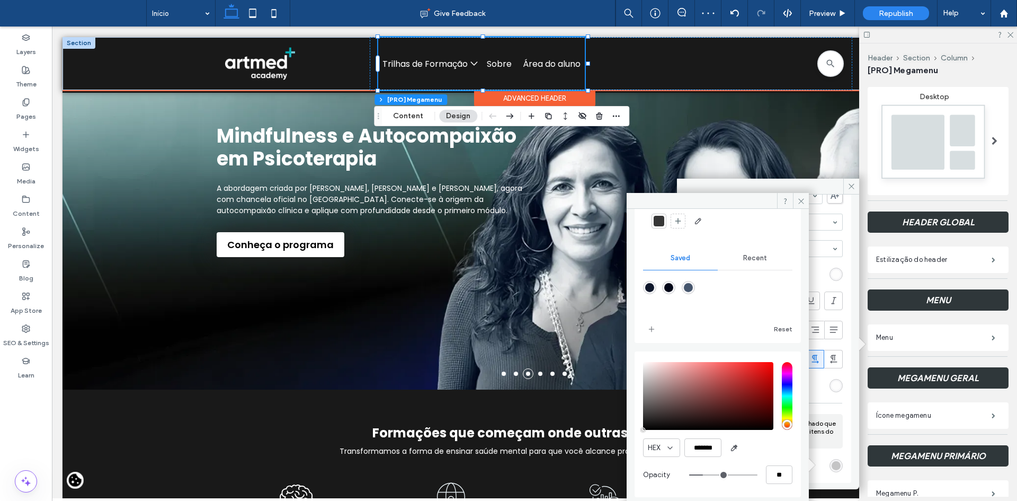
type input "*"
type input "**"
type input "*"
type input "**"
drag, startPoint x: 703, startPoint y: 471, endPoint x: 670, endPoint y: 470, distance: 33.9
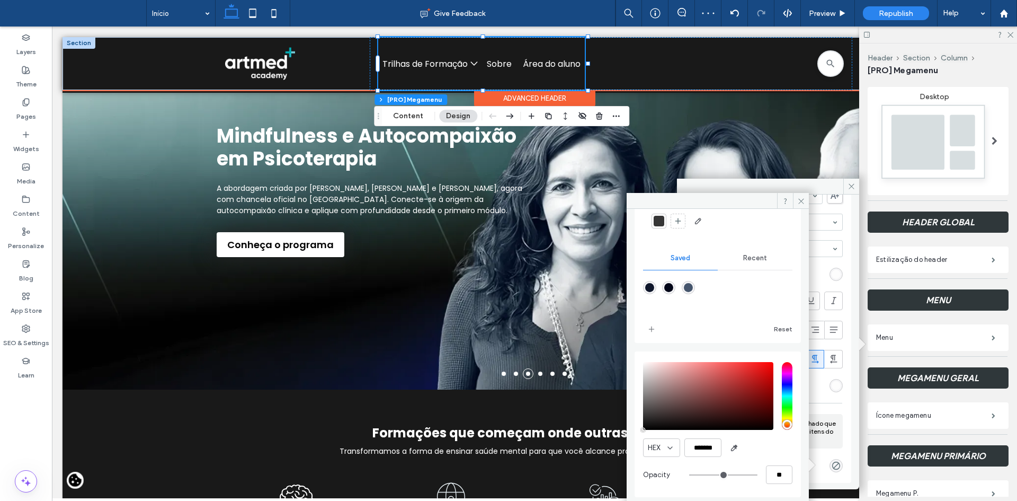
type input "*"
click at [689, 474] on input "range" at bounding box center [723, 474] width 68 height 1
click at [803, 206] on span at bounding box center [801, 201] width 16 height 16
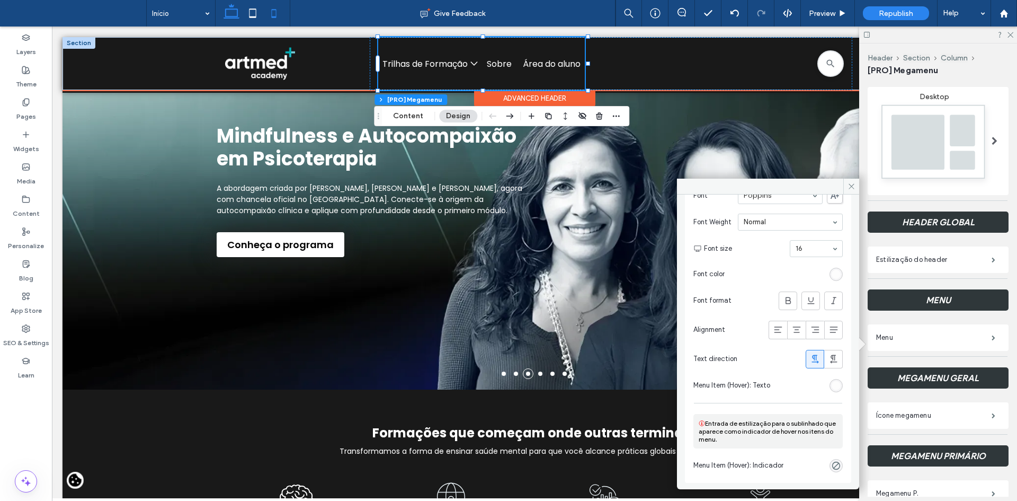
click at [279, 12] on icon at bounding box center [273, 13] width 21 height 21
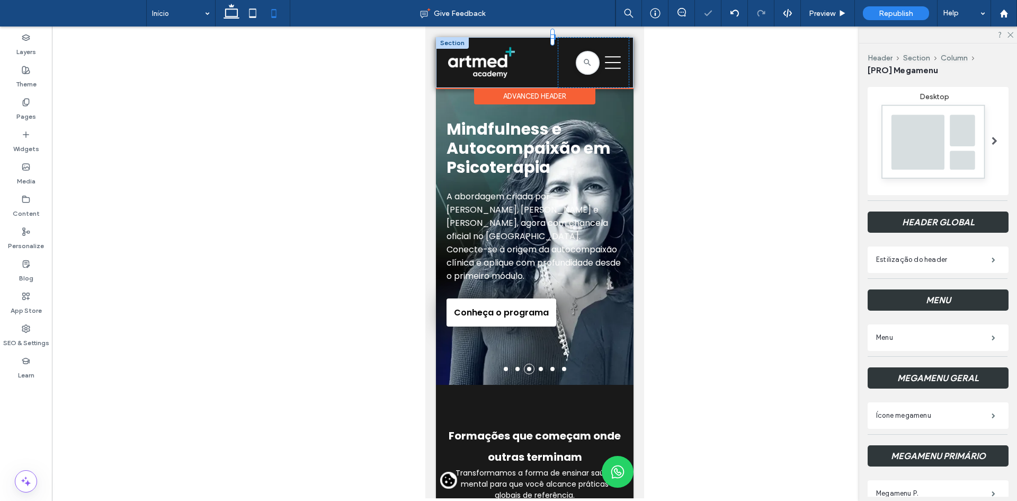
scroll to position [0, 0]
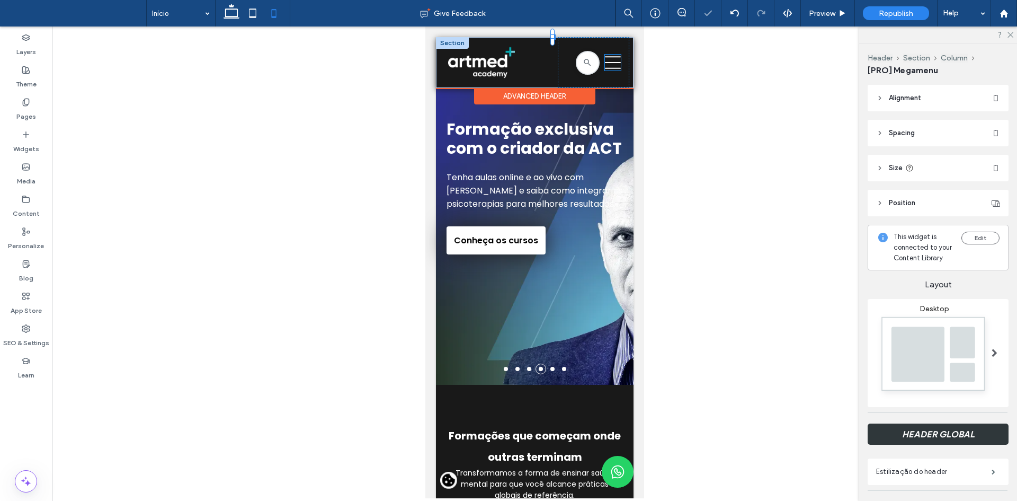
click at [610, 66] on icon "Uma silhueta de três linhas pretas em um fundo branco." at bounding box center [612, 63] width 16 height 16
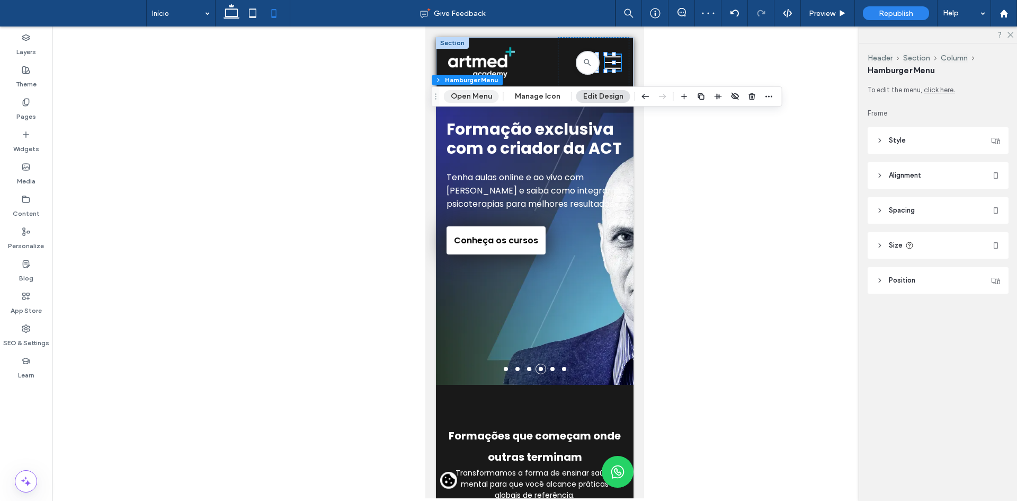
click at [479, 100] on button "Open Menu" at bounding box center [471, 96] width 55 height 13
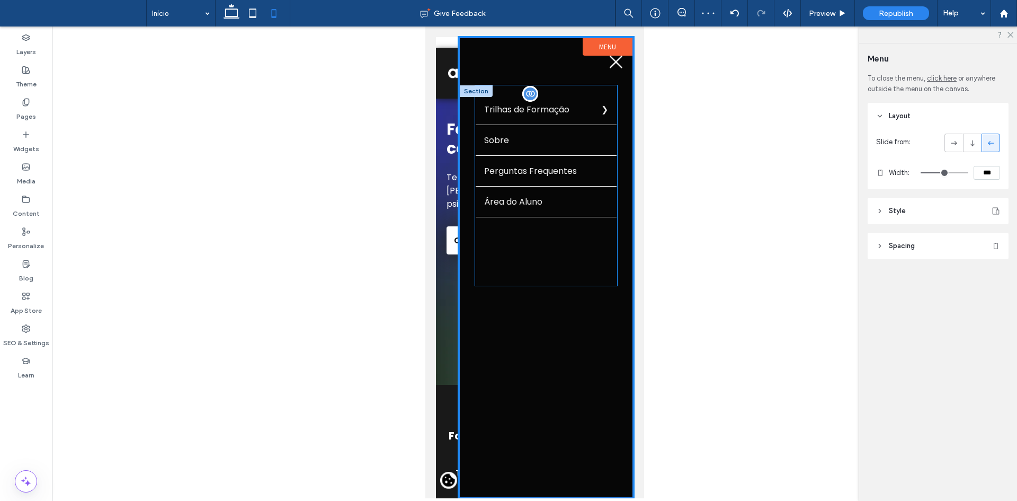
click at [547, 116] on label "Trilhas de Formação" at bounding box center [545, 109] width 141 height 30
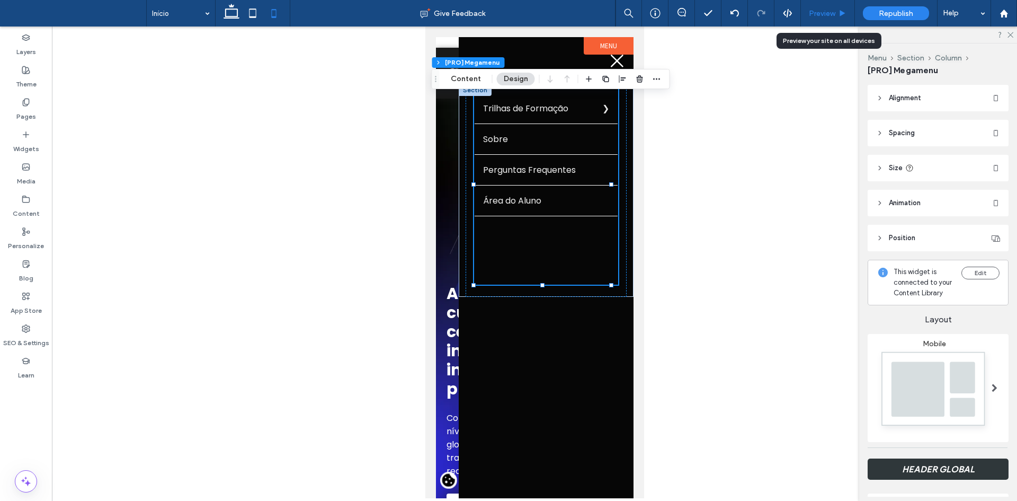
click at [818, 17] on div "Preview" at bounding box center [828, 13] width 54 height 26
click at [818, 13] on span "Preview" at bounding box center [822, 13] width 26 height 9
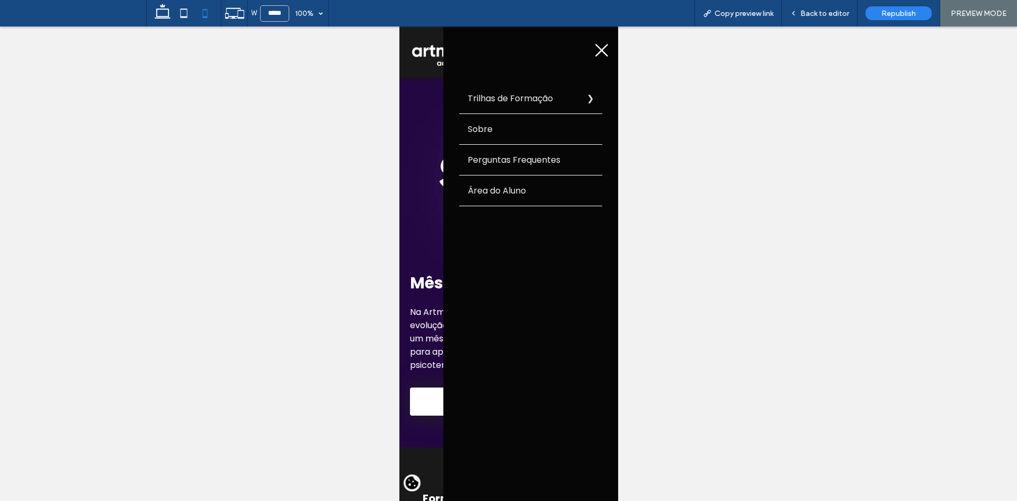
click at [523, 96] on label "Trilhas de Formação" at bounding box center [530, 98] width 143 height 30
click at [399, 26] on label "Voltar" at bounding box center [399, 26] width 0 height 0
click at [826, 13] on span "Back to editor" at bounding box center [824, 13] width 49 height 9
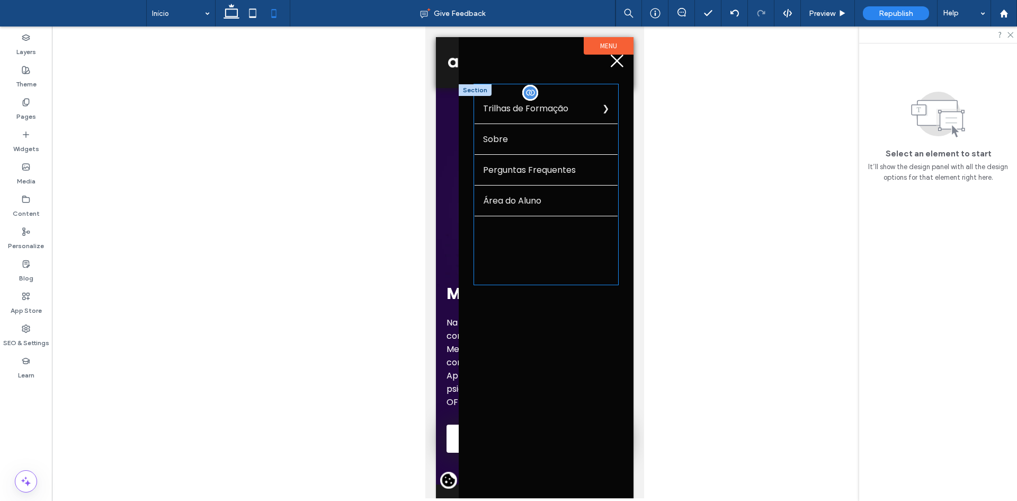
click at [531, 126] on link "Sobre" at bounding box center [545, 139] width 143 height 30
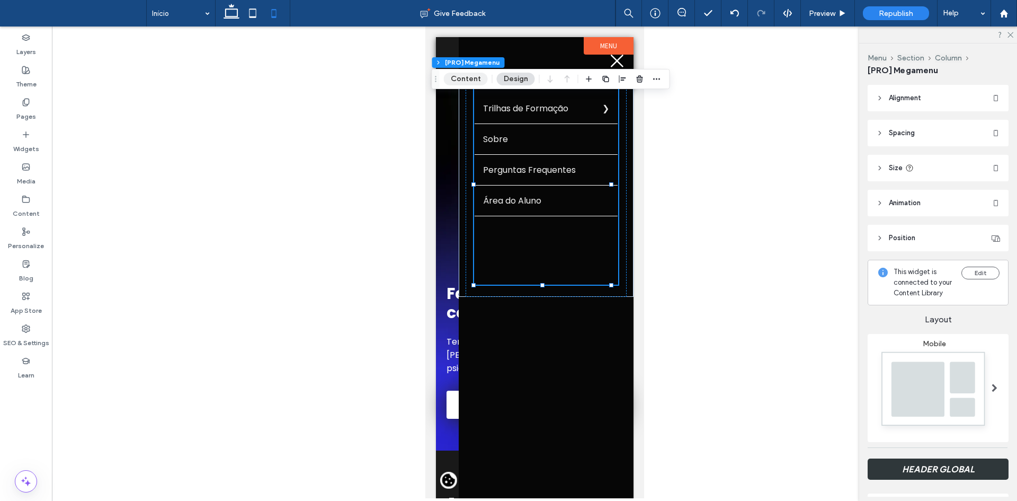
click at [461, 76] on button "Content" at bounding box center [466, 79] width 44 height 13
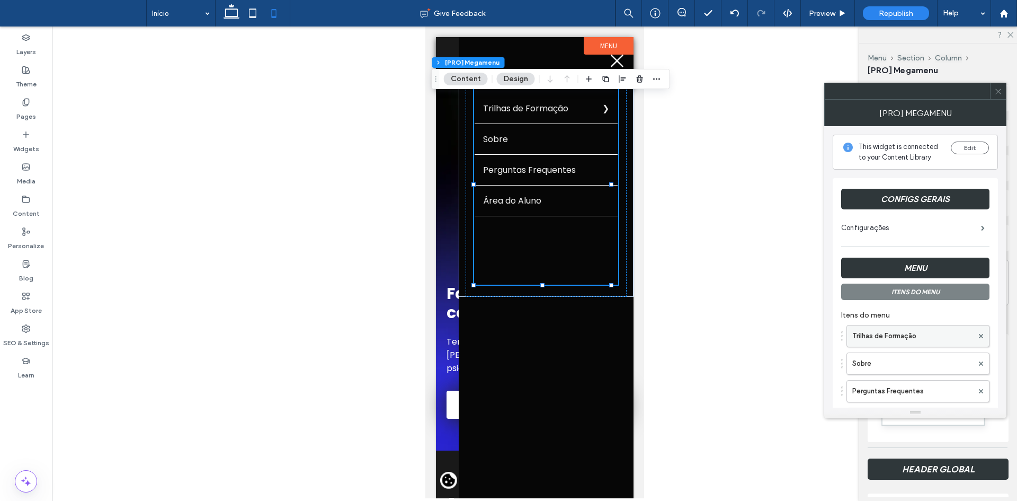
click at [901, 334] on label "Trilhas de Formação" at bounding box center [912, 335] width 121 height 21
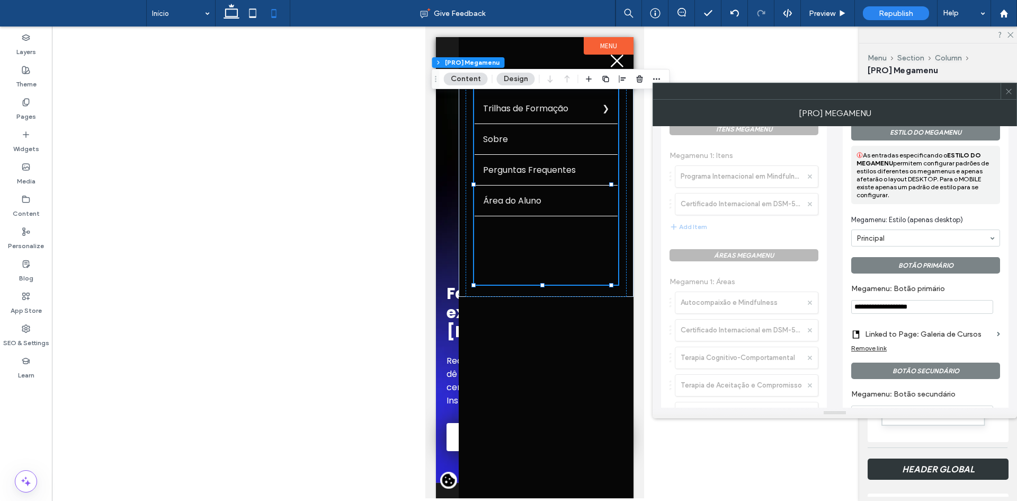
scroll to position [530, 0]
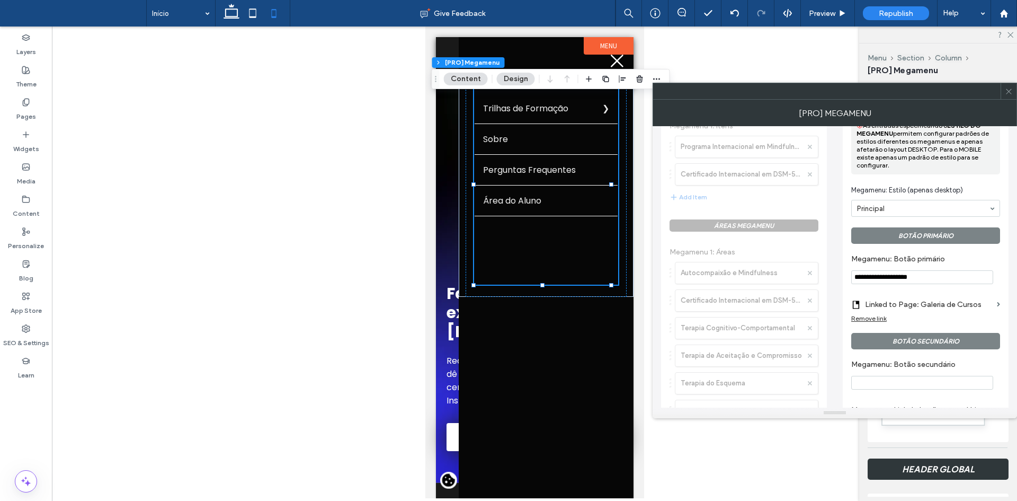
click at [895, 278] on input "**********" at bounding box center [922, 277] width 142 height 14
click at [892, 262] on label "Megamenu: Botão primário" at bounding box center [923, 260] width 145 height 12
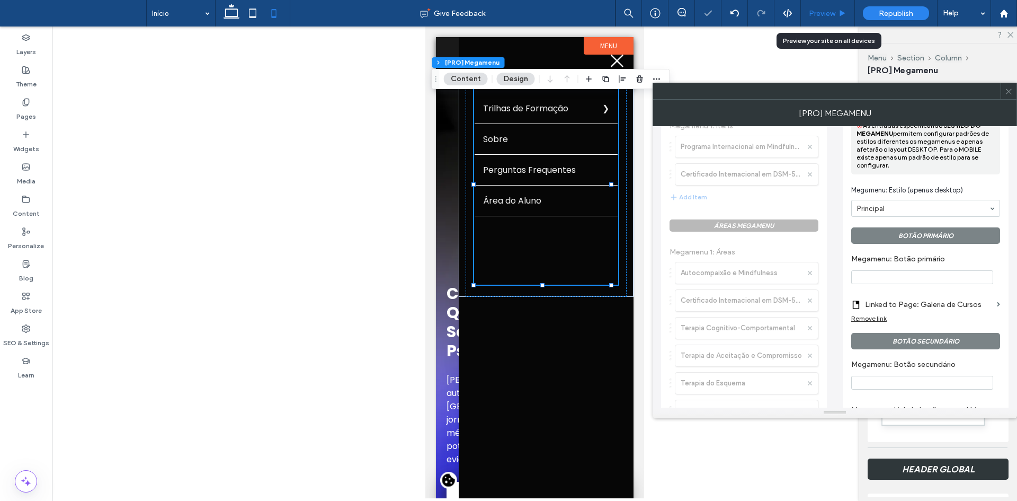
click at [833, 7] on div "Preview" at bounding box center [828, 13] width 54 height 26
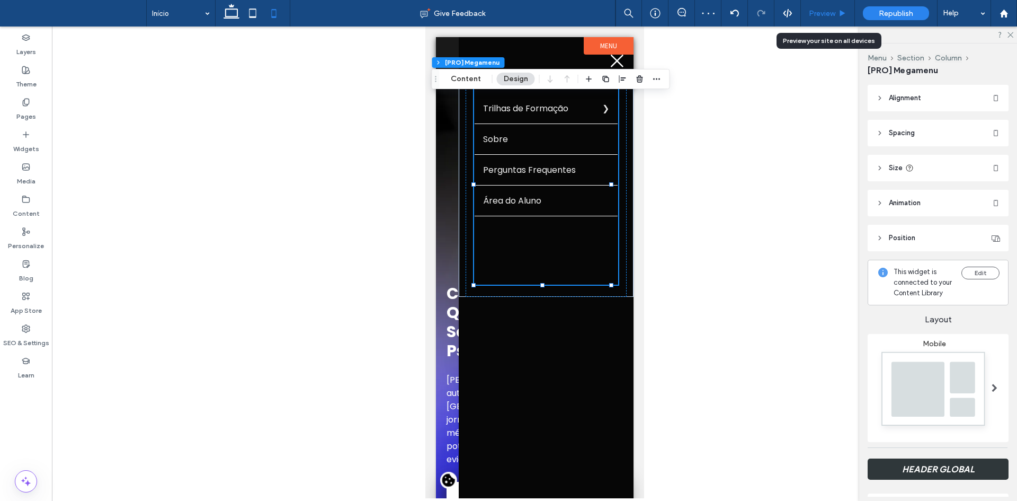
click at [825, 16] on span "Preview" at bounding box center [822, 13] width 26 height 9
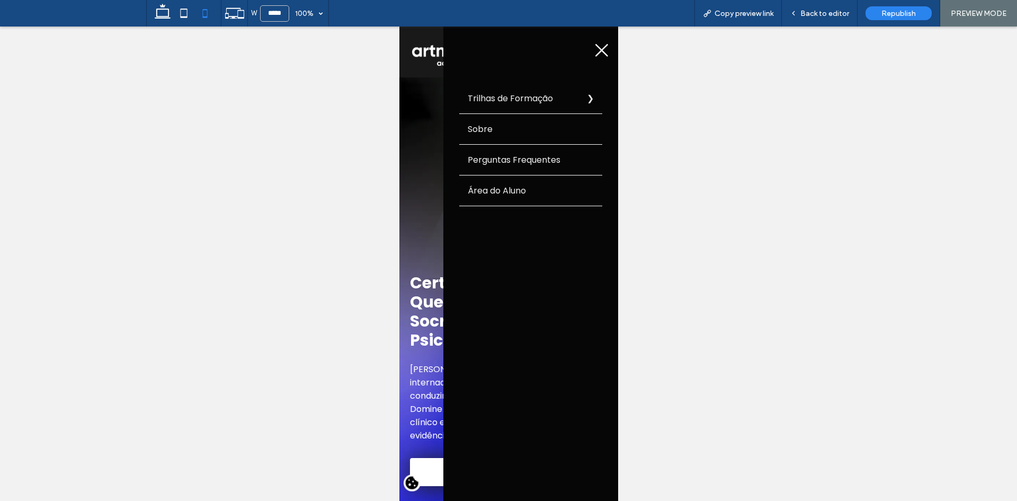
click at [492, 92] on label "Trilhas de Formação" at bounding box center [530, 98] width 143 height 30
click at [172, 15] on icon at bounding box center [162, 13] width 21 height 21
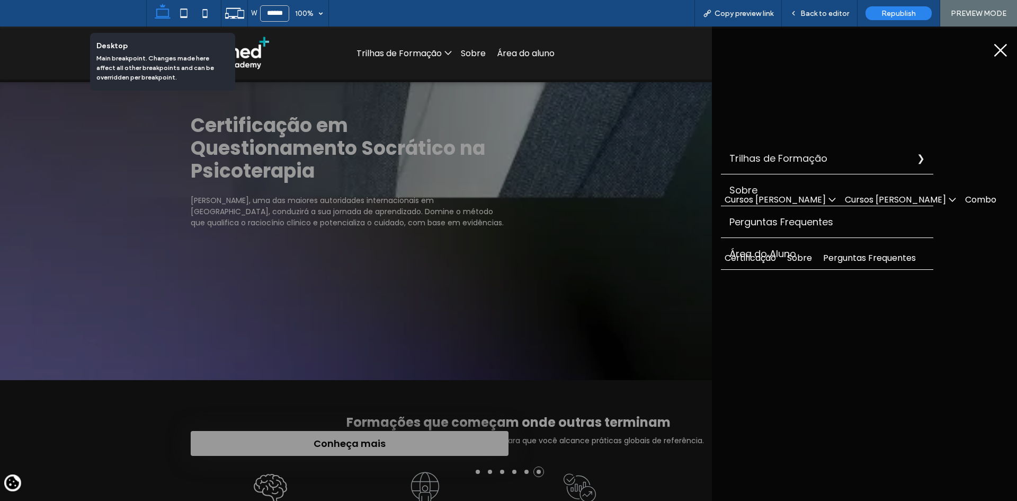
type input "******"
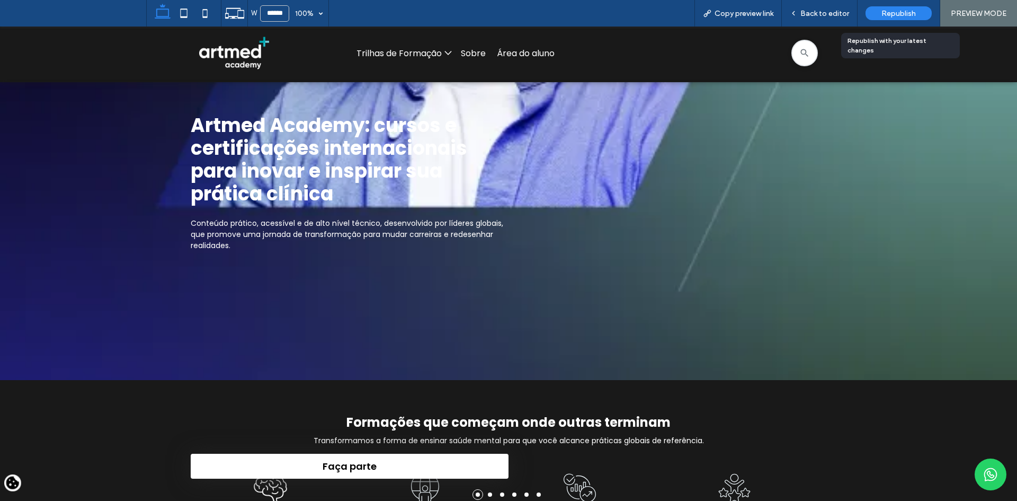
click at [893, 11] on span "Republish" at bounding box center [898, 13] width 34 height 9
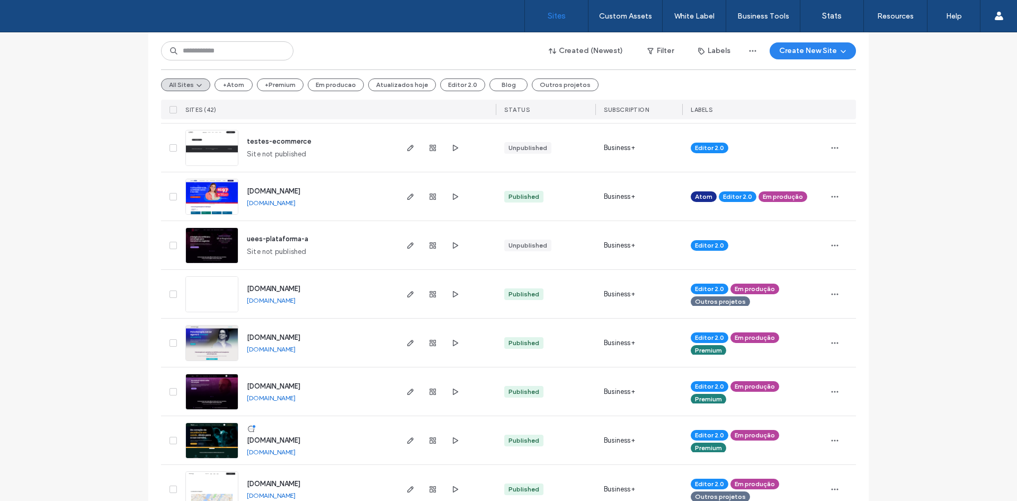
scroll to position [318, 0]
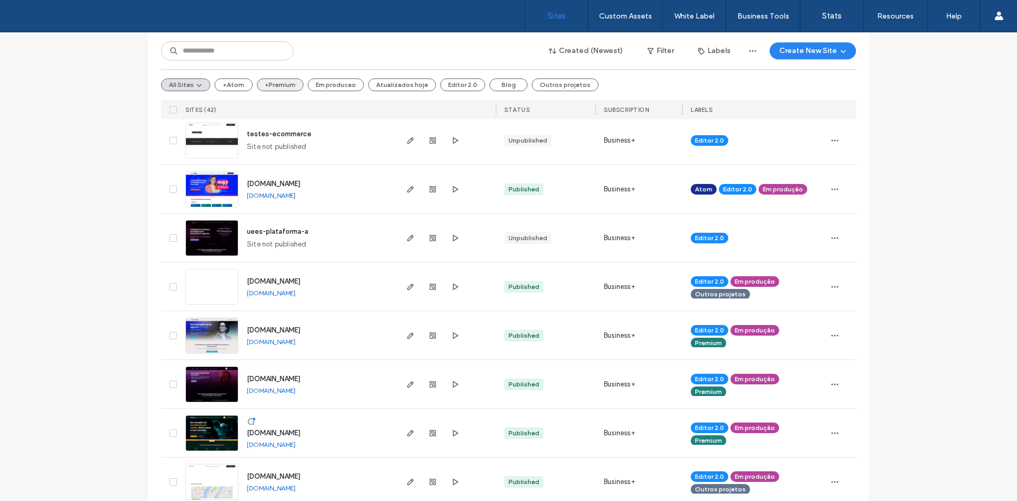
click at [271, 81] on button "+Premium" at bounding box center [280, 84] width 47 height 13
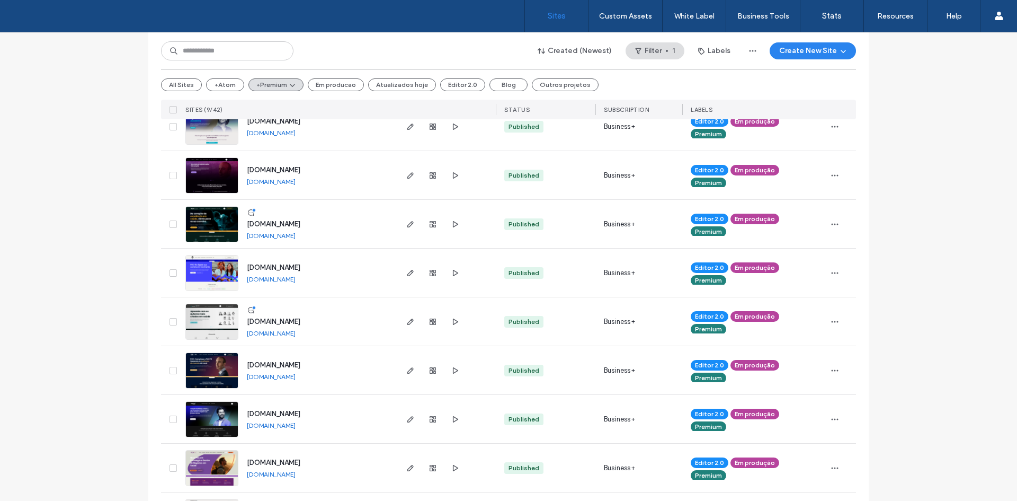
scroll to position [190, 0]
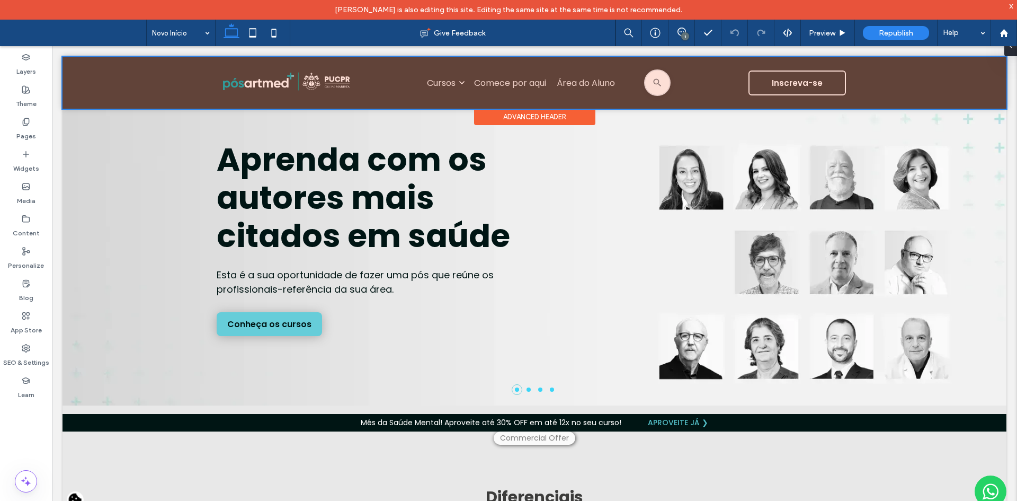
click at [495, 82] on div at bounding box center [535, 83] width 944 height 52
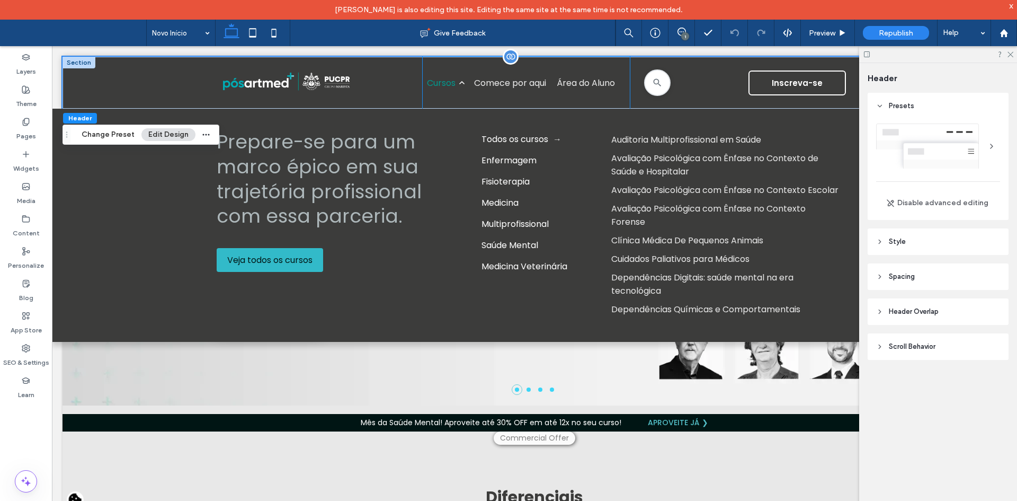
click at [424, 68] on link "Cursos" at bounding box center [445, 83] width 42 height 52
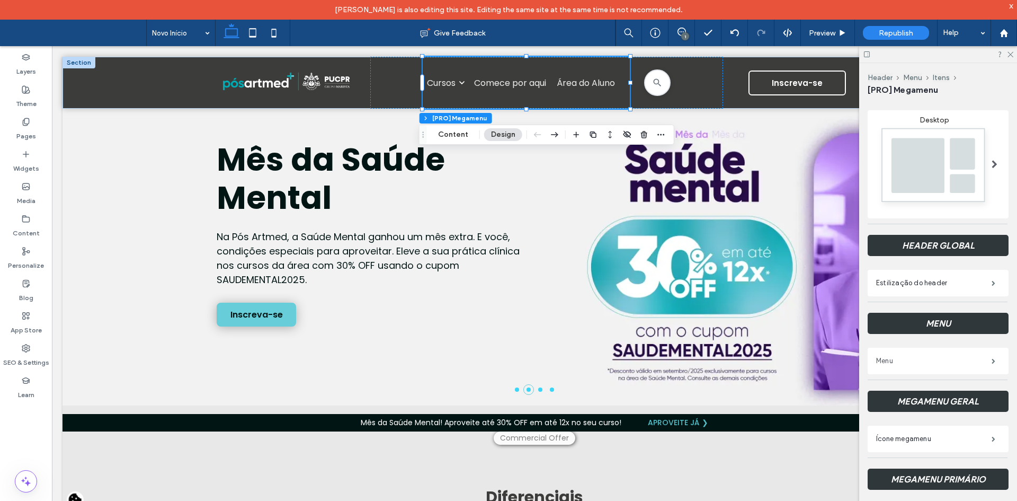
scroll to position [212, 0]
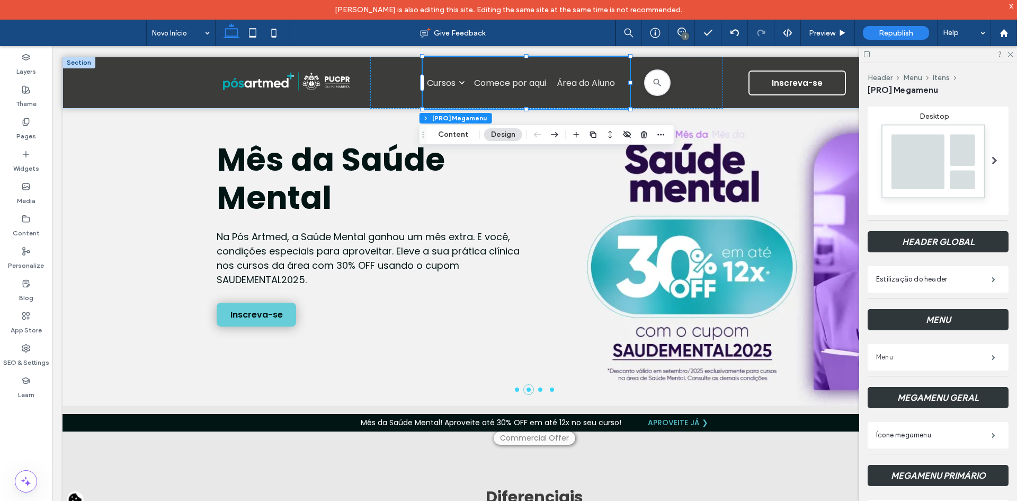
click at [913, 368] on label "Menu" at bounding box center [933, 356] width 115 height 21
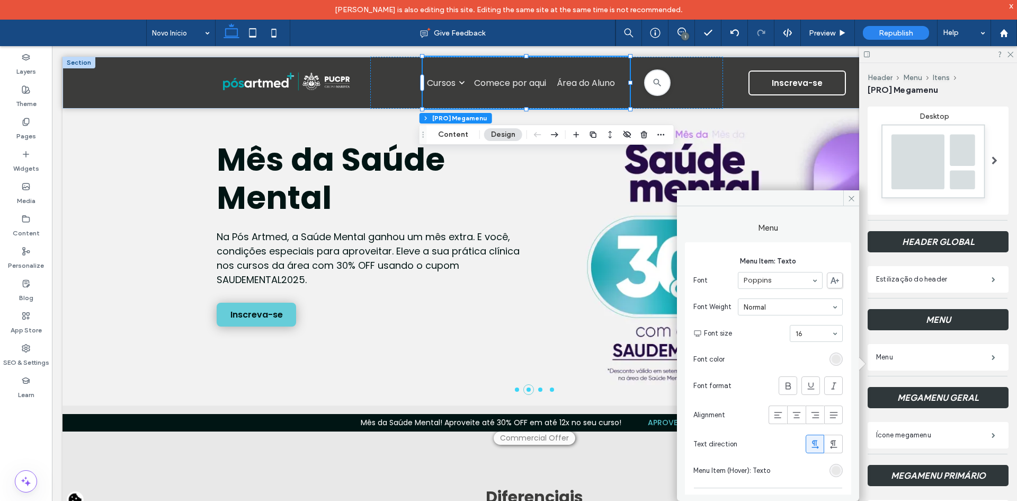
scroll to position [74, 0]
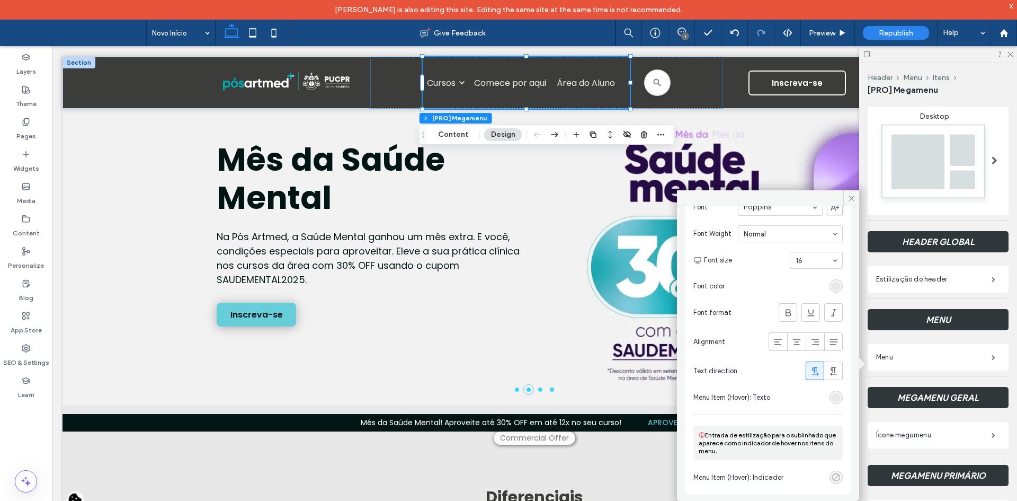
click at [833, 475] on div "rgba(0, 0, 0, 0)" at bounding box center [836, 477] width 9 height 9
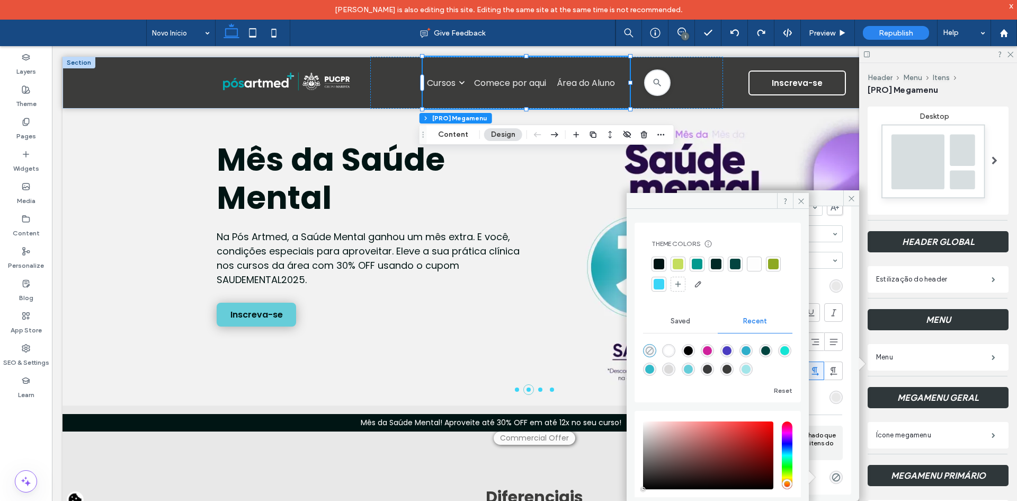
click at [649, 352] on icon "rgba(0, 0, 0, 0)" at bounding box center [649, 350] width 9 height 9
click at [801, 204] on icon at bounding box center [801, 201] width 8 height 8
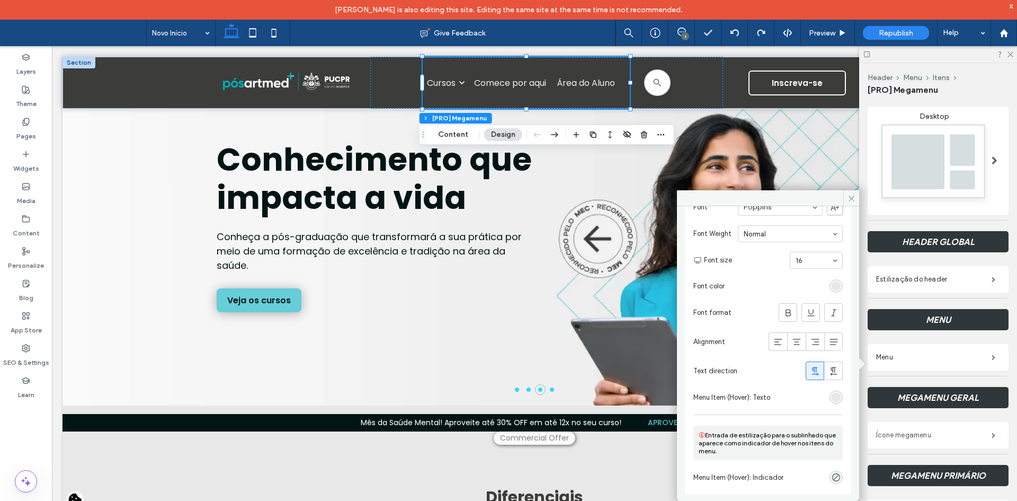
click at [895, 441] on label "Ícone megamenu" at bounding box center [933, 434] width 115 height 21
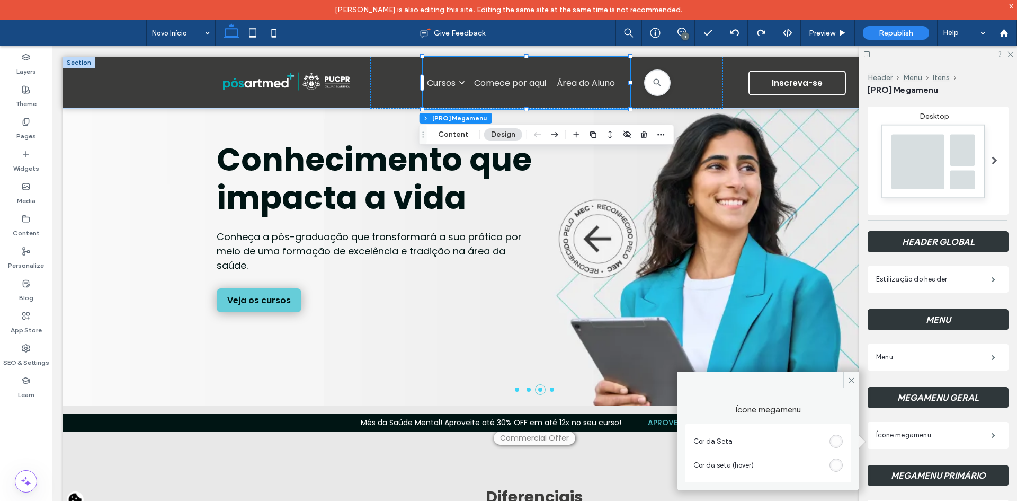
click at [840, 467] on div "rgb(253, 253, 253)" at bounding box center [836, 464] width 9 height 9
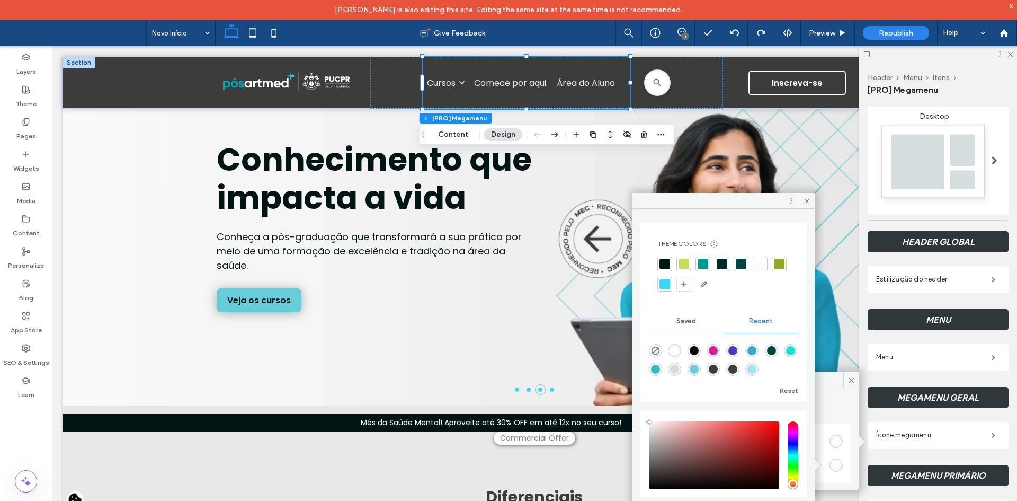
click at [704, 267] on div at bounding box center [703, 264] width 11 height 11
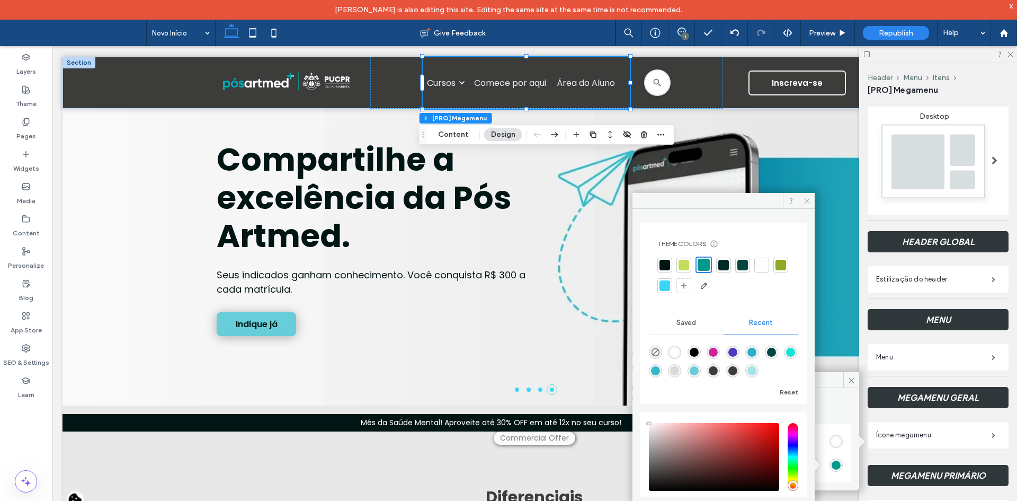
click at [808, 201] on icon at bounding box center [807, 201] width 8 height 8
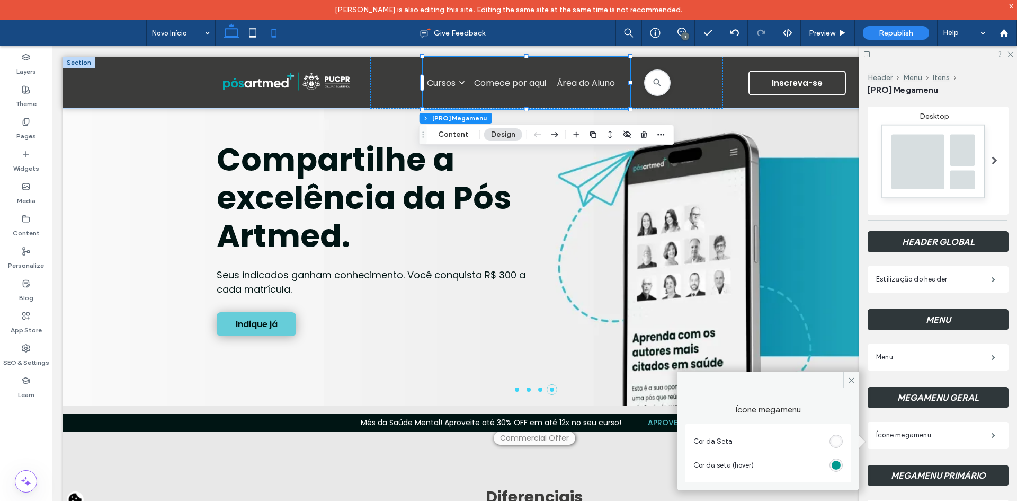
click at [275, 31] on icon at bounding box center [273, 32] width 21 height 21
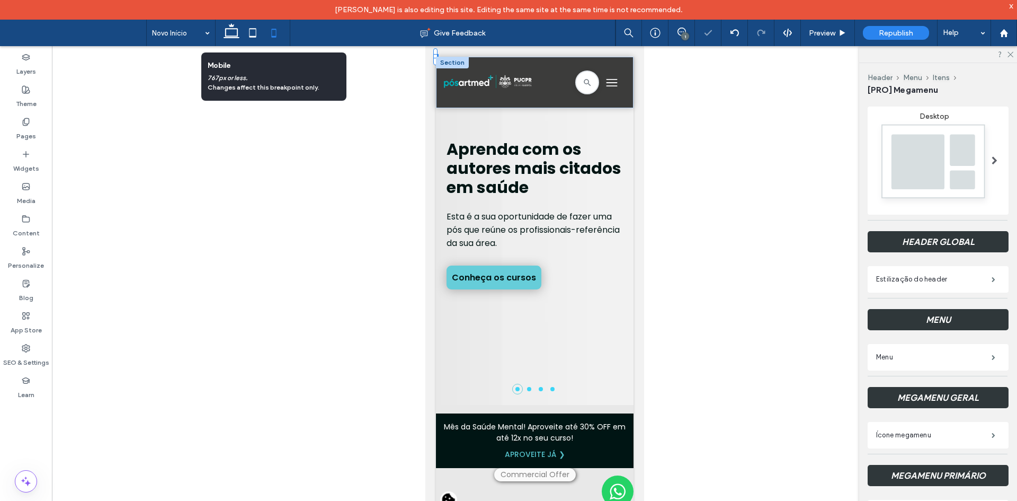
scroll to position [0, 0]
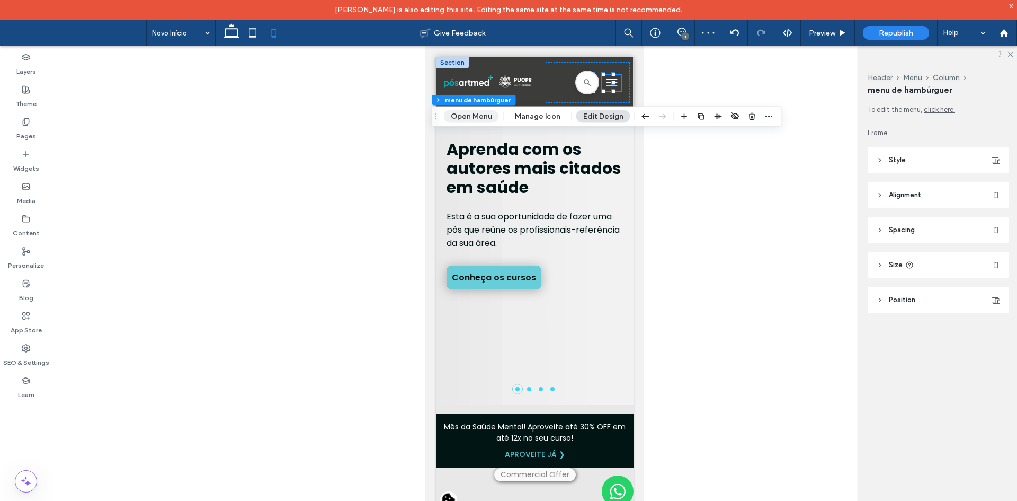
click at [469, 117] on button "Open Menu" at bounding box center [471, 116] width 55 height 13
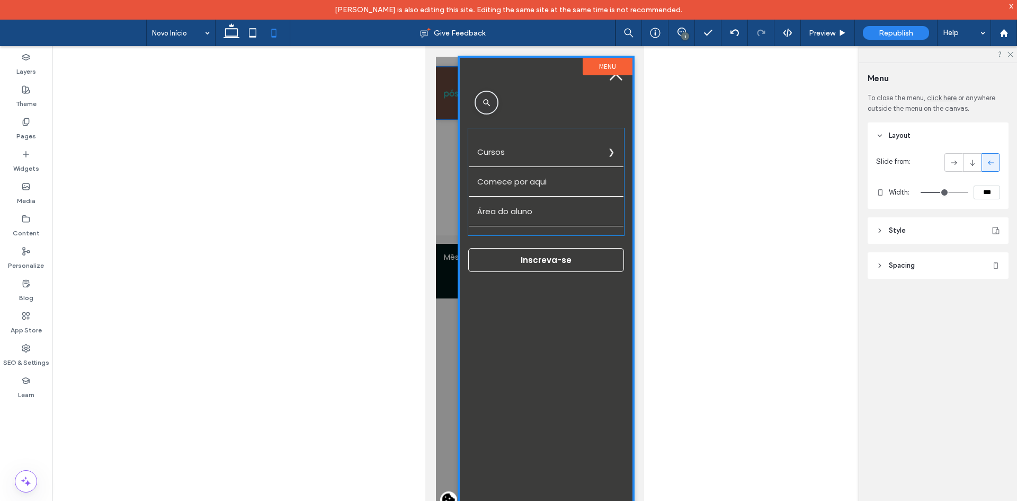
click at [566, 149] on label "Cursos" at bounding box center [545, 151] width 155 height 29
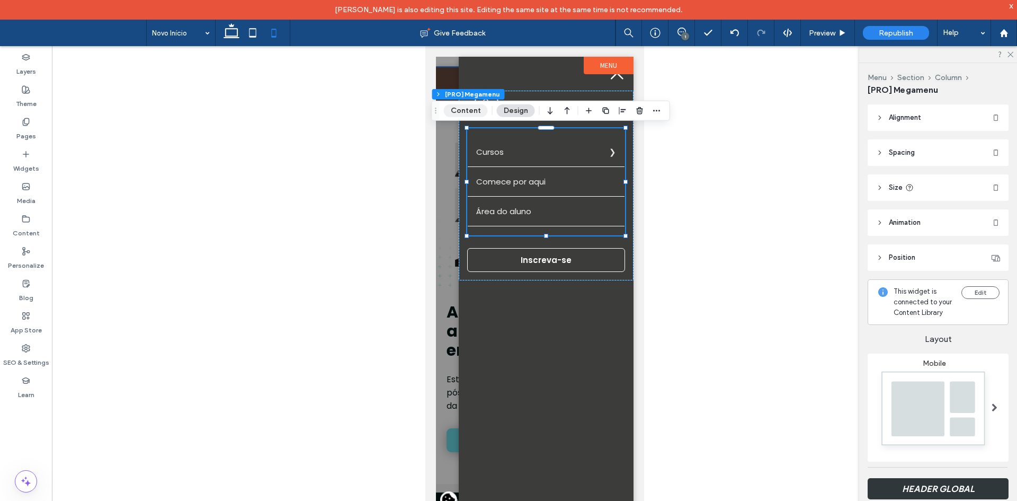
click at [465, 110] on button "Content" at bounding box center [466, 110] width 44 height 13
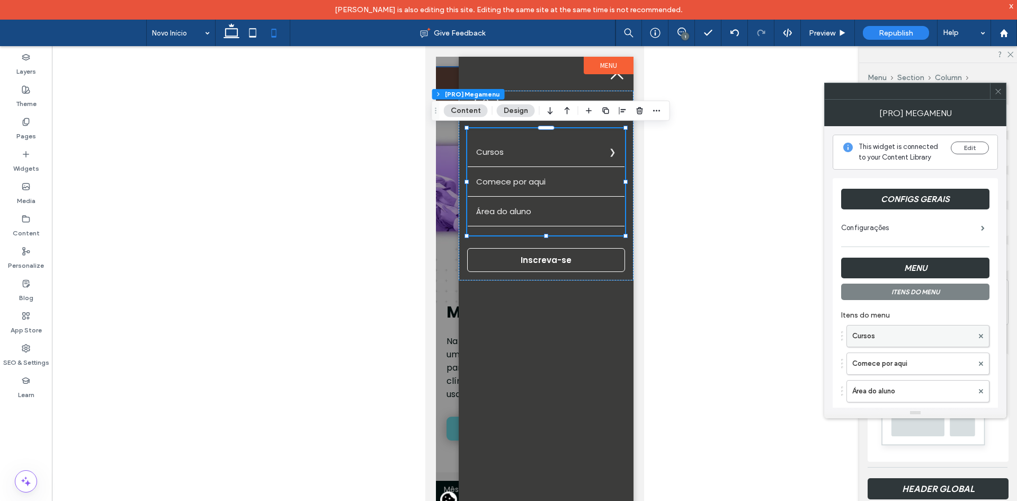
click at [891, 339] on label "Cursos" at bounding box center [912, 335] width 121 height 21
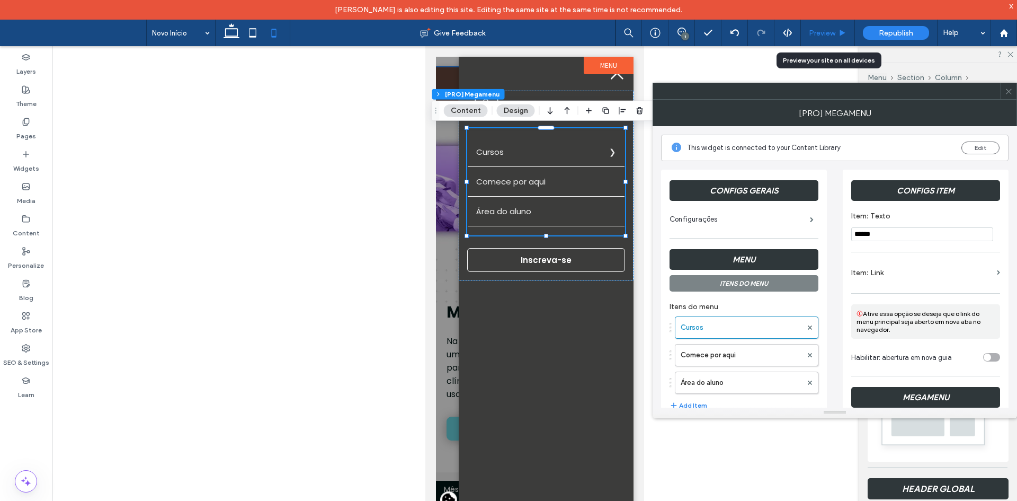
click at [818, 37] on div "Preview" at bounding box center [828, 33] width 54 height 26
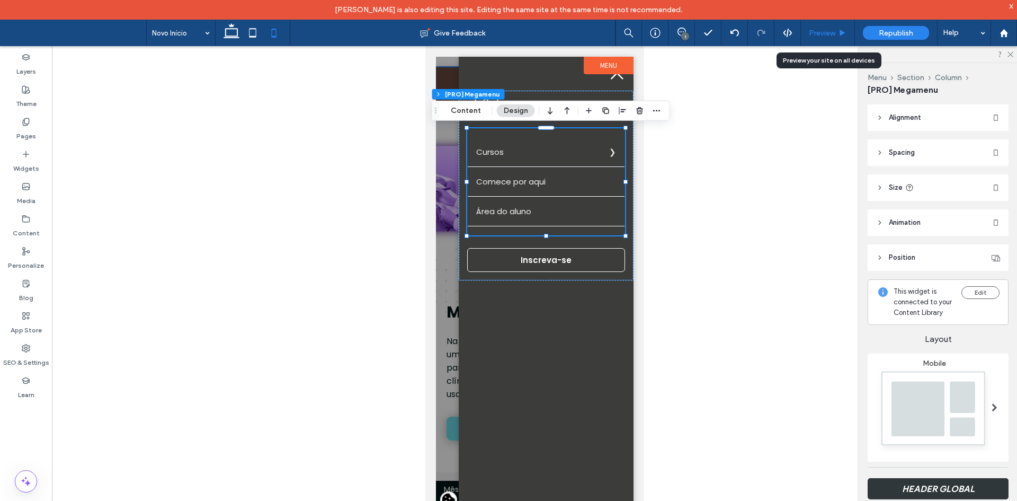
click at [822, 29] on span "Preview" at bounding box center [822, 33] width 26 height 9
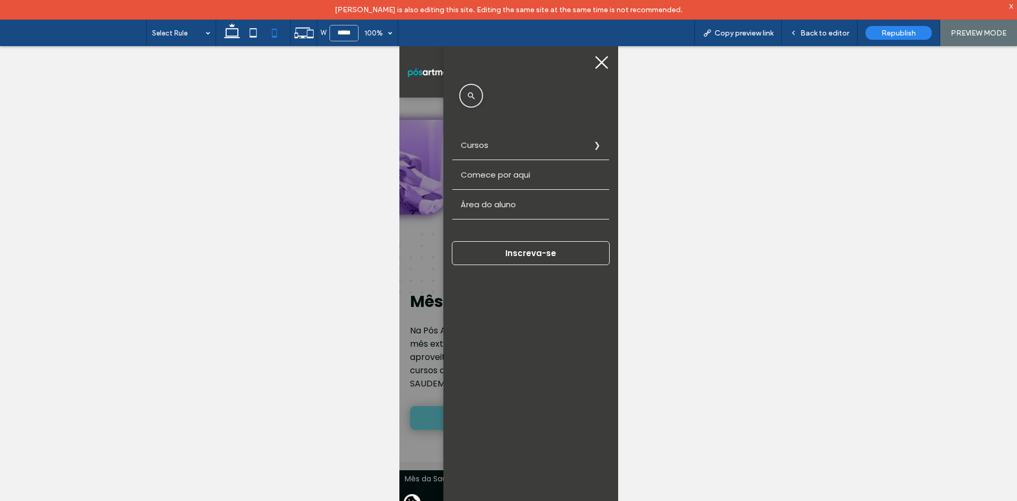
click at [563, 147] on label "Cursos" at bounding box center [530, 144] width 157 height 29
click at [399, 46] on label "Voltar" at bounding box center [399, 46] width 0 height 0
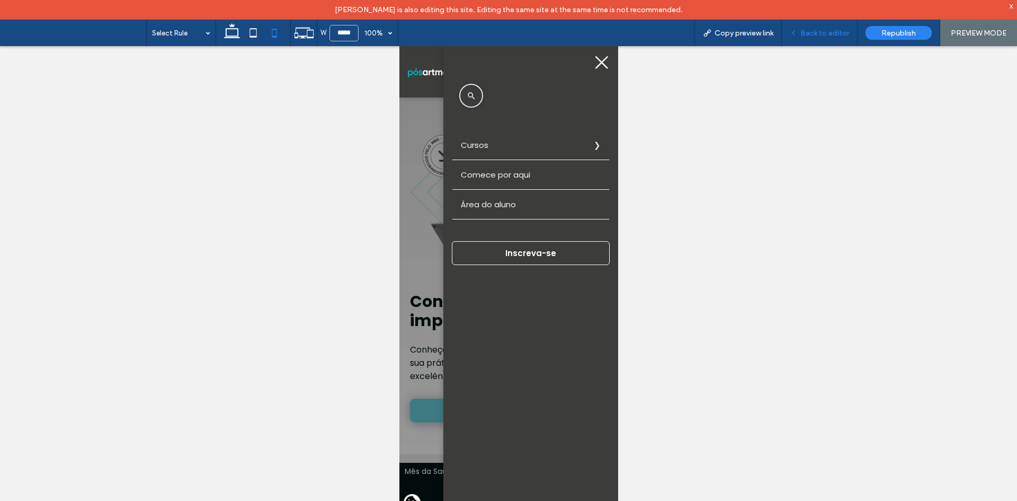
click at [836, 29] on span "Back to editor" at bounding box center [824, 33] width 49 height 9
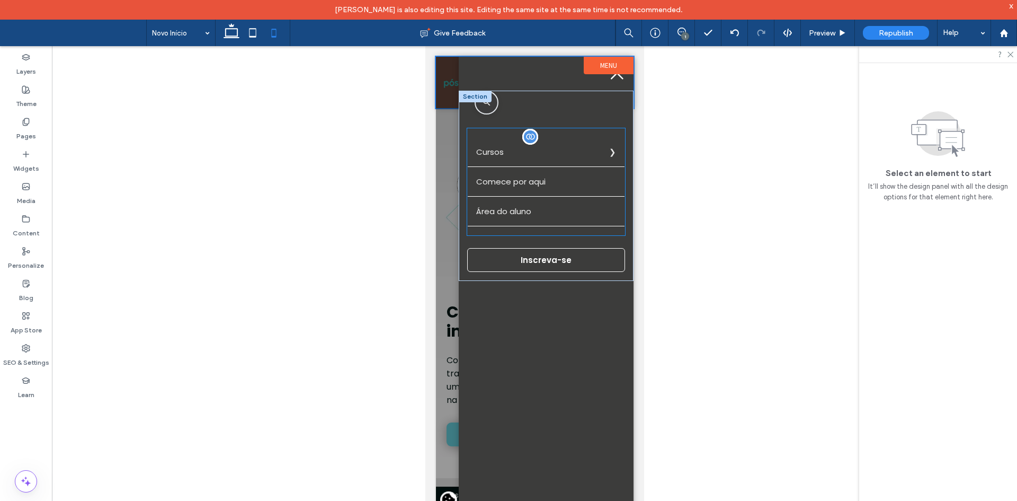
click at [514, 176] on link "Comece por aqui" at bounding box center [545, 181] width 157 height 29
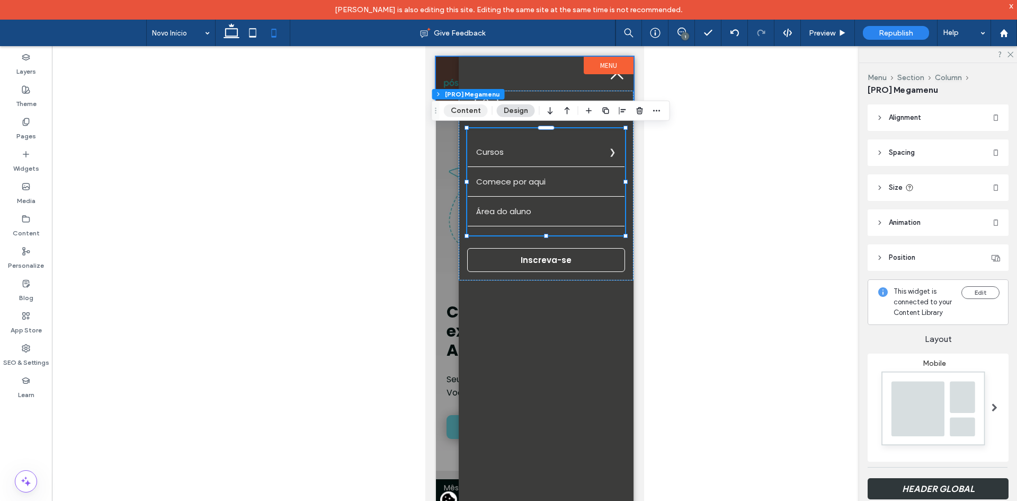
click at [475, 111] on button "Content" at bounding box center [466, 110] width 44 height 13
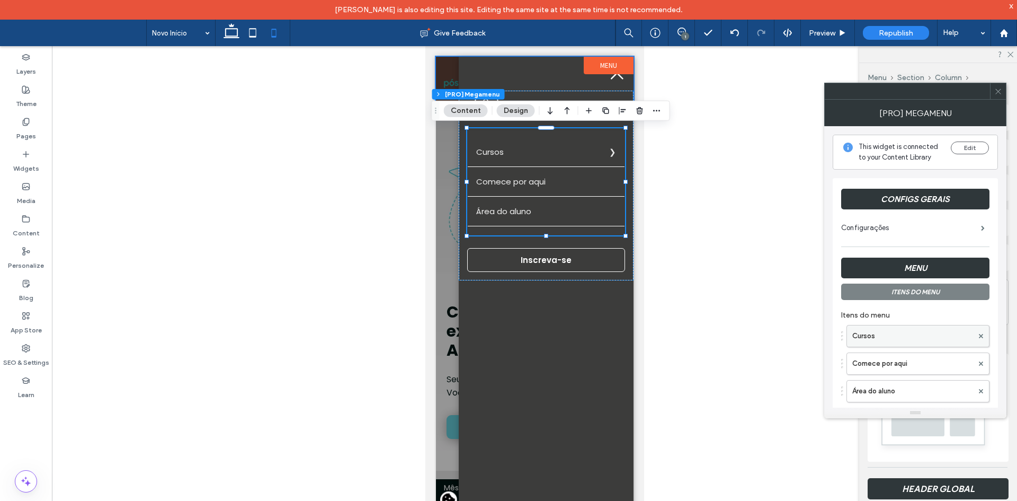
click at [892, 329] on label "Cursos" at bounding box center [912, 335] width 121 height 21
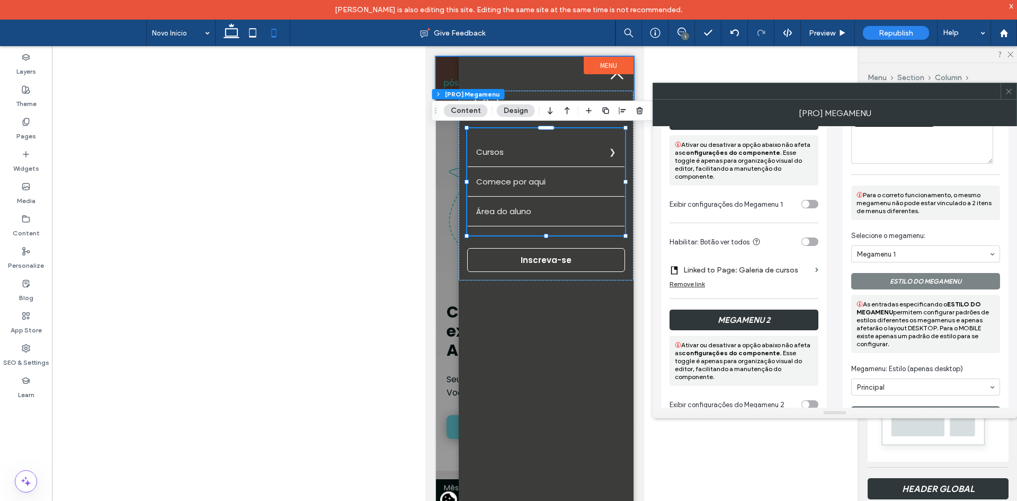
scroll to position [371, 0]
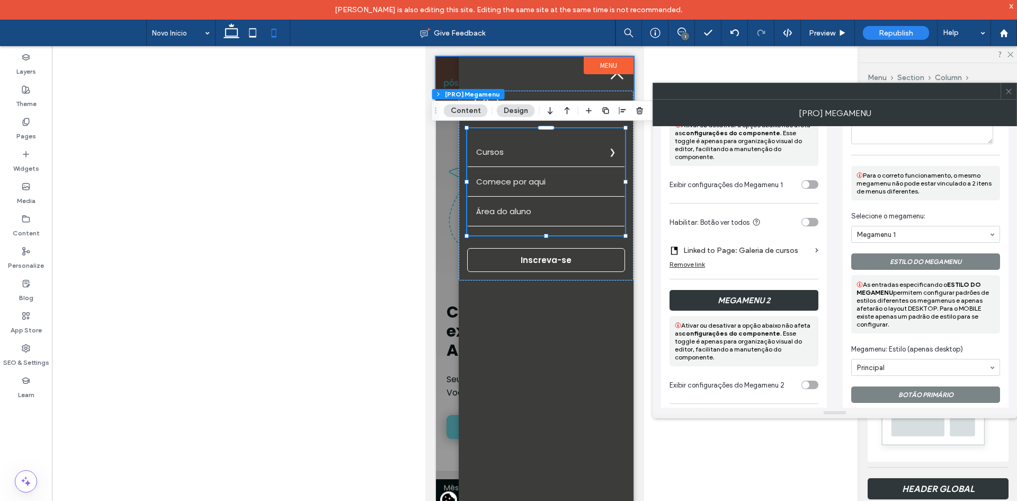
click at [1012, 88] on icon at bounding box center [1009, 91] width 8 height 8
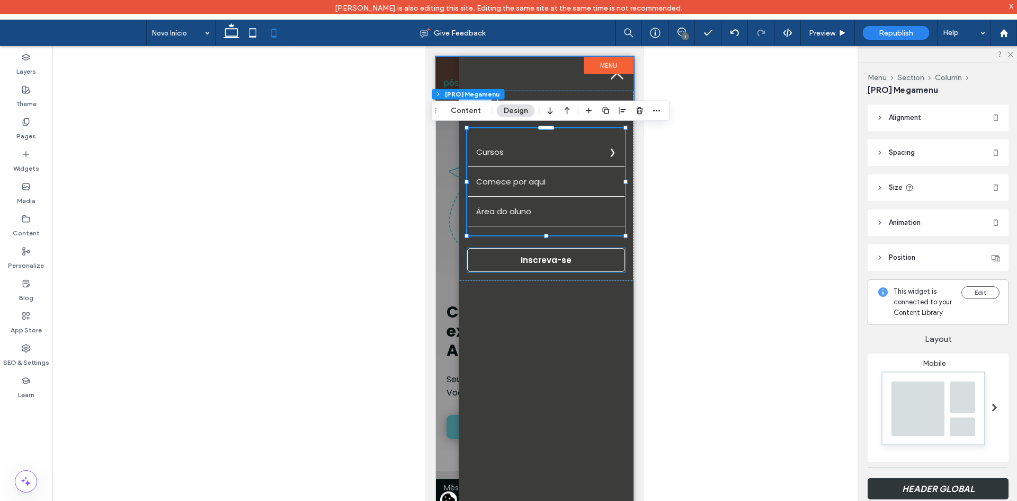
click at [479, 261] on link "Inscreva-se" at bounding box center [546, 260] width 158 height 24
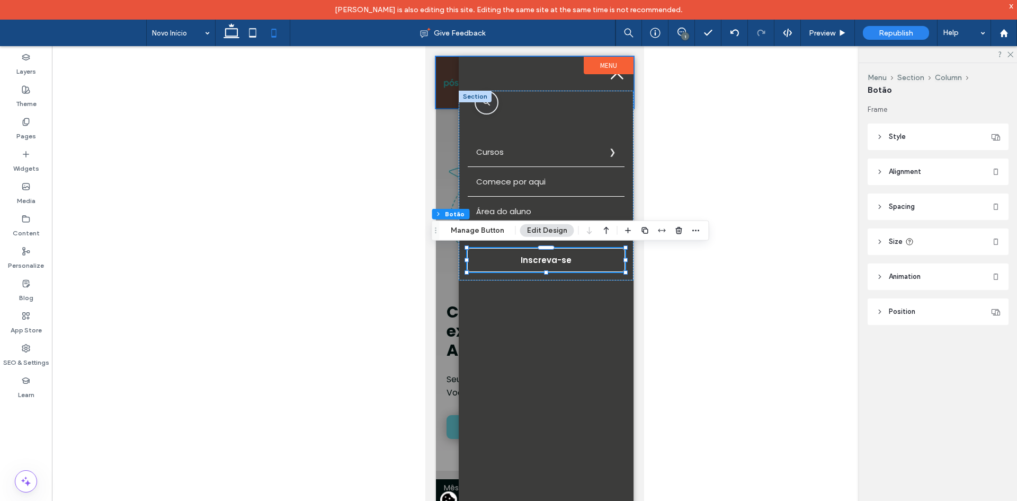
type input "**"
click at [491, 175] on link "Comece por aqui" at bounding box center [545, 181] width 157 height 29
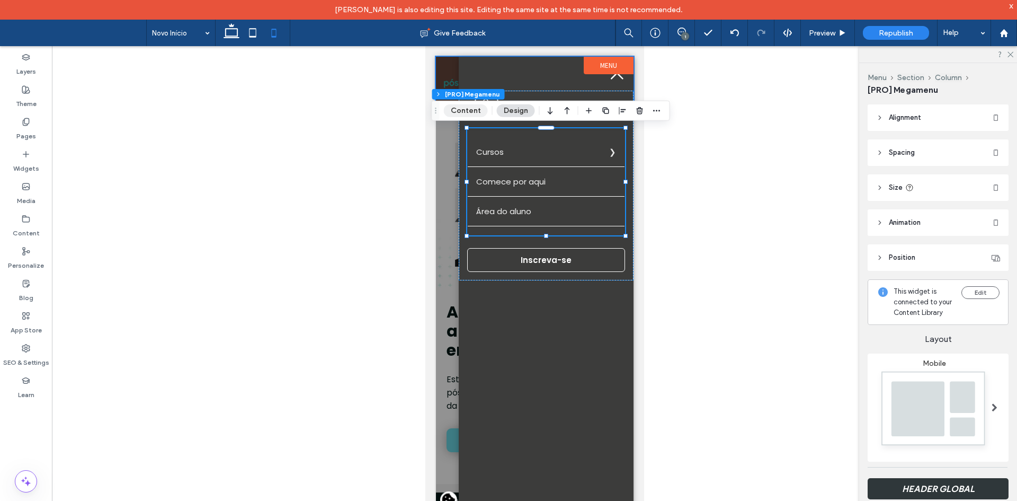
click at [471, 105] on button "Content" at bounding box center [466, 110] width 44 height 13
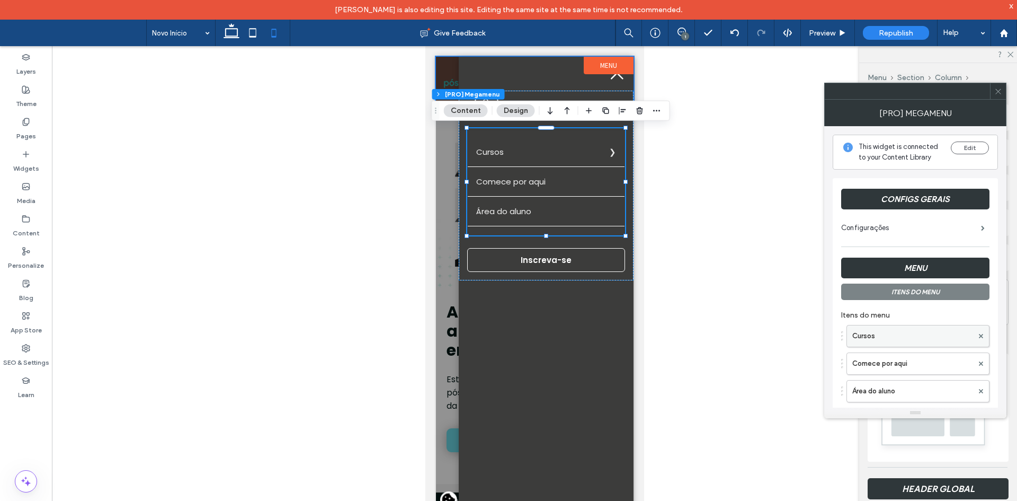
click at [910, 338] on label "Cursos" at bounding box center [912, 335] width 121 height 21
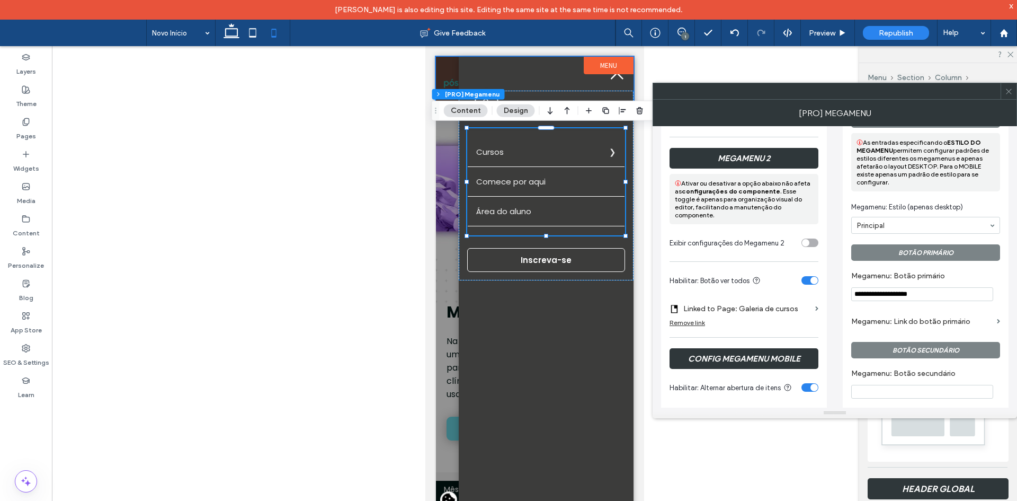
scroll to position [530, 0]
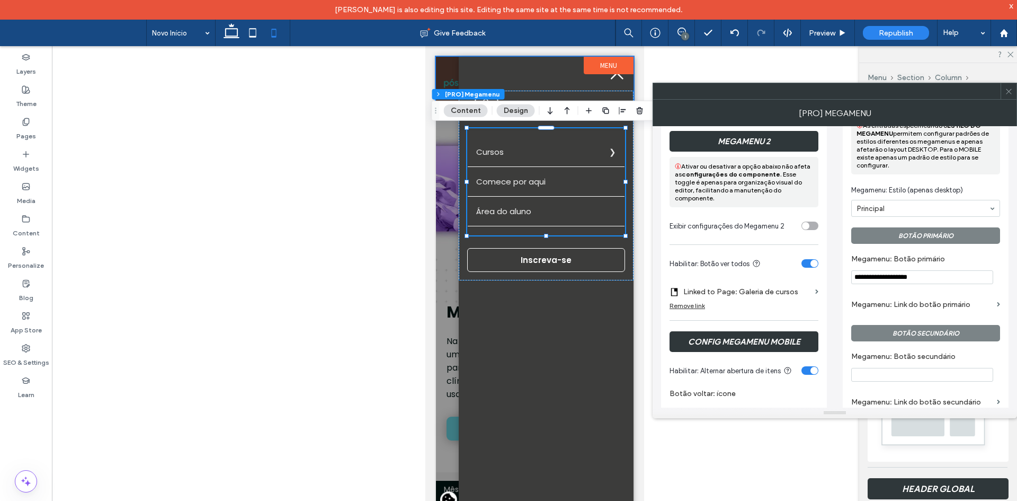
click at [896, 278] on input "**********" at bounding box center [922, 277] width 142 height 14
click at [886, 265] on label "Megamenu: Botão primário" at bounding box center [923, 260] width 145 height 12
click at [821, 35] on span "Preview" at bounding box center [822, 33] width 26 height 9
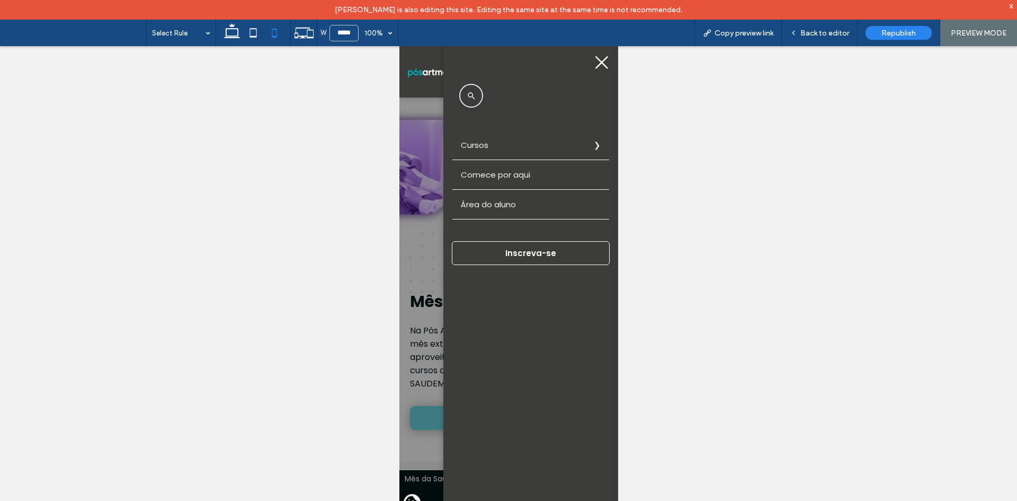
click at [578, 145] on label "Cursos" at bounding box center [530, 144] width 157 height 29
click at [399, 46] on label "Voltar" at bounding box center [399, 46] width 0 height 0
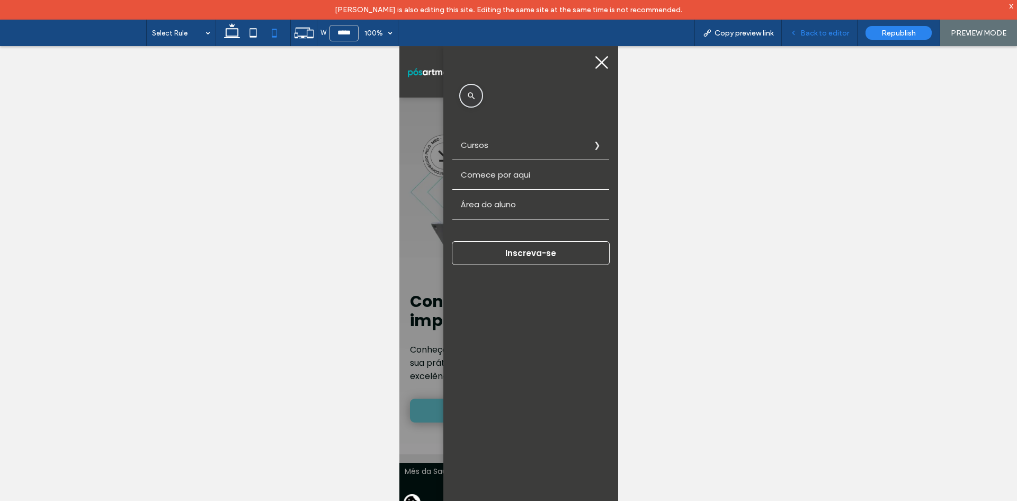
click at [814, 35] on span "Back to editor" at bounding box center [824, 33] width 49 height 9
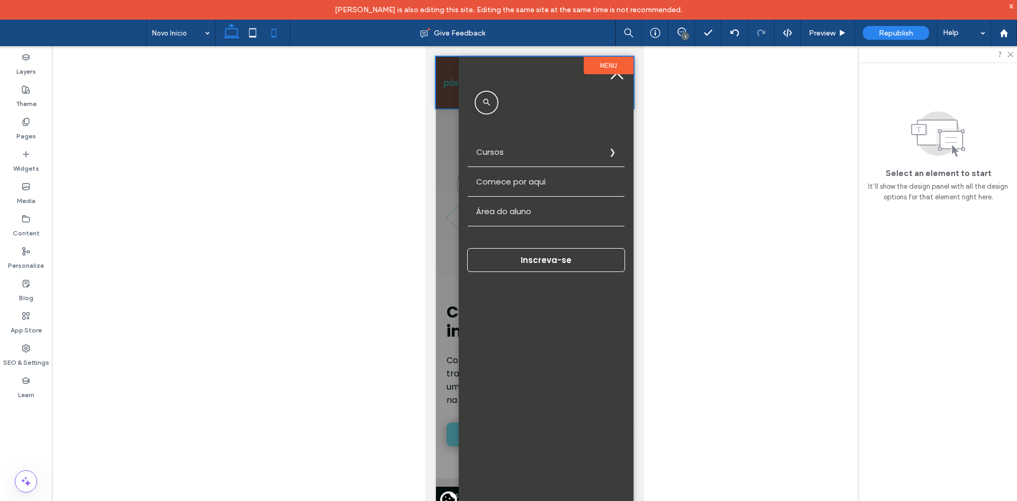
click at [227, 34] on icon at bounding box center [231, 32] width 21 height 21
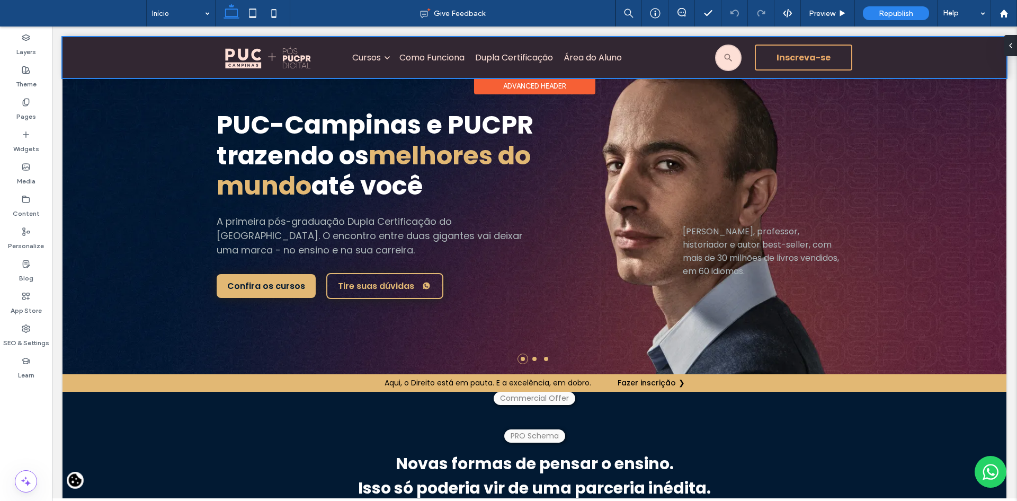
click at [365, 58] on div at bounding box center [535, 57] width 944 height 41
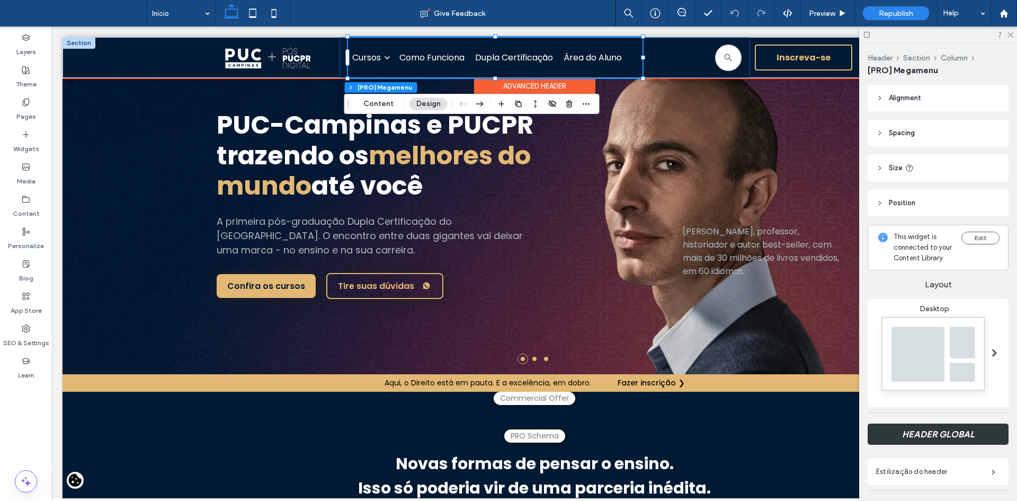
scroll to position [212, 0]
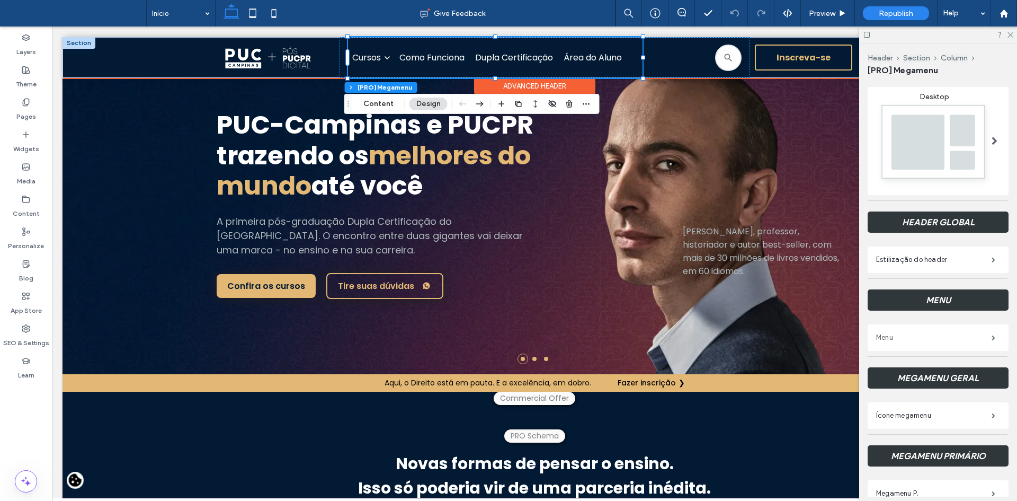
click at [924, 346] on label "Menu" at bounding box center [933, 337] width 115 height 21
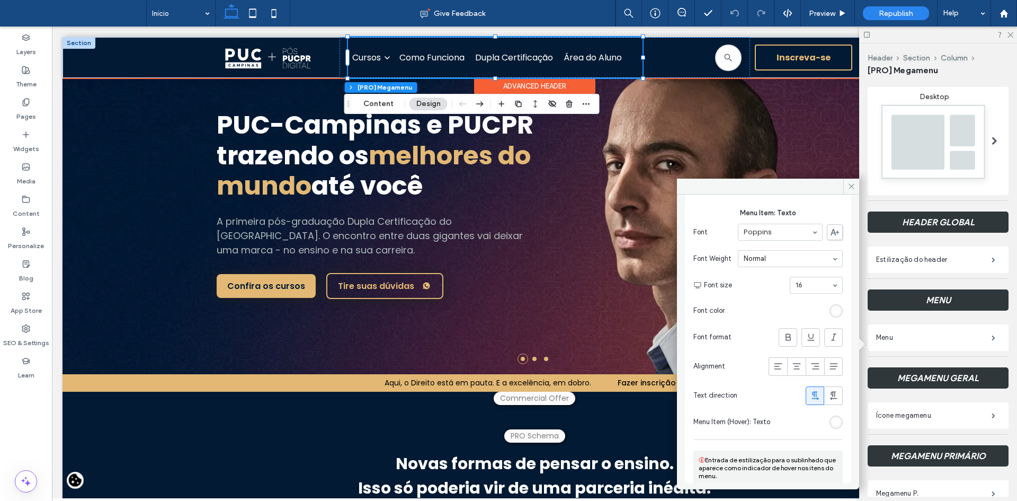
scroll to position [74, 0]
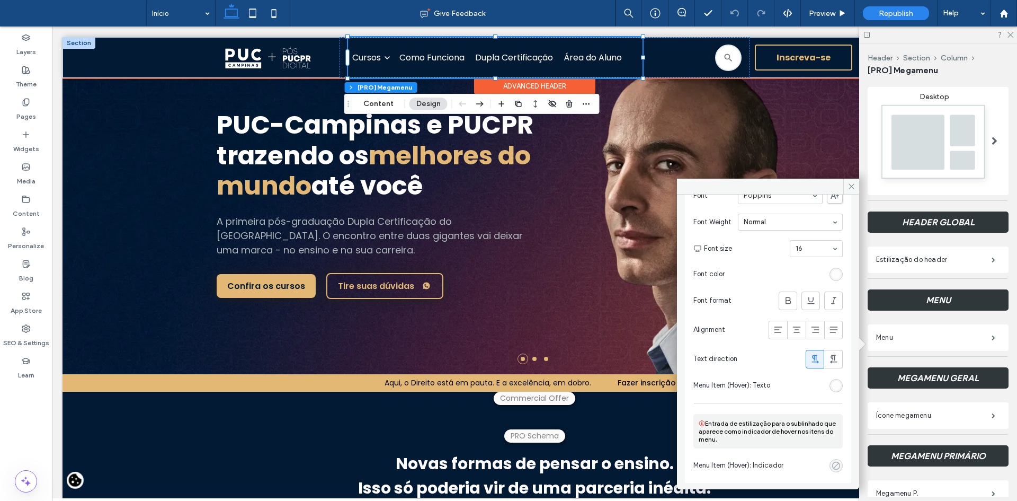
click at [832, 462] on div "rgba(0, 0, 0, 0)" at bounding box center [836, 465] width 9 height 9
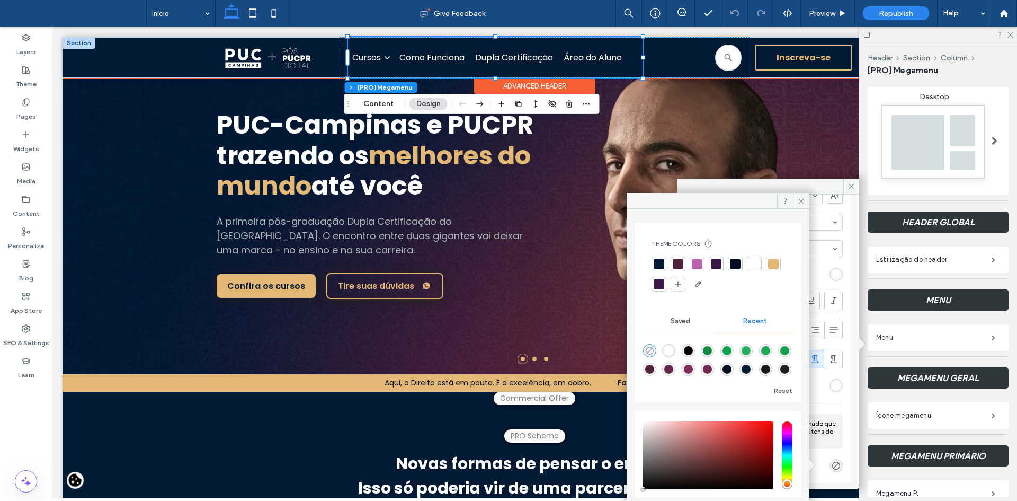
click at [648, 348] on icon "rgba(0, 0, 0, 0)" at bounding box center [649, 350] width 9 height 9
click at [801, 200] on icon at bounding box center [801, 201] width 8 height 8
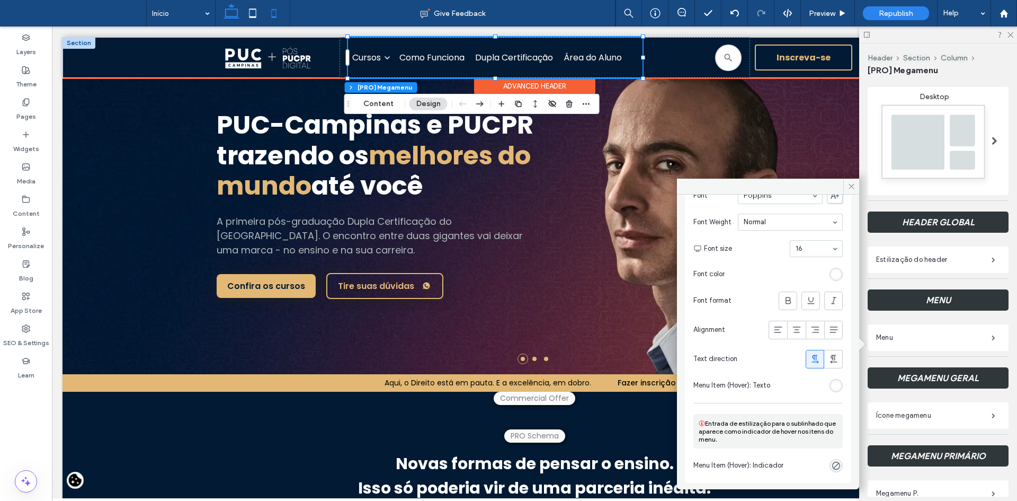
click at [274, 10] on use at bounding box center [274, 13] width 5 height 8
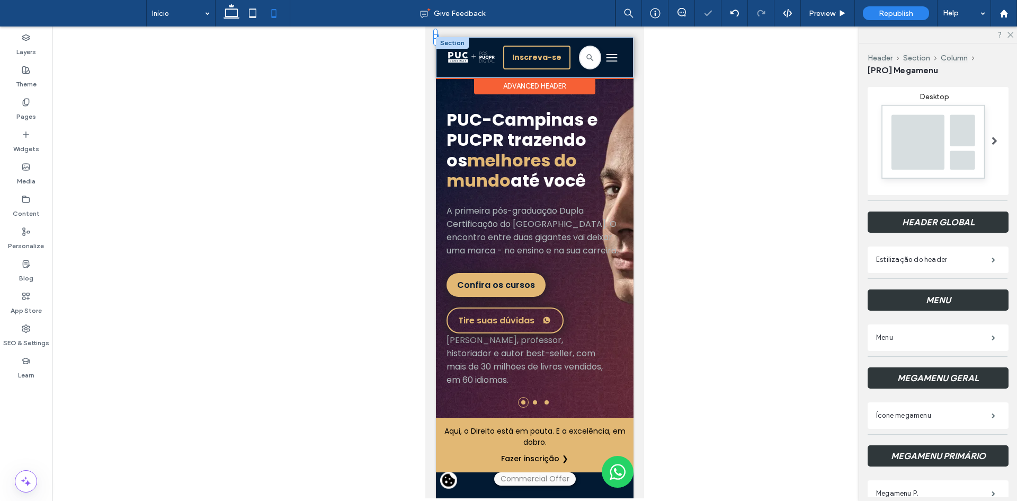
scroll to position [0, 0]
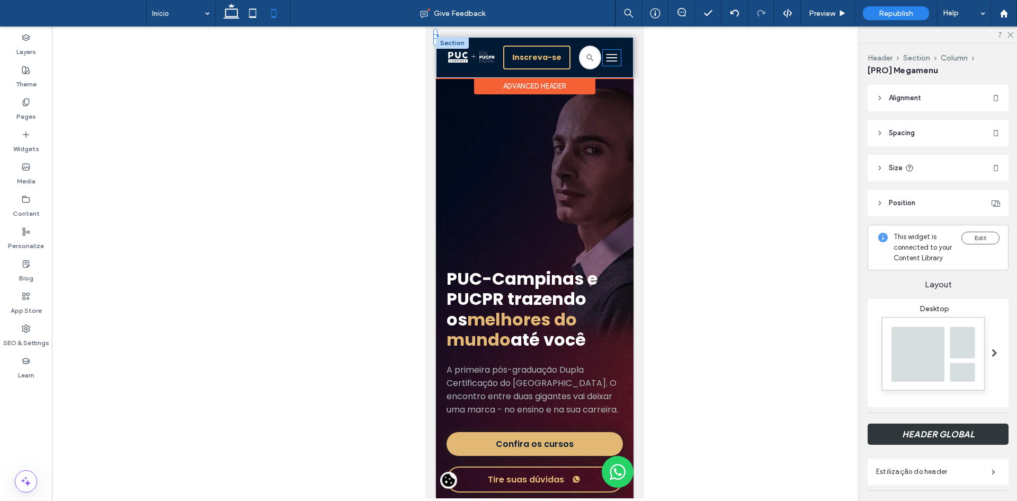
click at [606, 55] on icon at bounding box center [611, 54] width 11 height 1
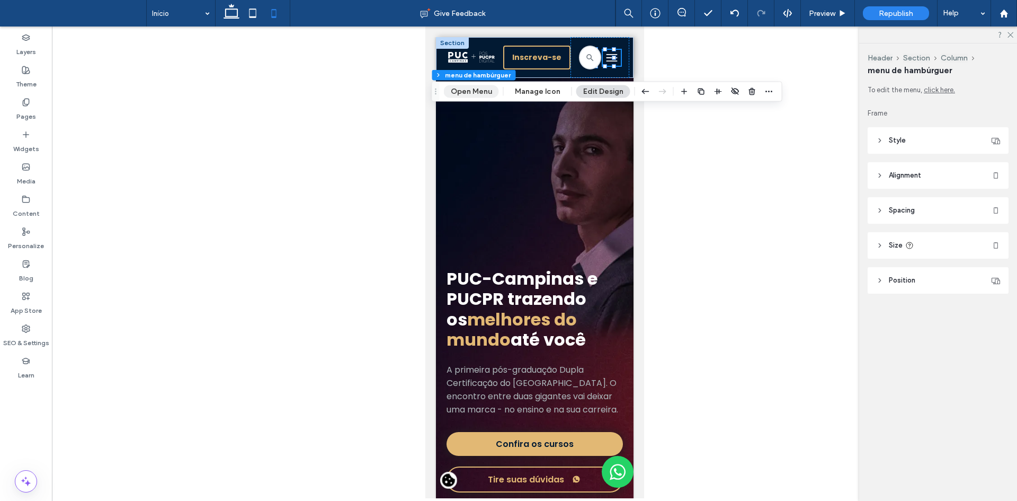
click at [491, 88] on button "Open Menu" at bounding box center [471, 91] width 55 height 13
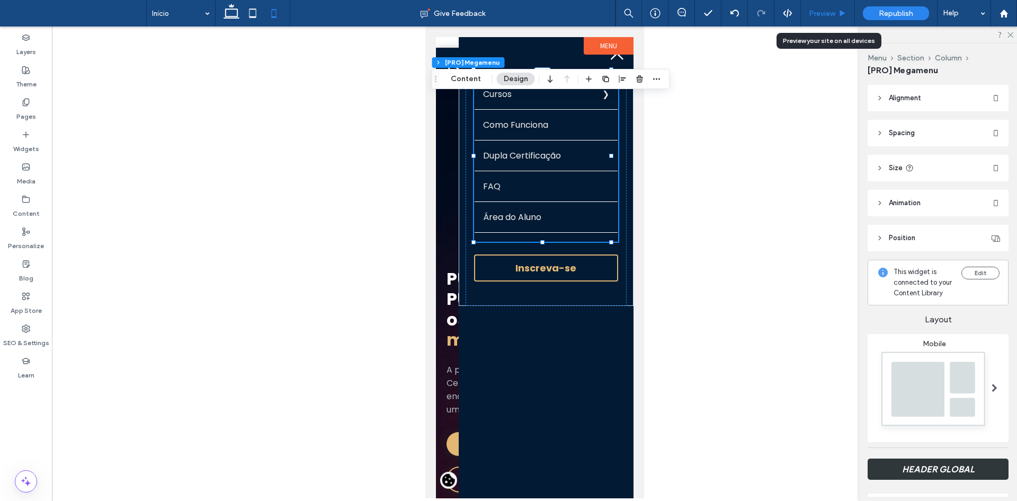
click at [825, 17] on div "Preview" at bounding box center [828, 13] width 54 height 26
click at [820, 18] on div "Preview" at bounding box center [828, 13] width 54 height 26
click at [827, 9] on span "Preview" at bounding box center [822, 13] width 26 height 9
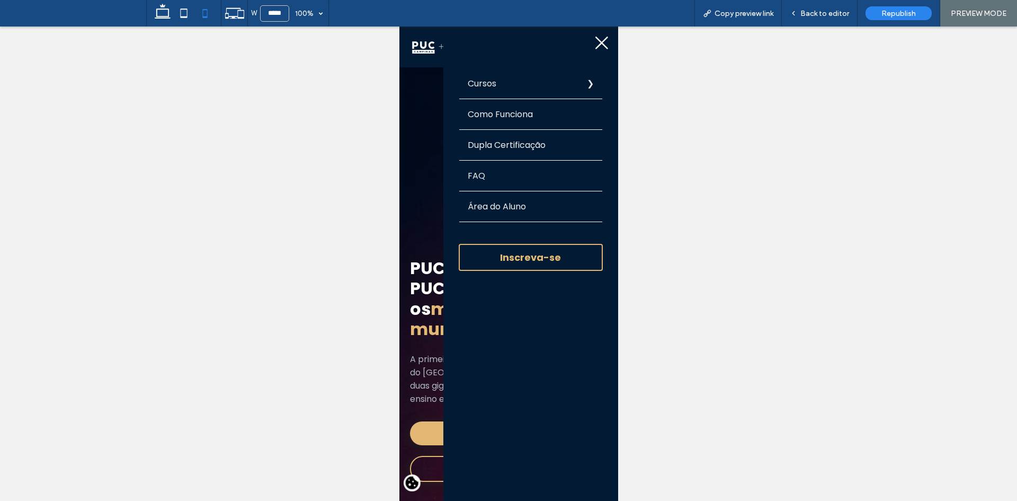
click at [567, 82] on label "Cursos" at bounding box center [530, 83] width 143 height 30
click at [399, 26] on summary "Arquitetura e Urbanismo" at bounding box center [399, 26] width 0 height 0
click at [399, 26] on summary "Gestão" at bounding box center [399, 26] width 0 height 0
click at [399, 26] on label "Voltar" at bounding box center [399, 26] width 0 height 0
click at [564, 83] on label "Cursos" at bounding box center [530, 83] width 143 height 30
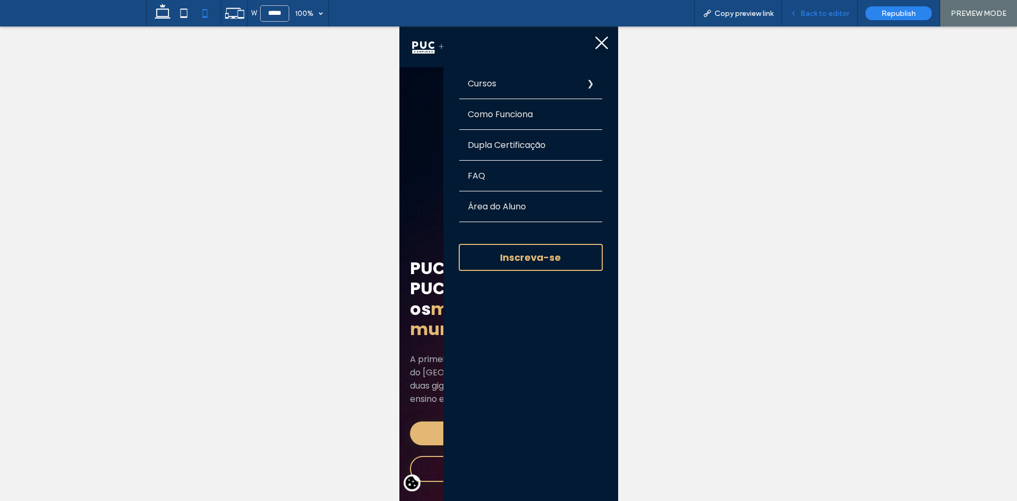
click at [817, 20] on div "Back to editor" at bounding box center [820, 13] width 76 height 26
click at [819, 17] on div "Back to editor" at bounding box center [820, 13] width 76 height 26
click at [805, 14] on span "Back to editor" at bounding box center [824, 13] width 49 height 9
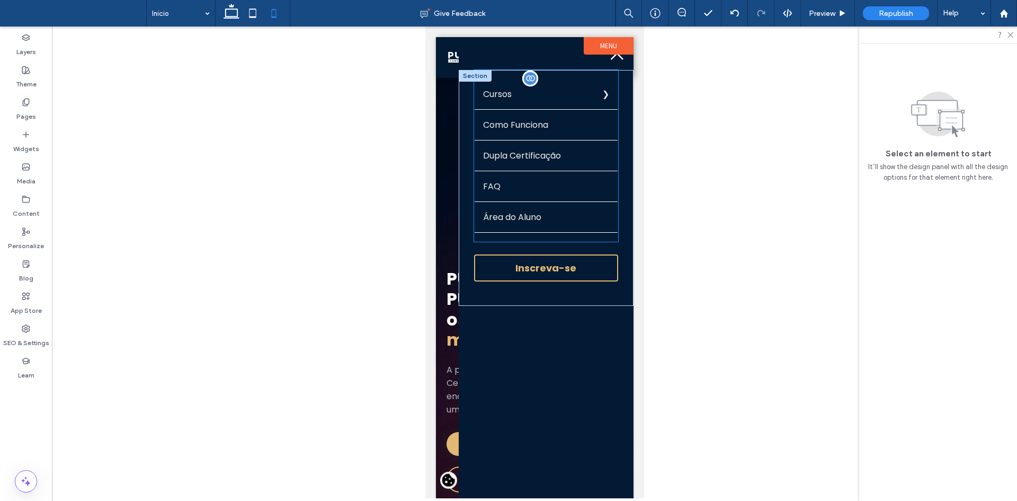
click at [425, 26] on link "Gestão de Risco, Compliance e Auditoria" at bounding box center [425, 26] width 0 height 0
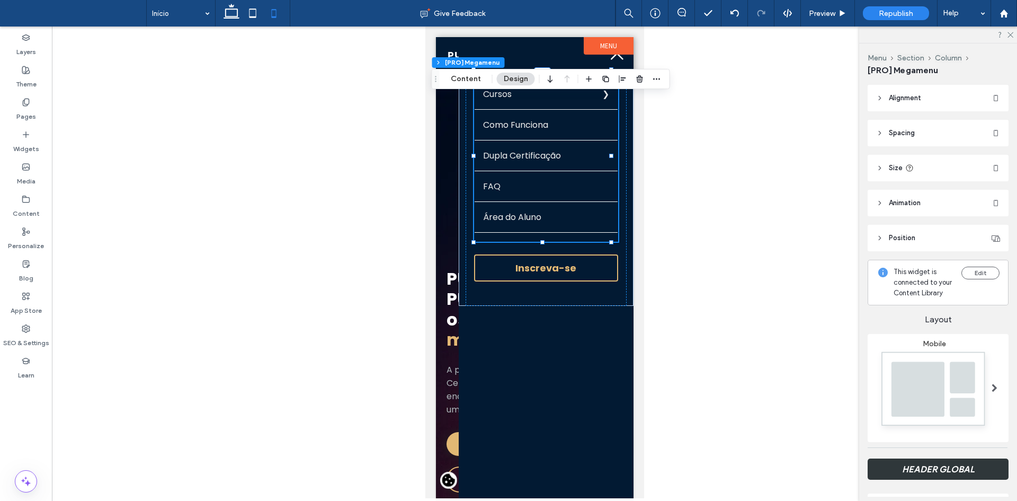
drag, startPoint x: 457, startPoint y: 79, endPoint x: 769, endPoint y: 193, distance: 332.3
click at [457, 78] on button "Content" at bounding box center [466, 79] width 44 height 13
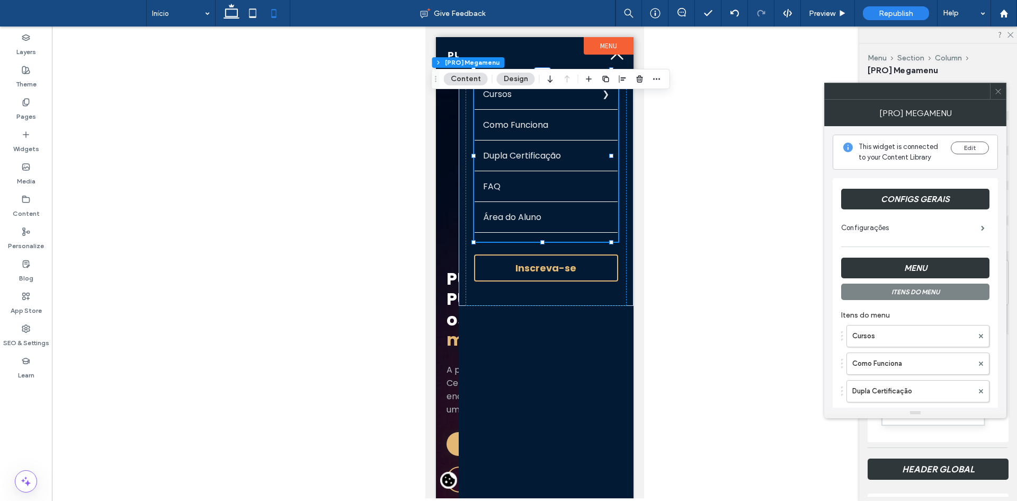
click at [897, 324] on div "Cursos Como Funciona Dupla Certificação FAQ Área do Aluno" at bounding box center [915, 388] width 148 height 138
click at [901, 331] on label "Cursos" at bounding box center [912, 335] width 121 height 21
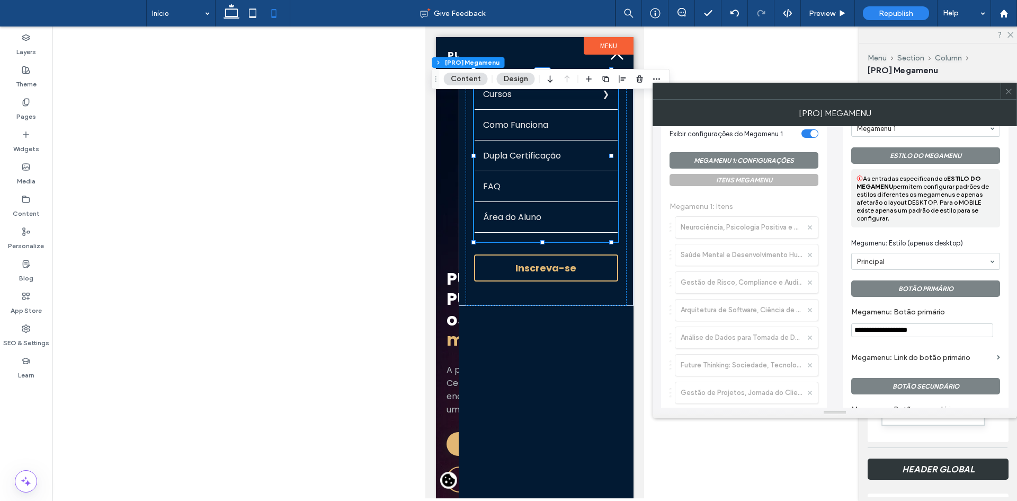
scroll to position [530, 0]
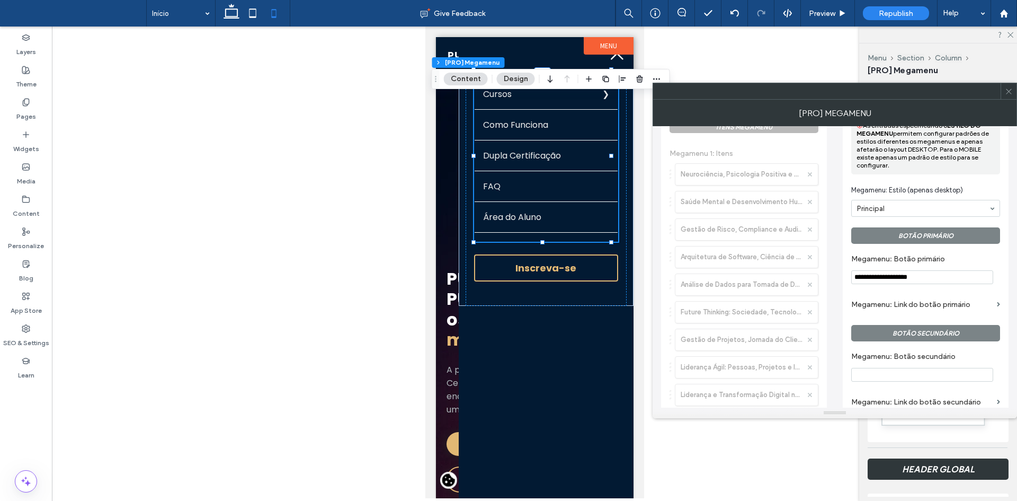
click at [919, 276] on input "**********" at bounding box center [922, 277] width 142 height 14
click at [914, 265] on label "Megamenu: Botão primário" at bounding box center [923, 260] width 145 height 12
click at [836, 15] on div "Preview" at bounding box center [828, 13] width 54 height 9
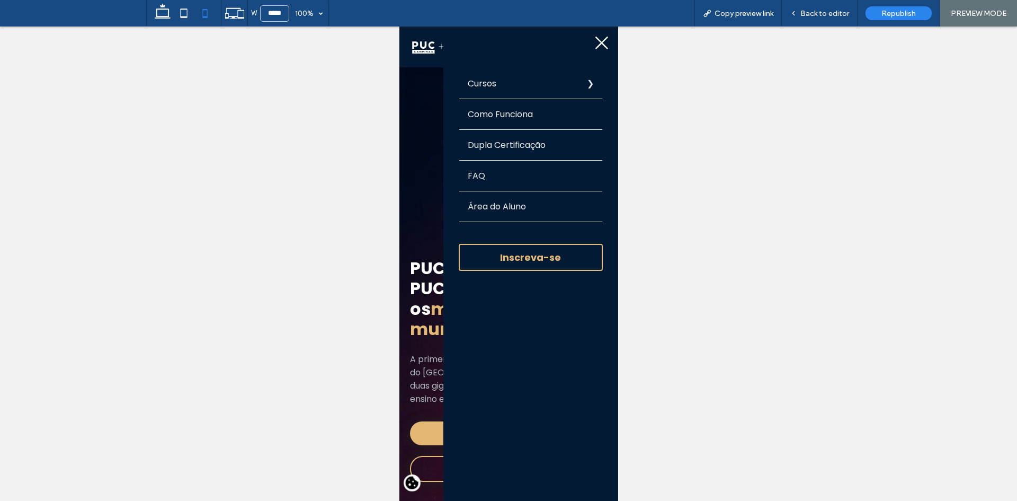
click at [523, 82] on label "Cursos" at bounding box center [530, 83] width 143 height 30
click at [399, 26] on label "Voltar" at bounding box center [399, 26] width 0 height 0
click at [881, 17] on div "Republish" at bounding box center [899, 13] width 66 height 14
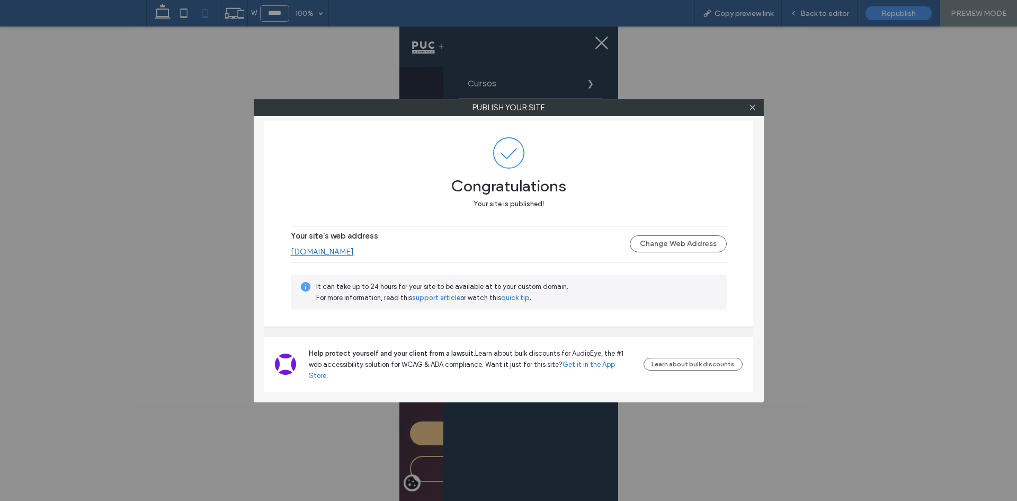
click at [751, 116] on div "Publish your site Congratulations Your site is published! Your site's web addre…" at bounding box center [509, 250] width 510 height 303
click at [751, 110] on icon at bounding box center [753, 107] width 8 height 8
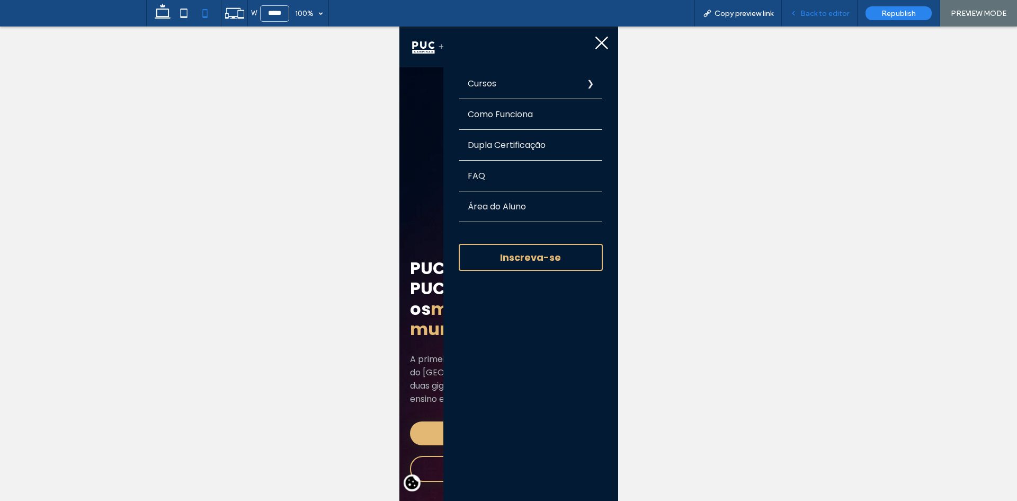
click at [821, 8] on div "Back to editor" at bounding box center [820, 13] width 76 height 26
